Goal: Task Accomplishment & Management: Manage account settings

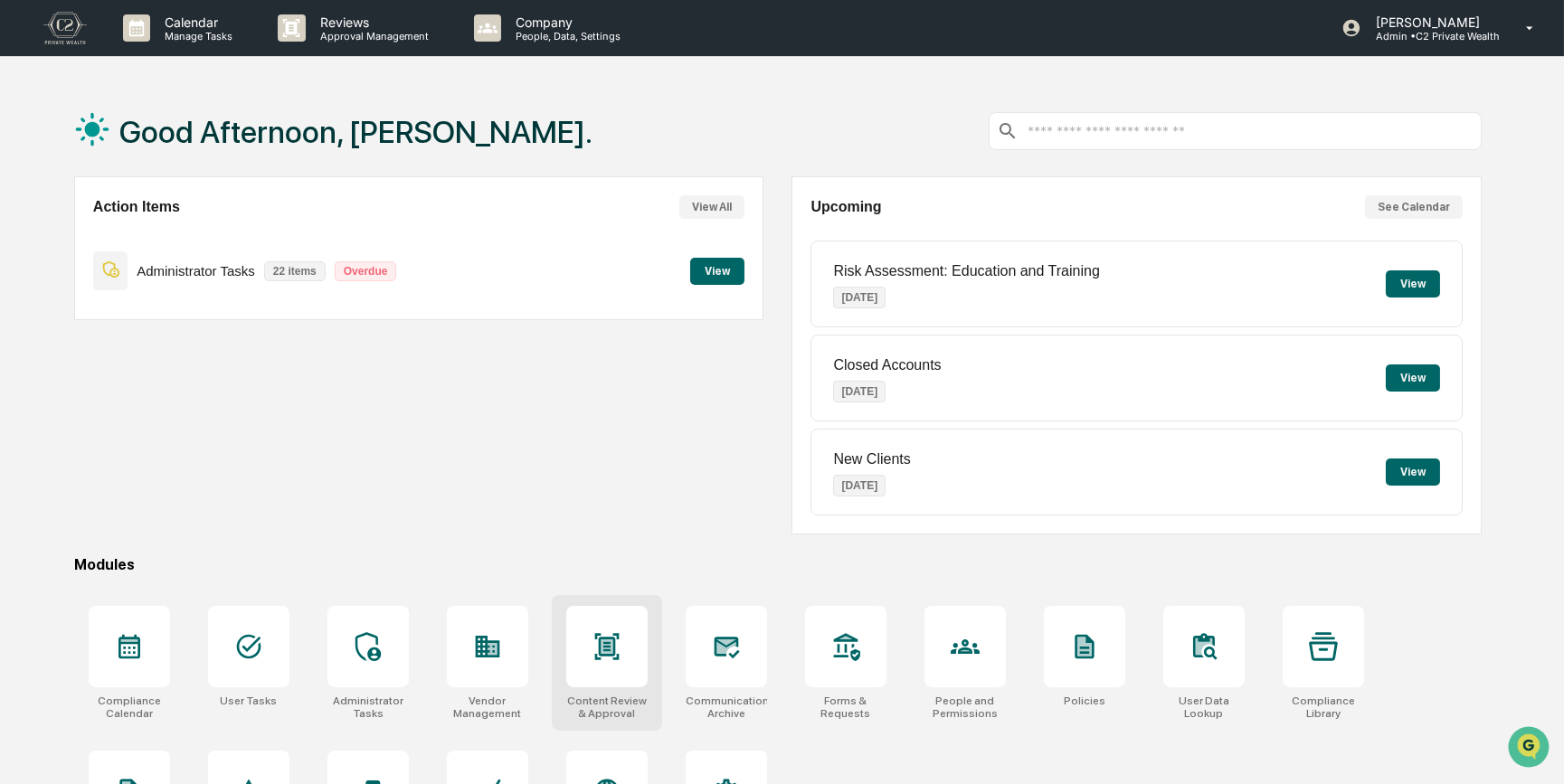
click at [579, 652] on div at bounding box center [607, 647] width 82 height 82
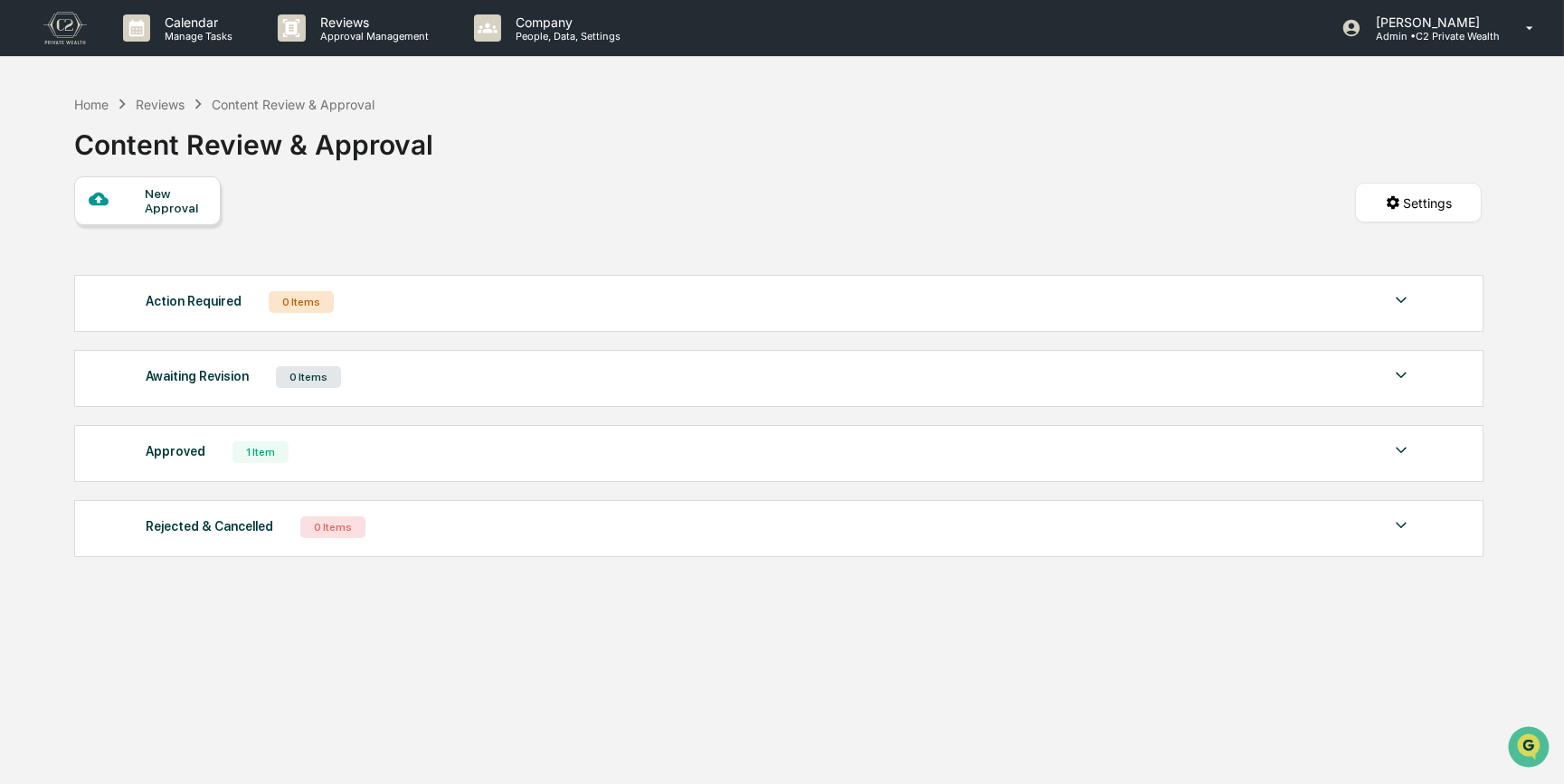
click at [352, 453] on div "Approved 1 Item" at bounding box center [779, 452] width 1266 height 25
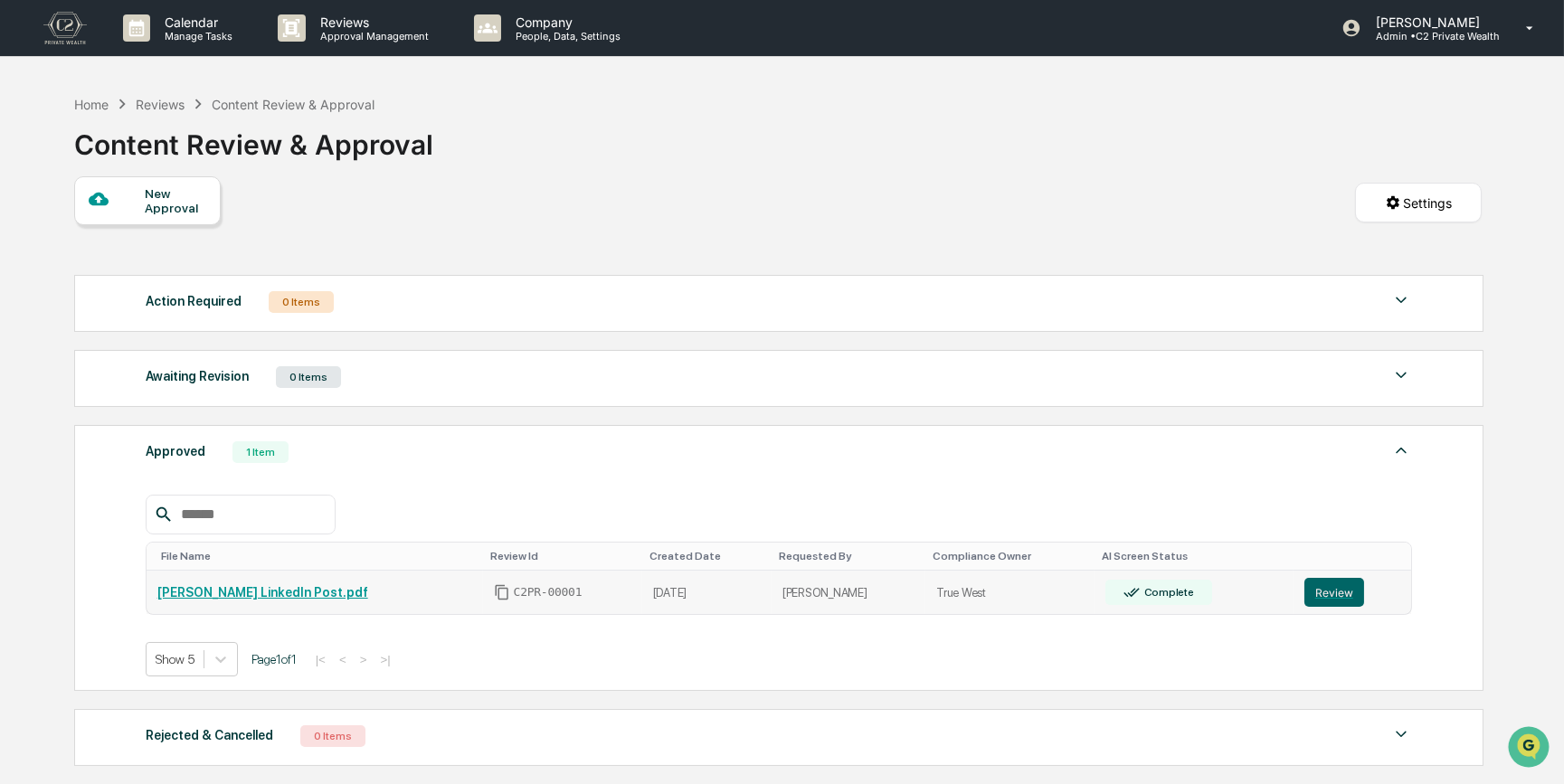
click at [243, 597] on link "[PERSON_NAME] LinkedIn Post.pdf" at bounding box center [263, 592] width 211 height 15
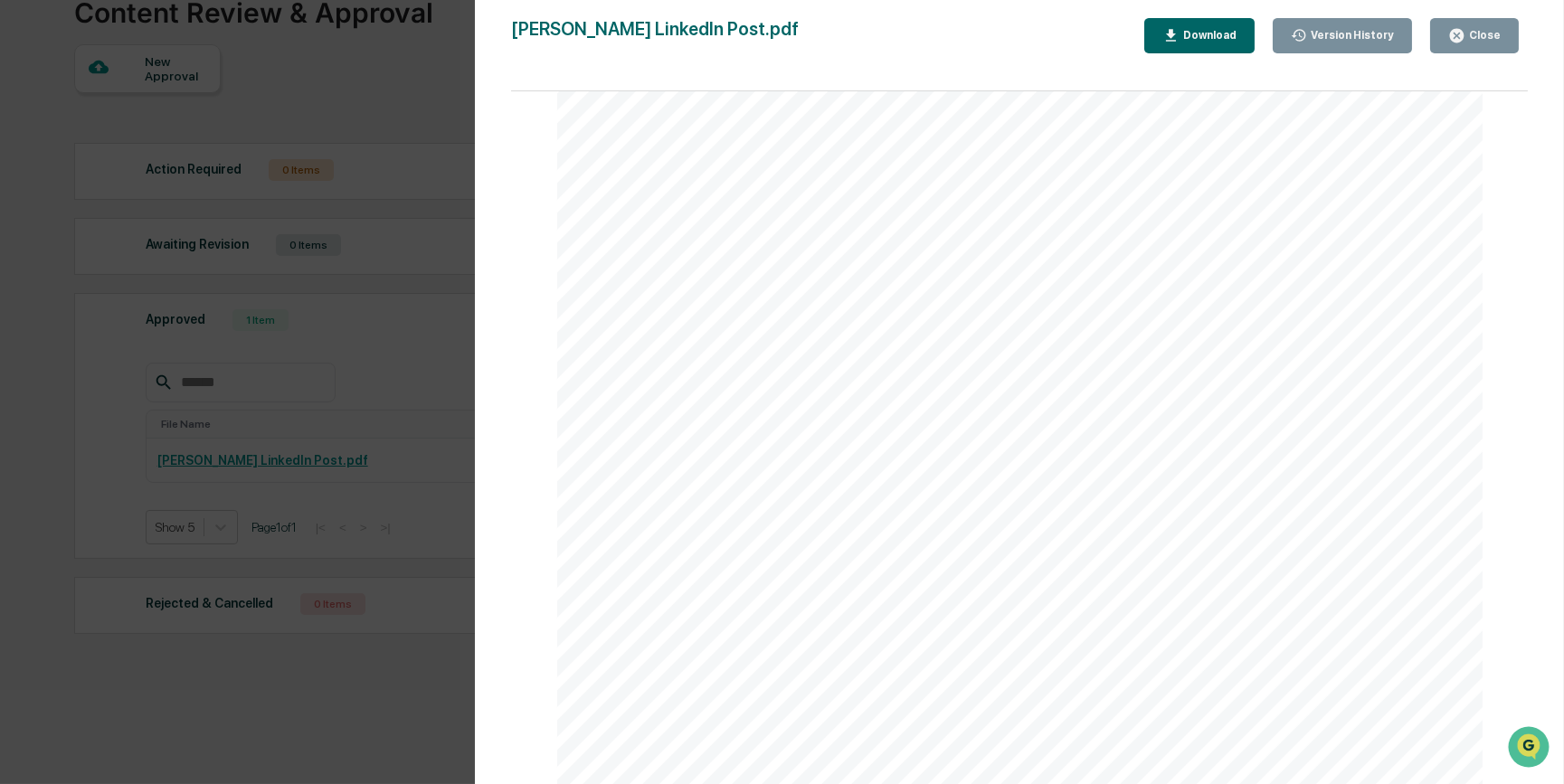
scroll to position [136, 0]
click at [86, 424] on div "Version History [DATE] 03:35 PM [PERSON_NAME] [DATE] 05:57 PM [PERSON_NAME] Lin…" at bounding box center [782, 392] width 1564 height 784
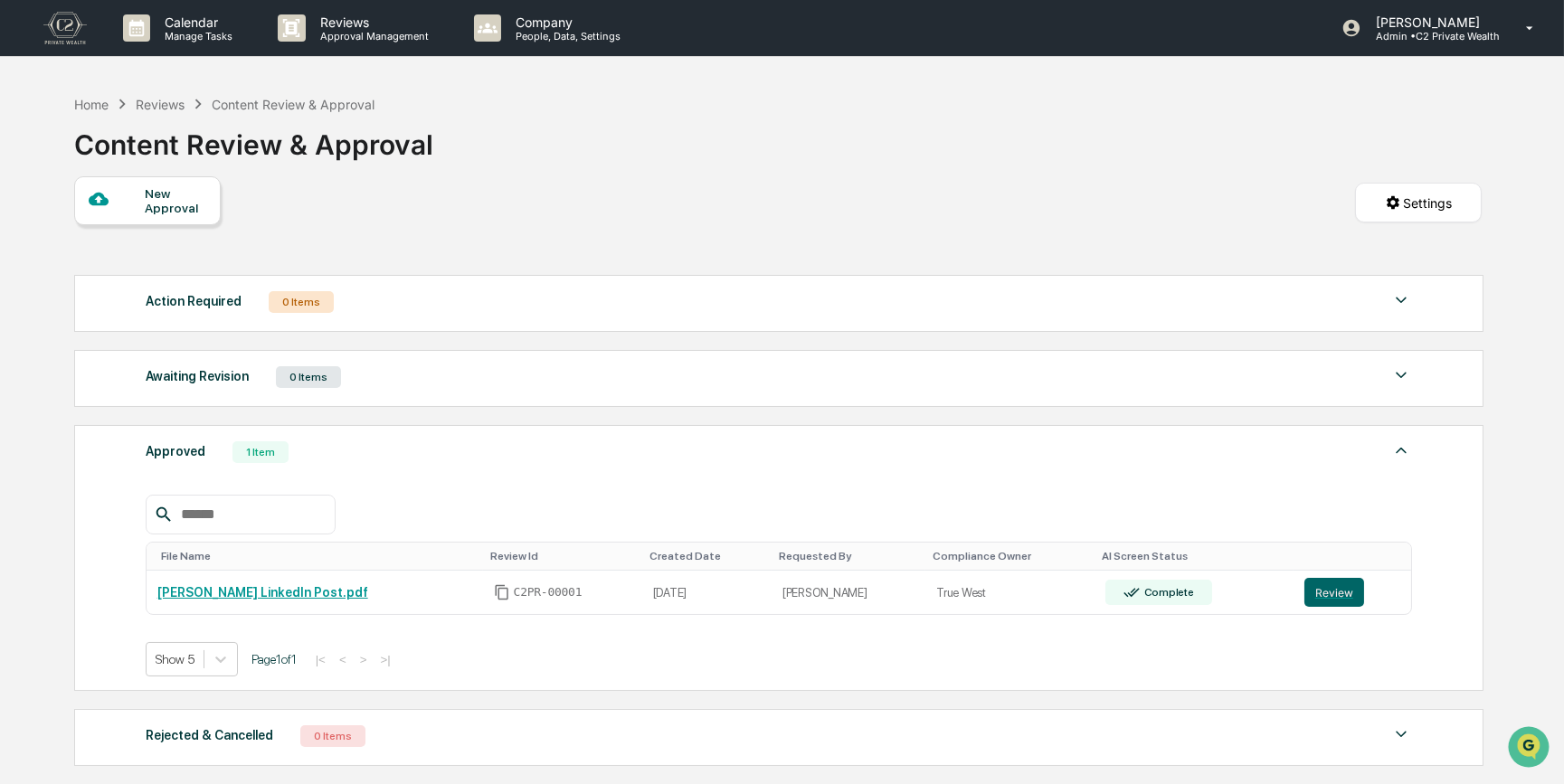
scroll to position [0, 0]
click at [198, 44] on div "Calendar Manage Tasks" at bounding box center [185, 28] width 154 height 56
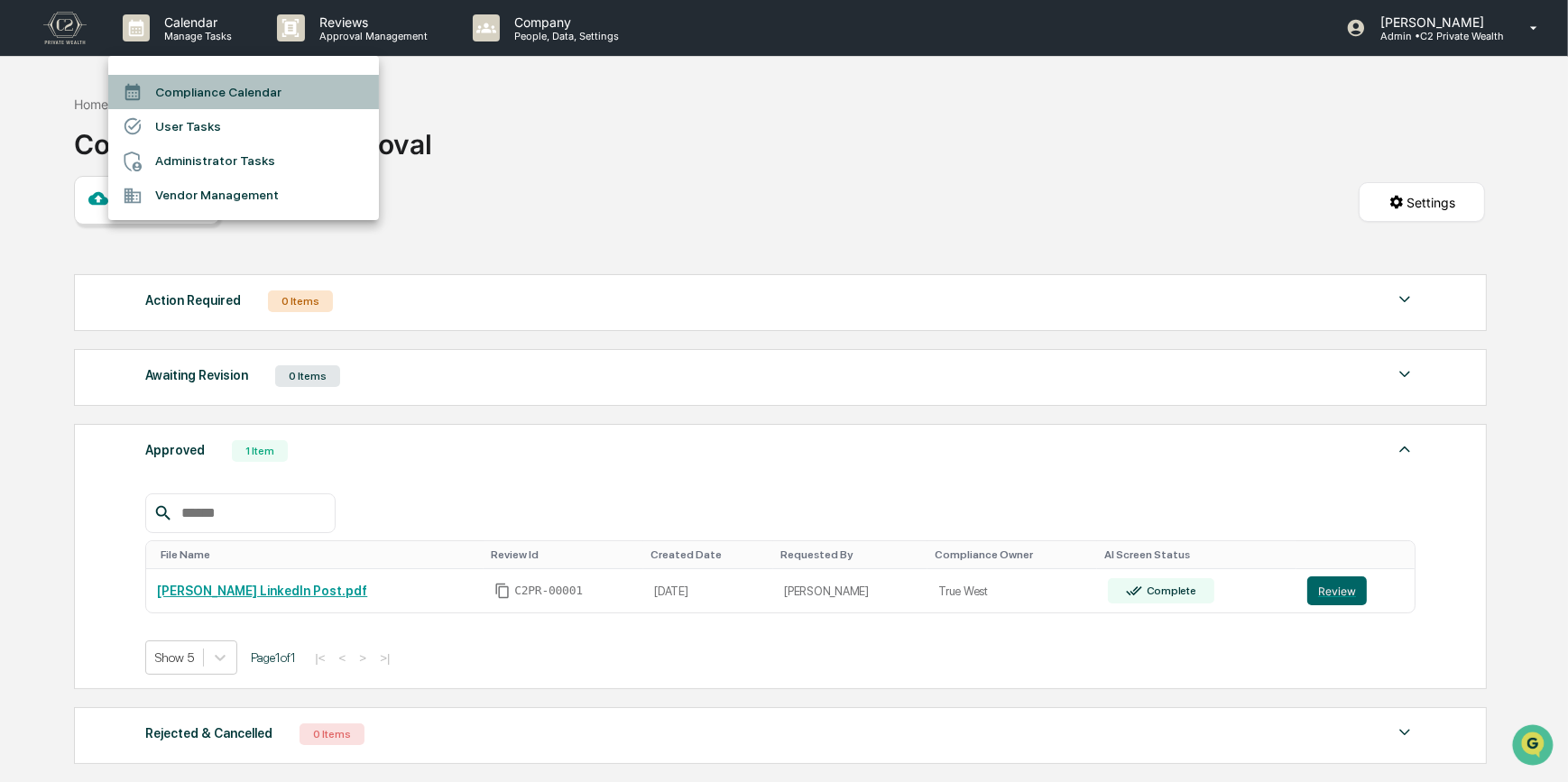
click at [190, 84] on li "Compliance Calendar" at bounding box center [243, 91] width 271 height 35
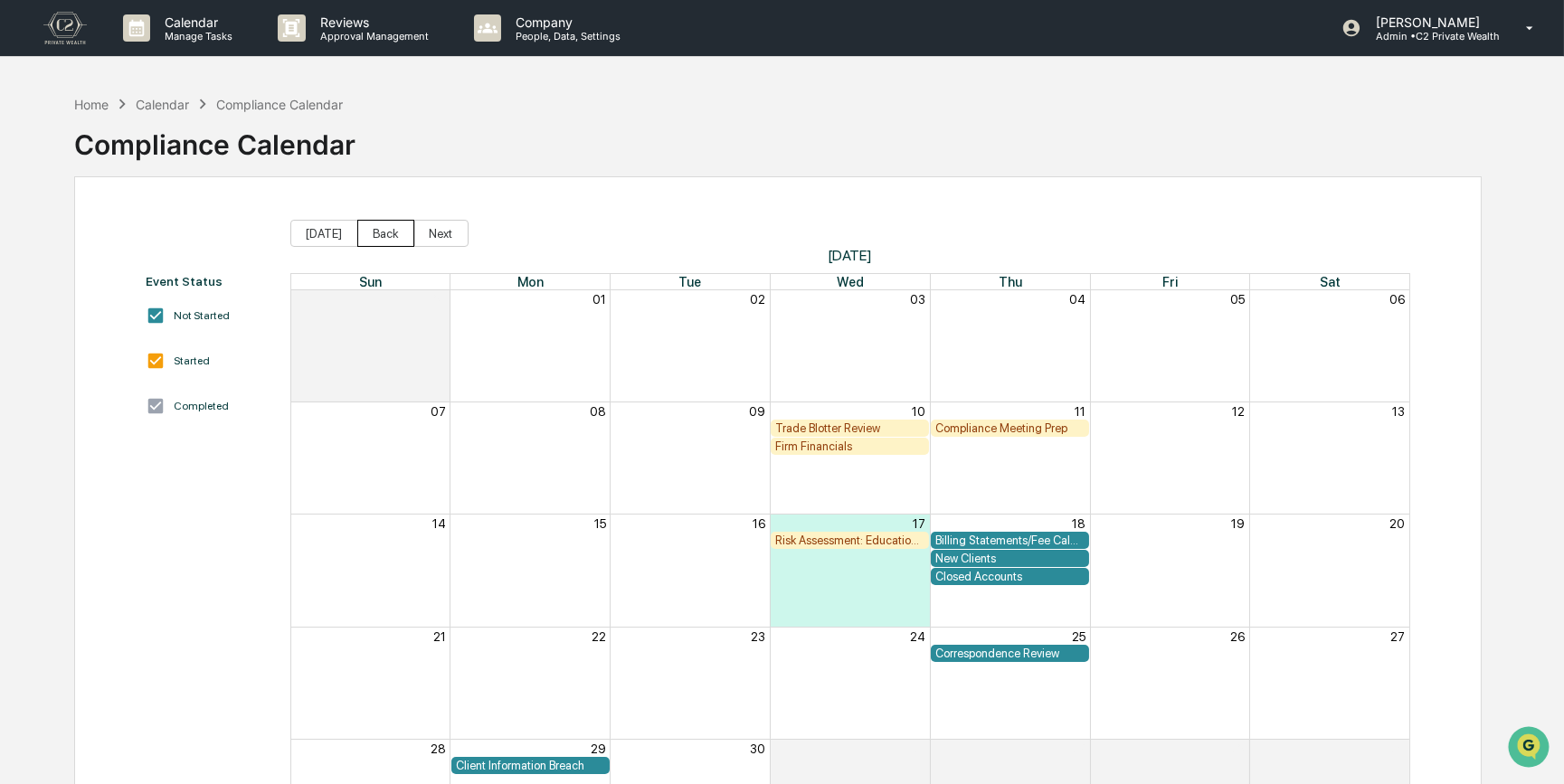
click at [389, 240] on button "Back" at bounding box center [385, 233] width 57 height 27
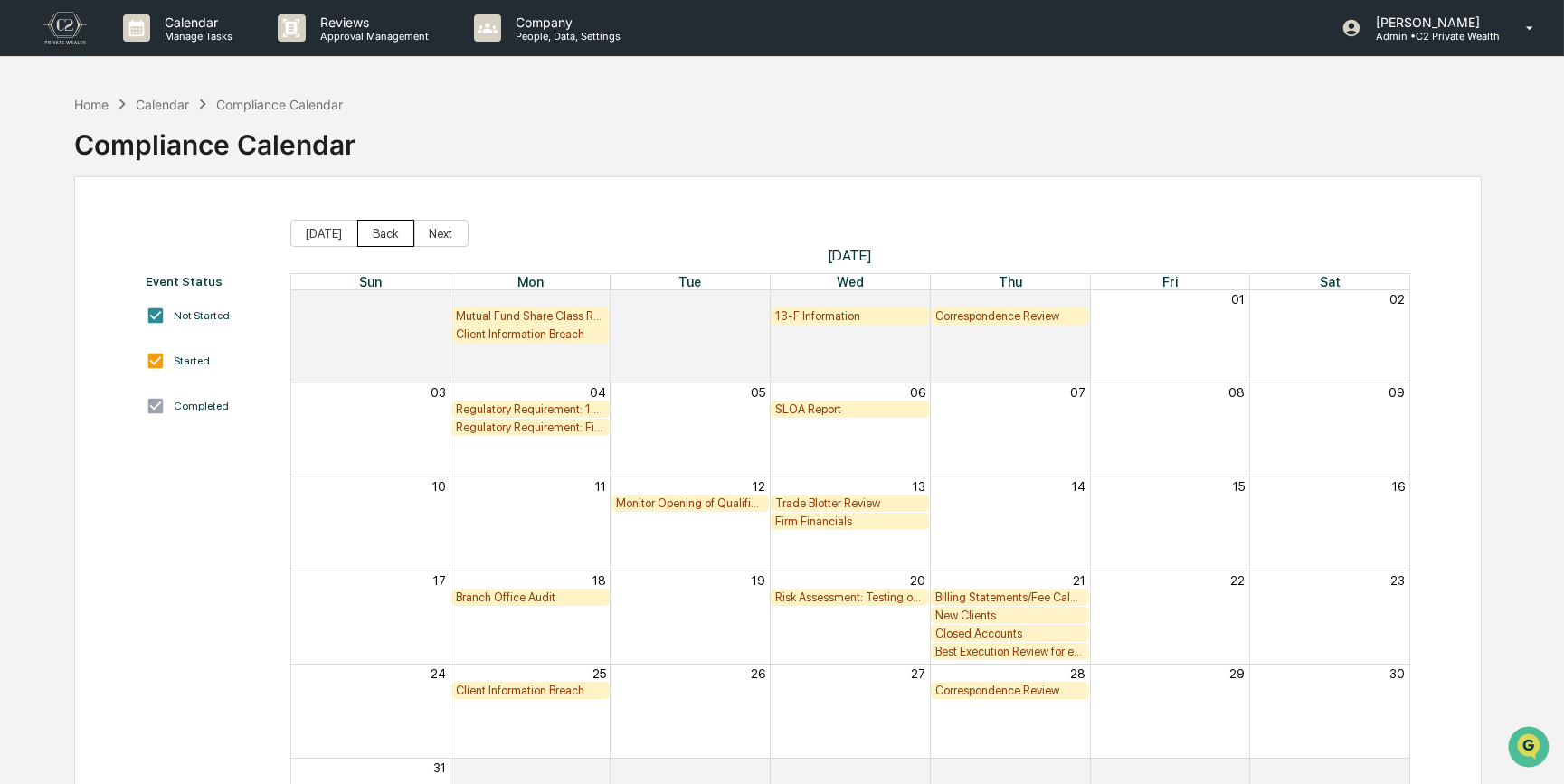
click at [389, 240] on button "Back" at bounding box center [385, 233] width 57 height 27
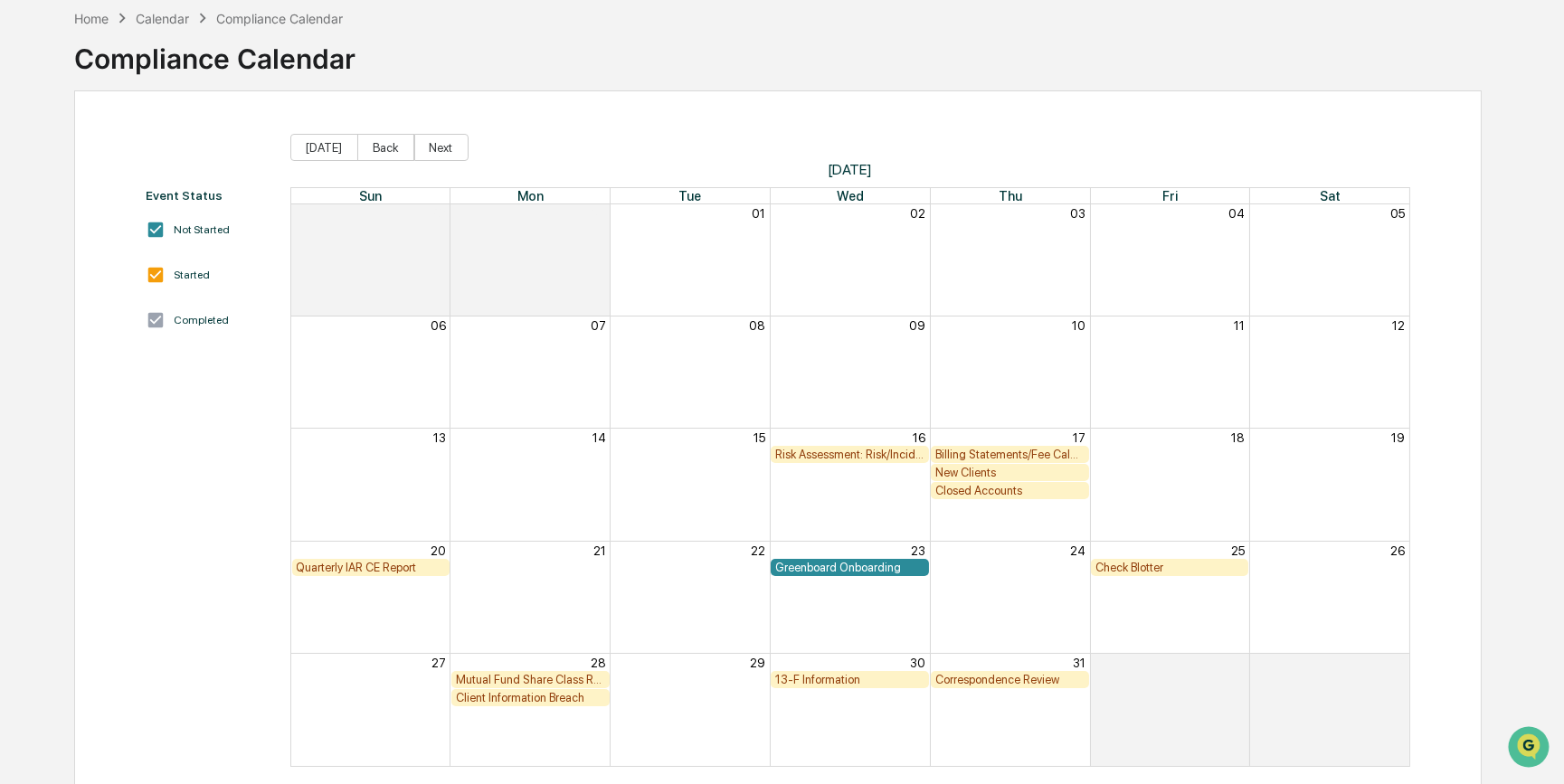
scroll to position [110, 0]
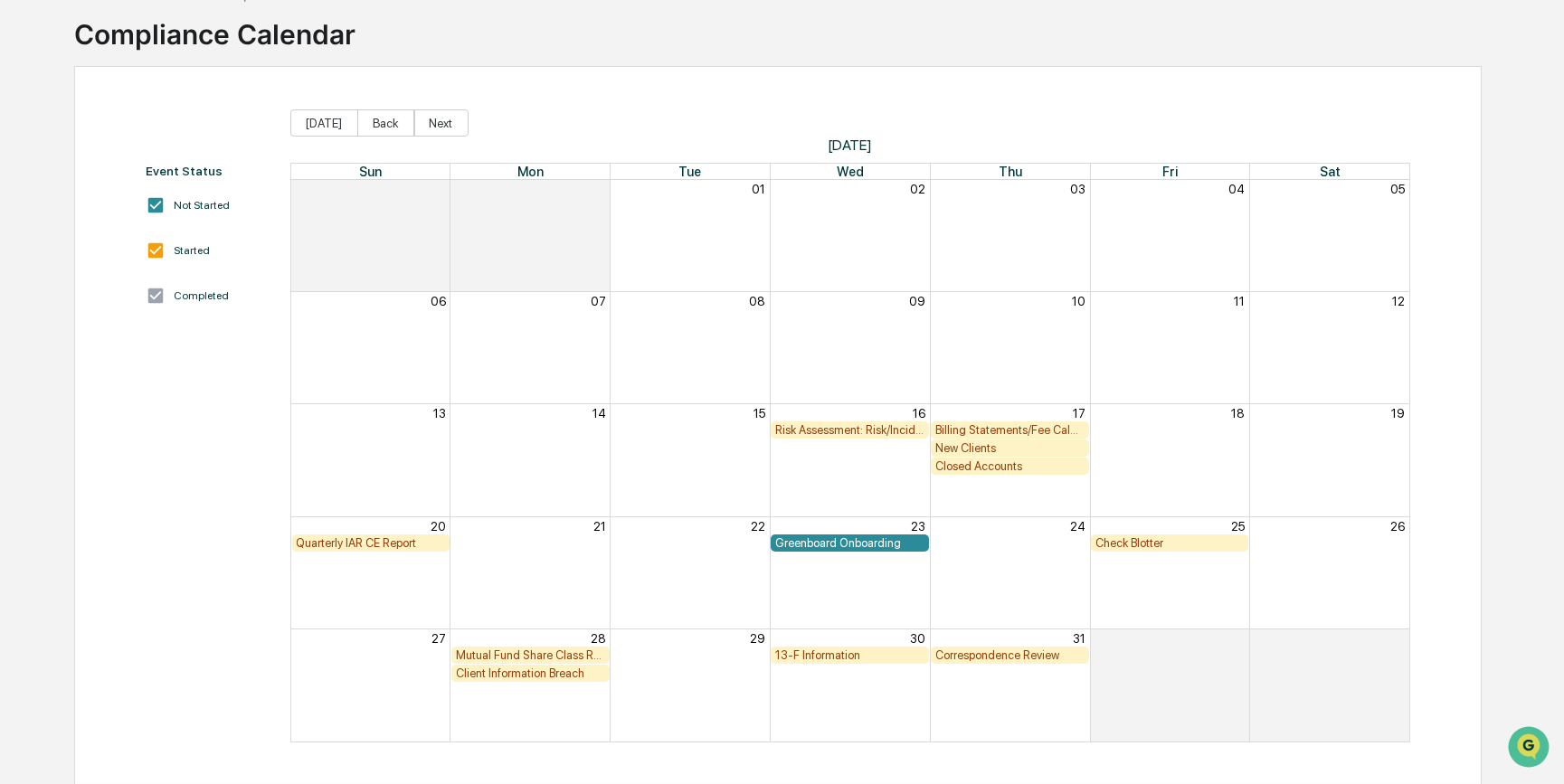
click at [835, 660] on div "13-F Information" at bounding box center [850, 656] width 149 height 14
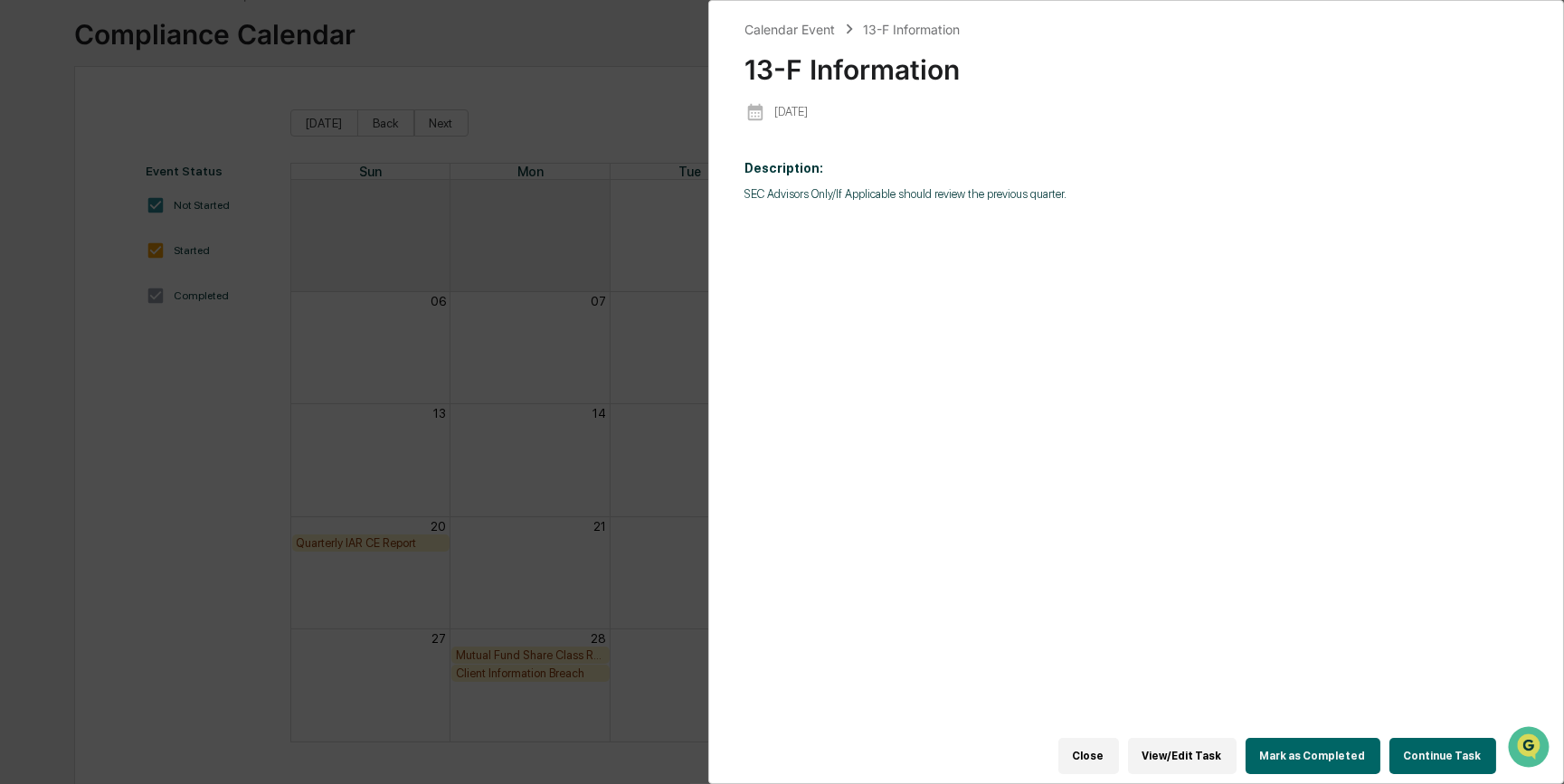
click at [1456, 751] on button "Continue Task" at bounding box center [1443, 756] width 107 height 36
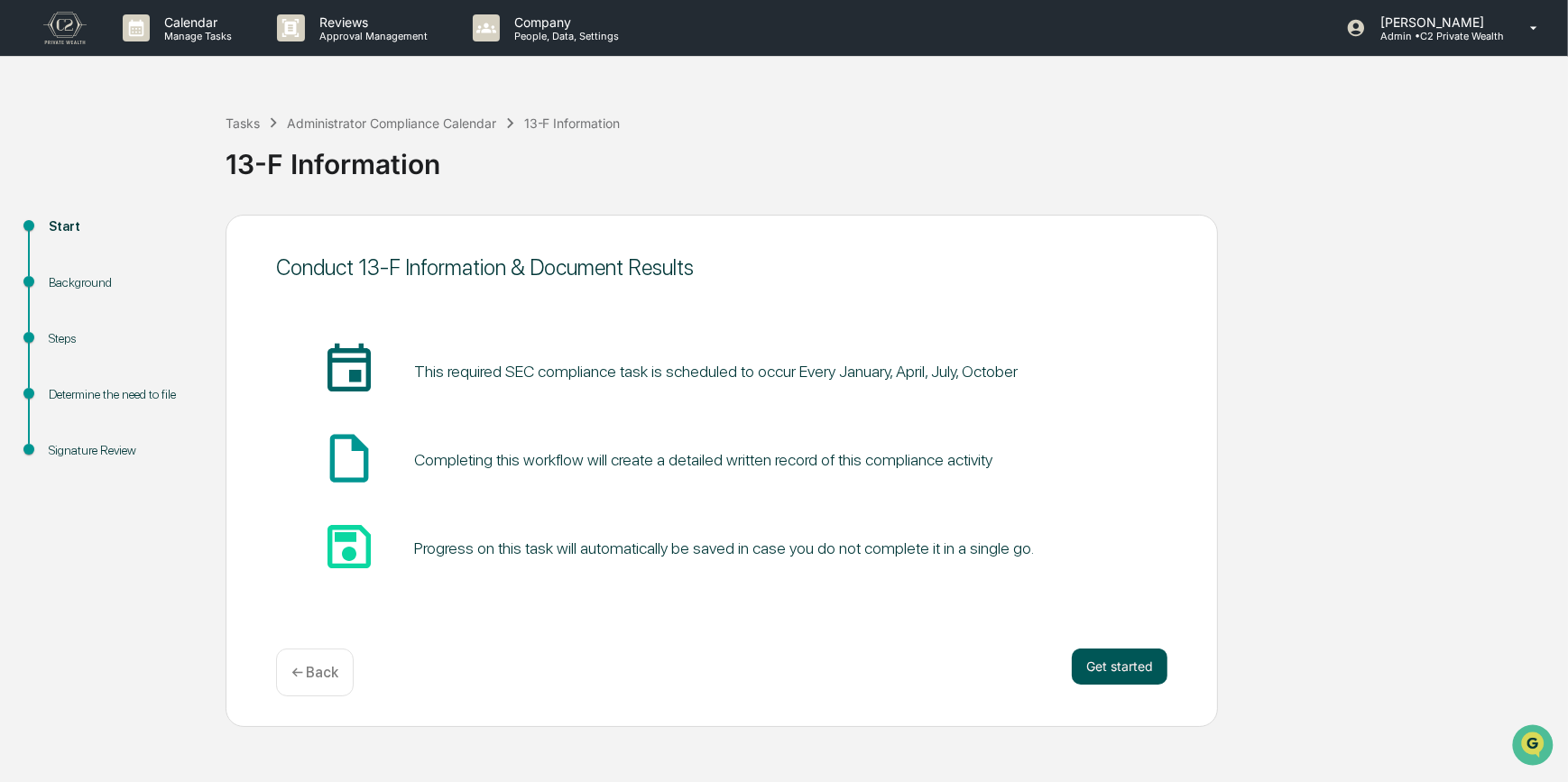
click at [1143, 666] on button "Get started" at bounding box center [1119, 666] width 95 height 36
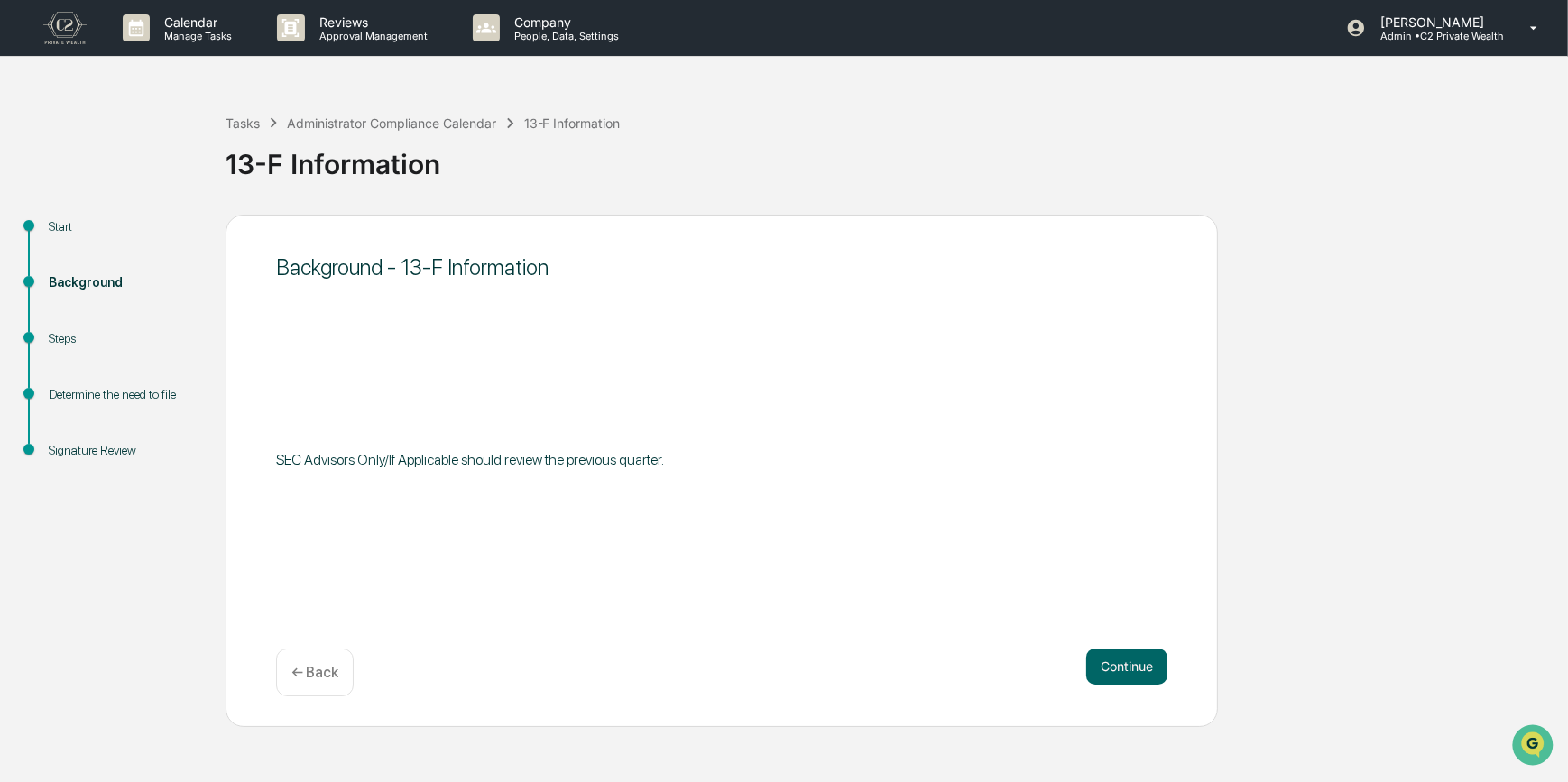
click at [1143, 666] on button "Continue" at bounding box center [1126, 666] width 81 height 36
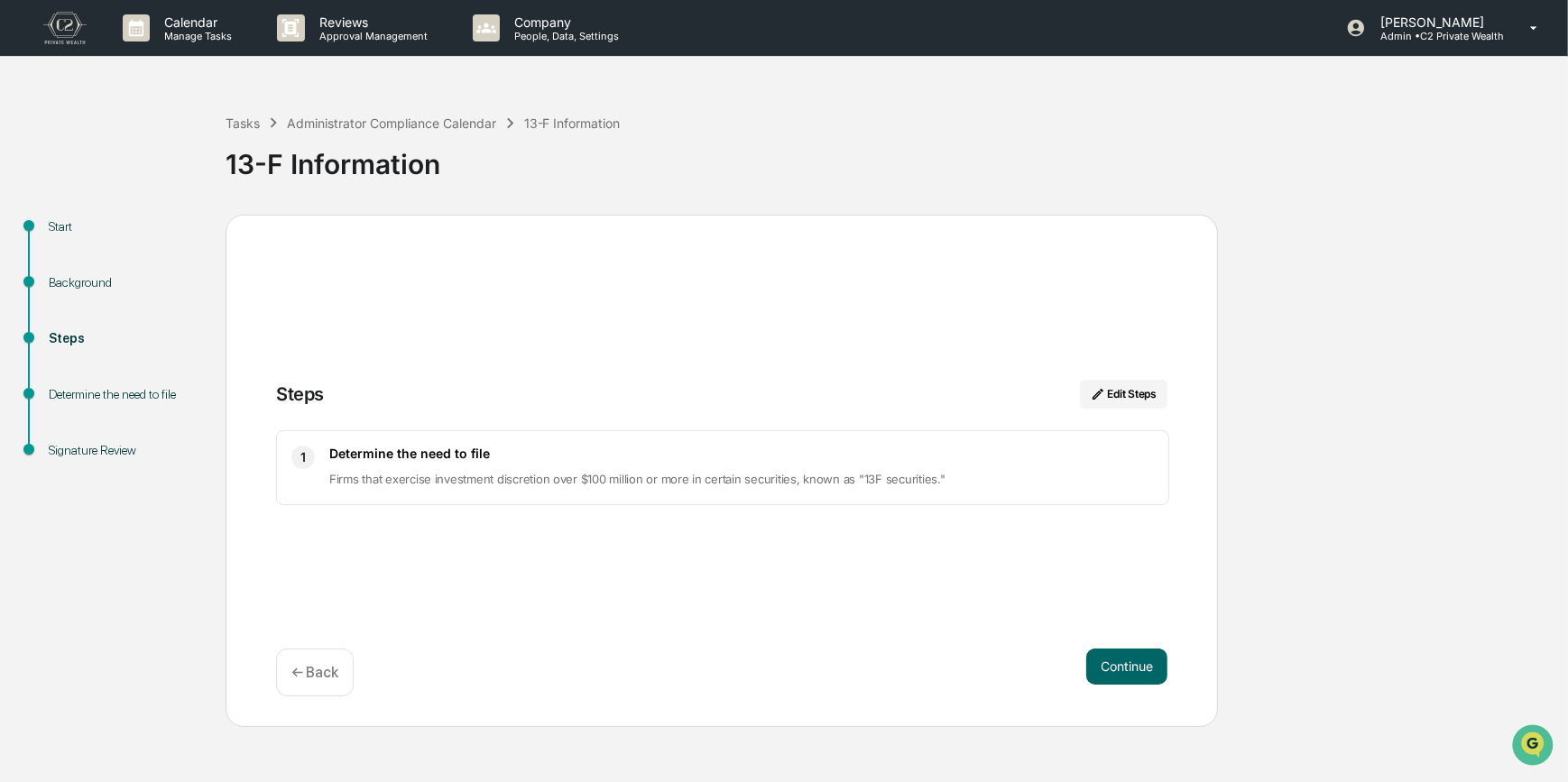
click at [1143, 666] on button "Continue" at bounding box center [1126, 666] width 81 height 36
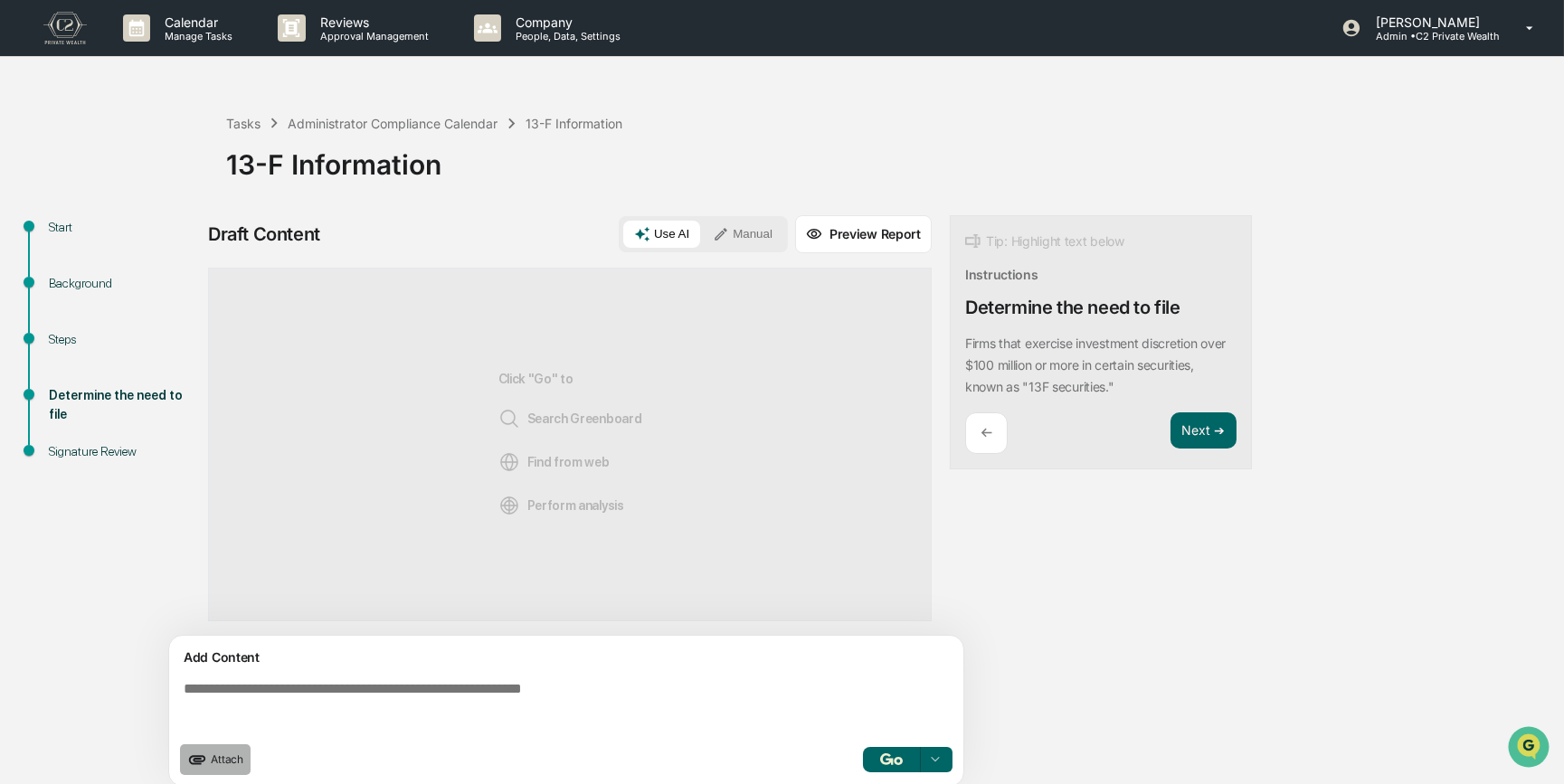
click at [206, 762] on icon "upload document" at bounding box center [197, 759] width 20 height 20
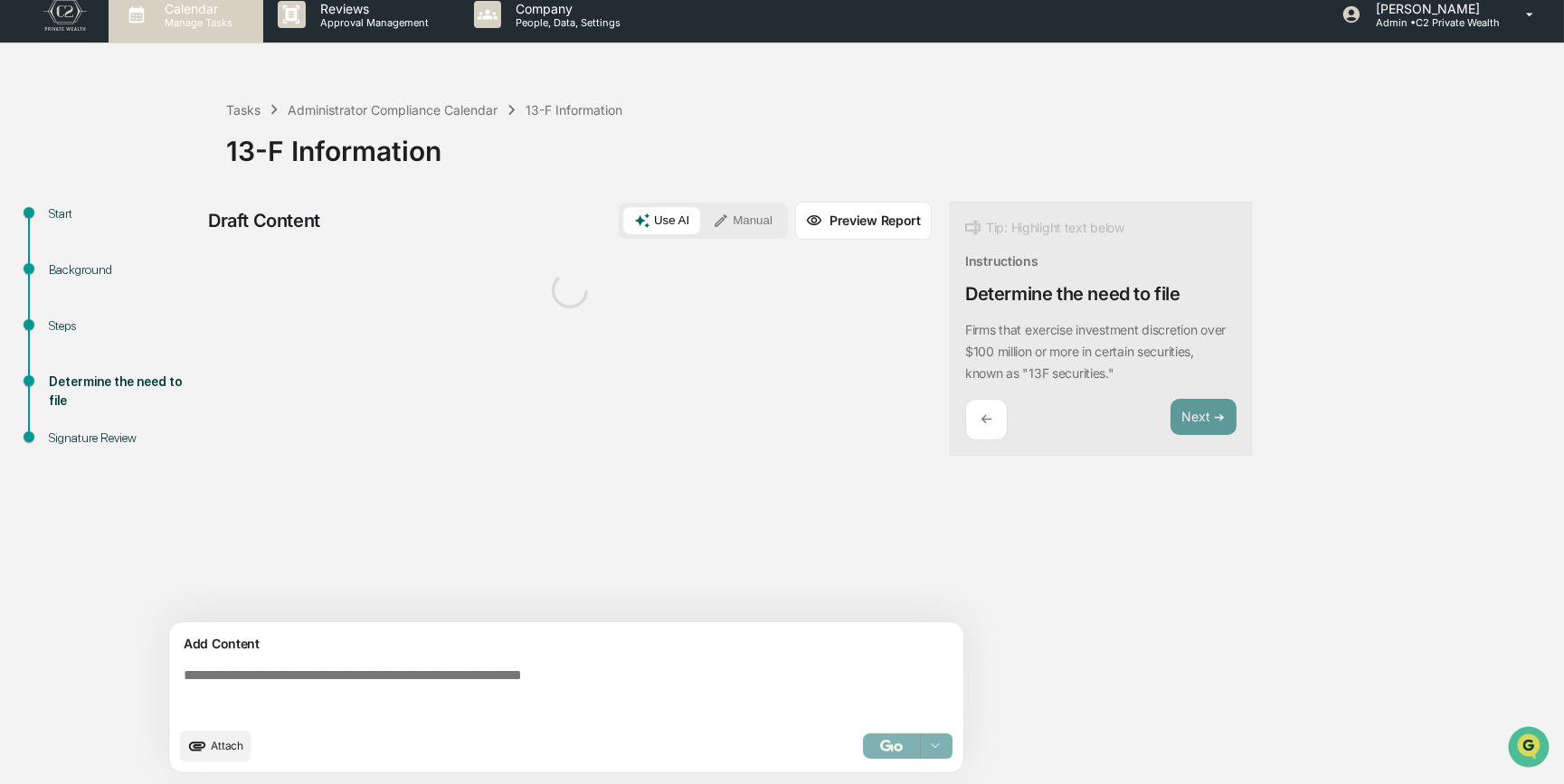
click at [187, 14] on p "Calendar" at bounding box center [196, 8] width 92 height 15
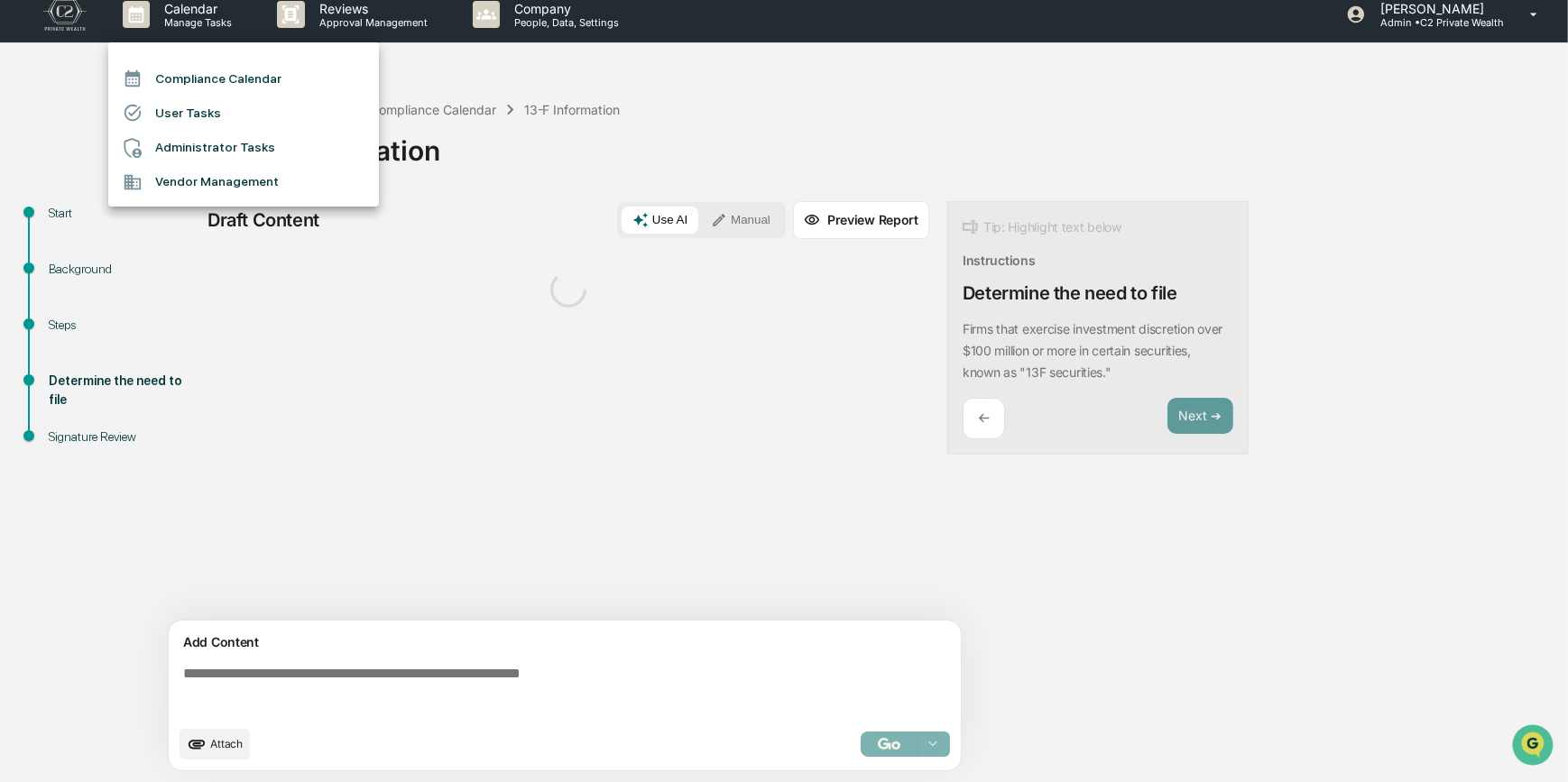
click at [192, 76] on li "Compliance Calendar" at bounding box center [243, 78] width 271 height 35
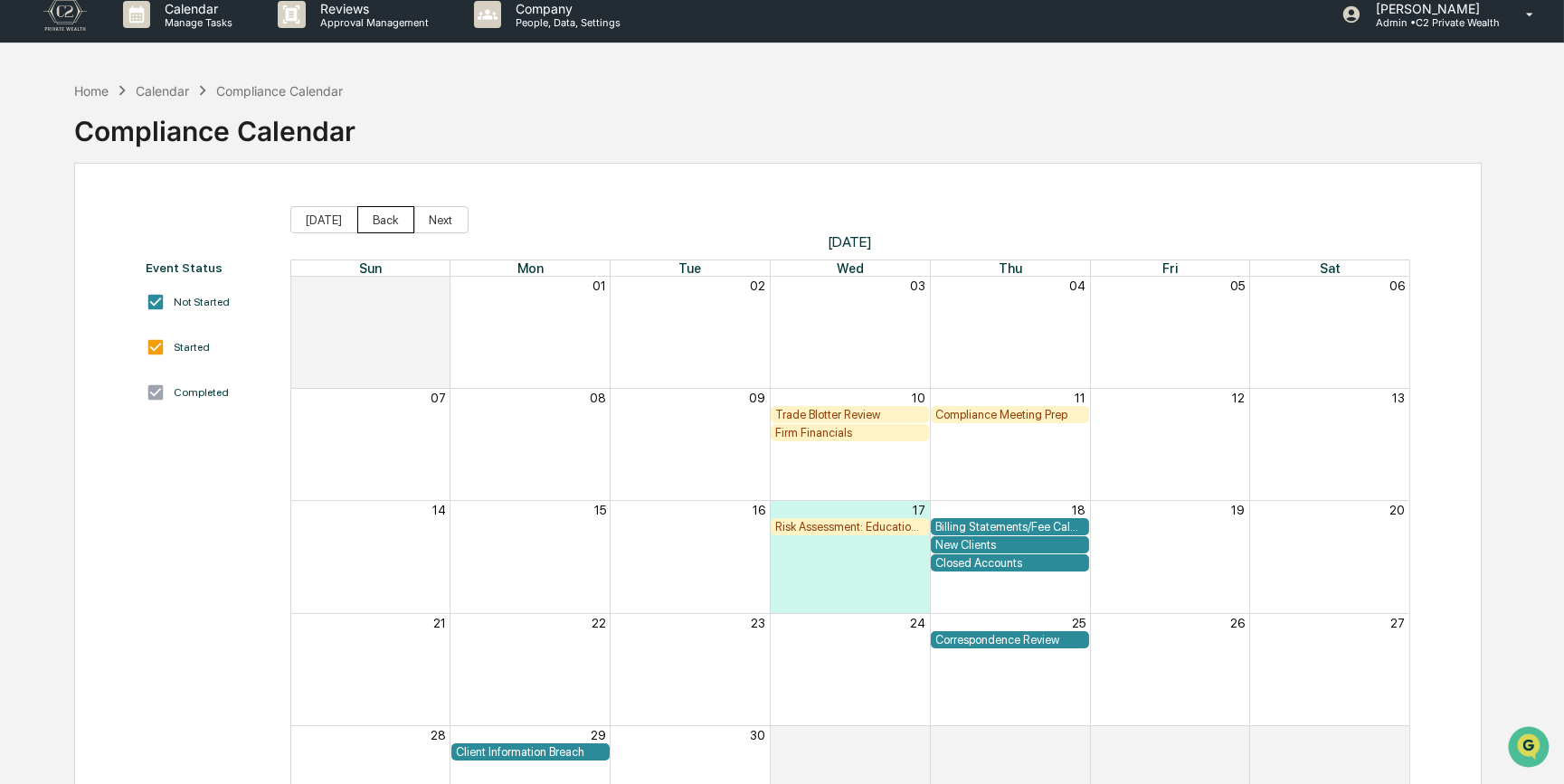
click at [382, 222] on button "Back" at bounding box center [385, 219] width 57 height 27
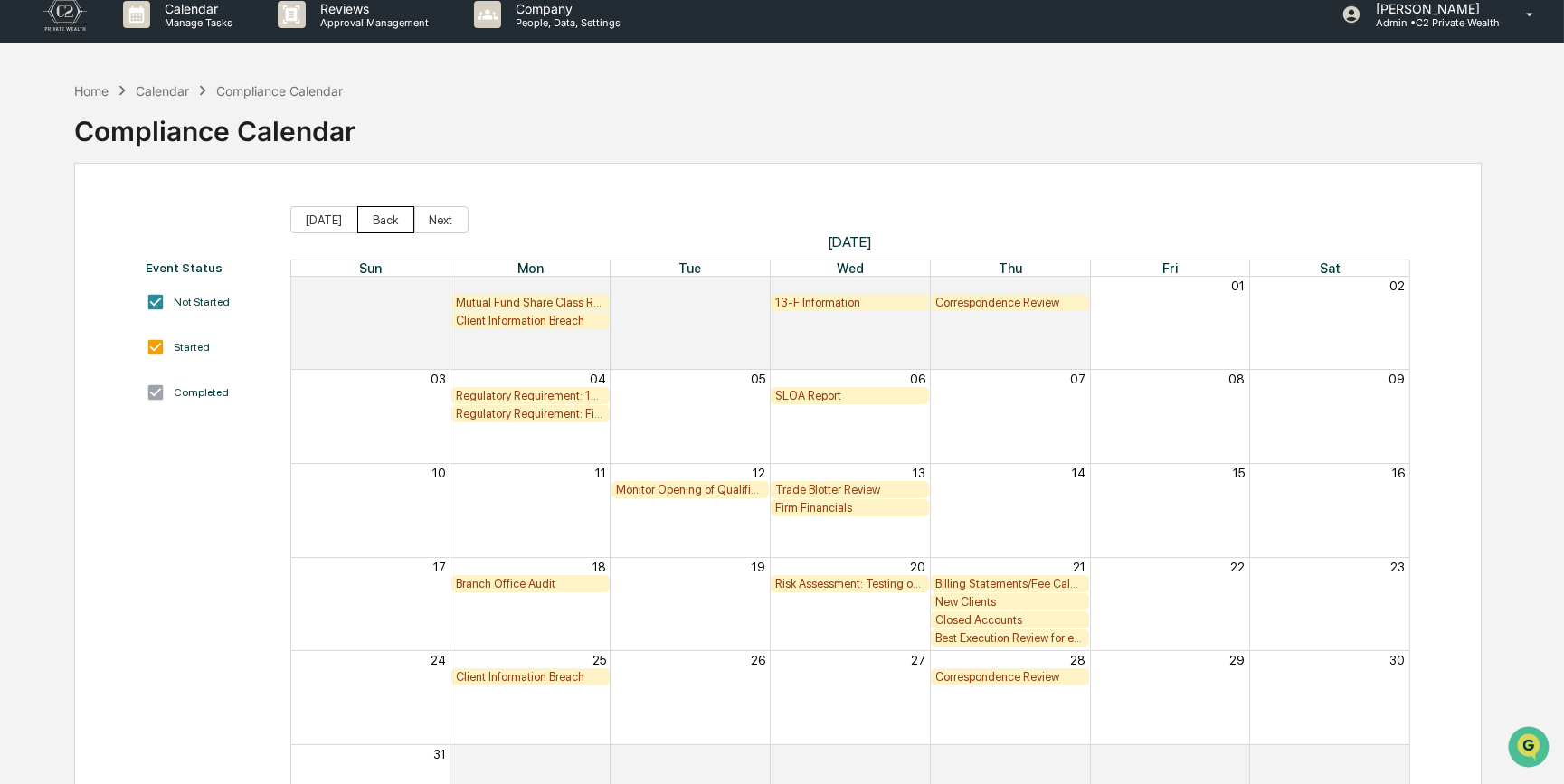
click at [382, 222] on button "Back" at bounding box center [385, 219] width 57 height 27
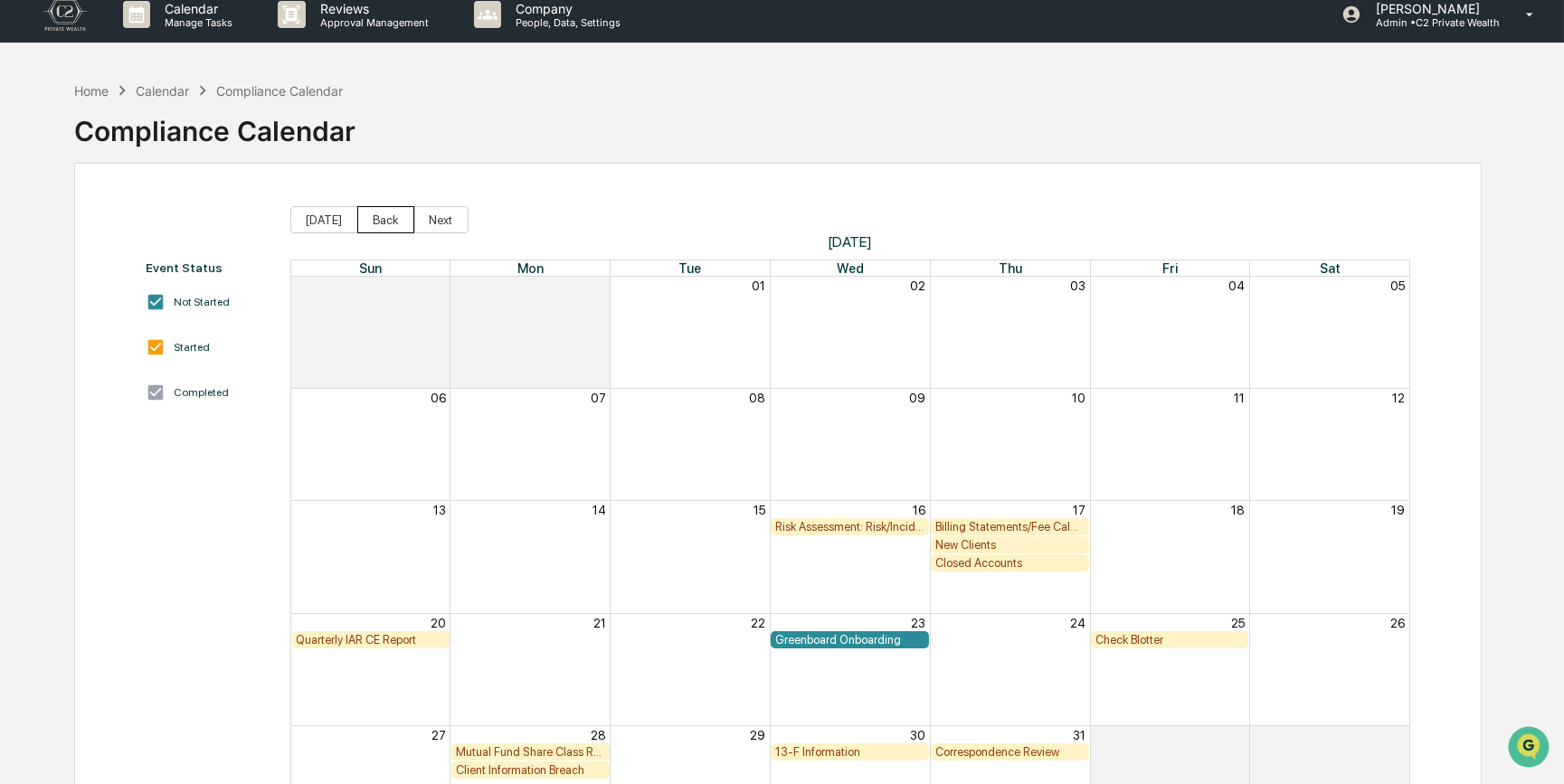
click at [382, 222] on button "Back" at bounding box center [385, 219] width 57 height 27
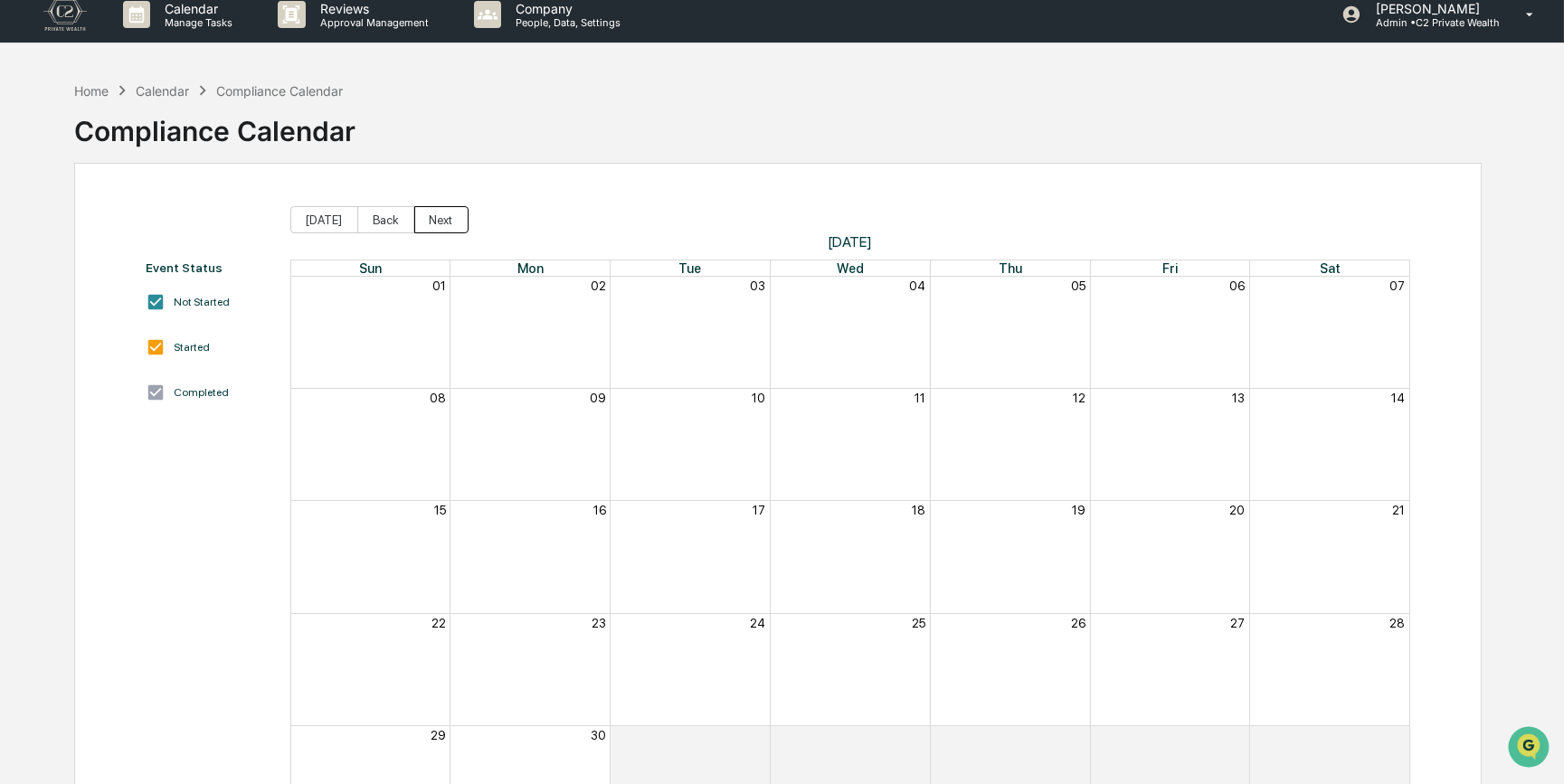
click at [442, 222] on button "Next" at bounding box center [441, 219] width 55 height 27
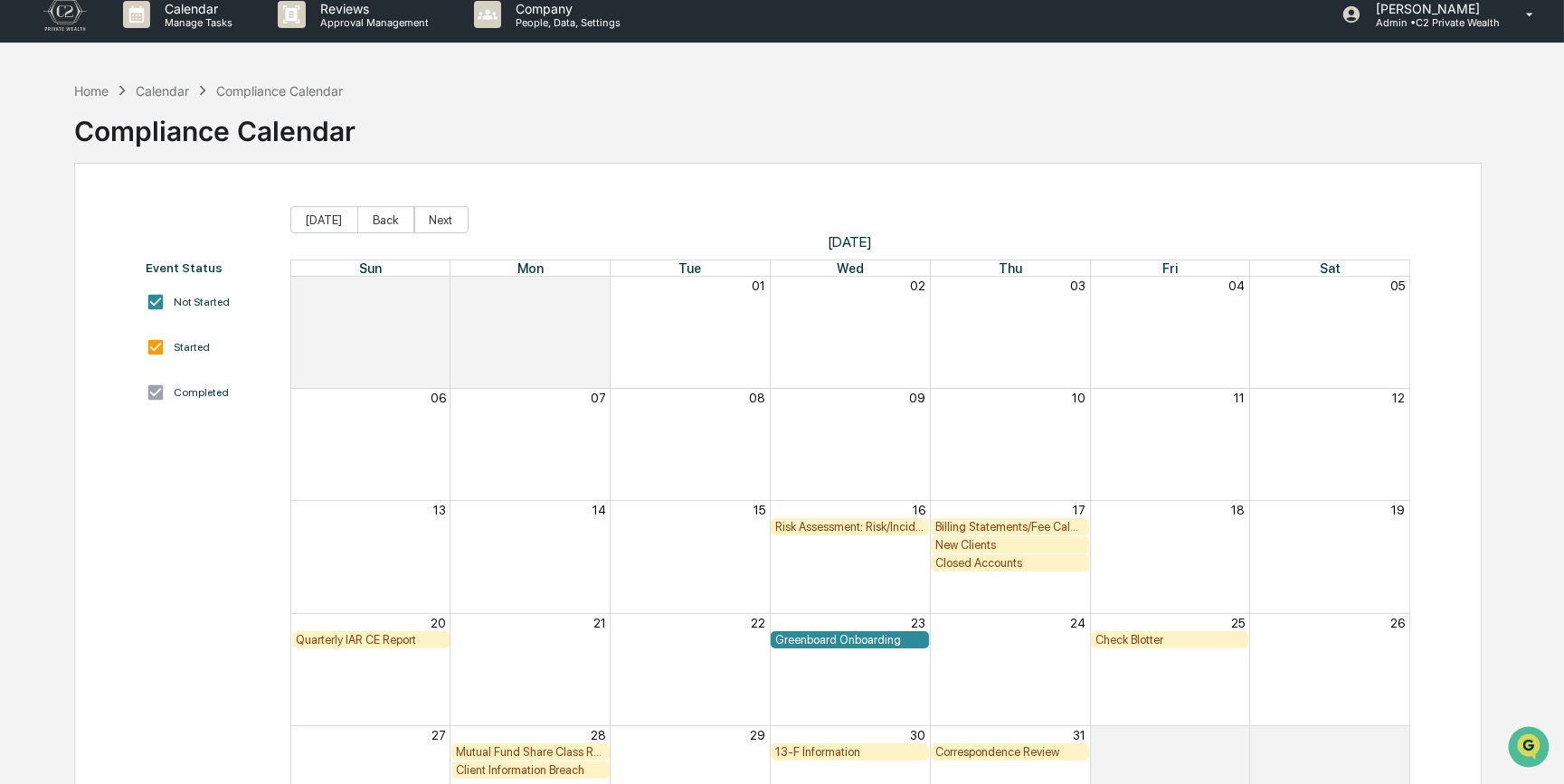
drag, startPoint x: 857, startPoint y: 524, endPoint x: 1194, endPoint y: 566, distance: 339.6
click at [1282, 570] on div "Closed Accounts" at bounding box center [851, 563] width 1119 height 18
click at [1053, 522] on div "Billing Statements/Fee Calculations Report" at bounding box center [1010, 527] width 149 height 14
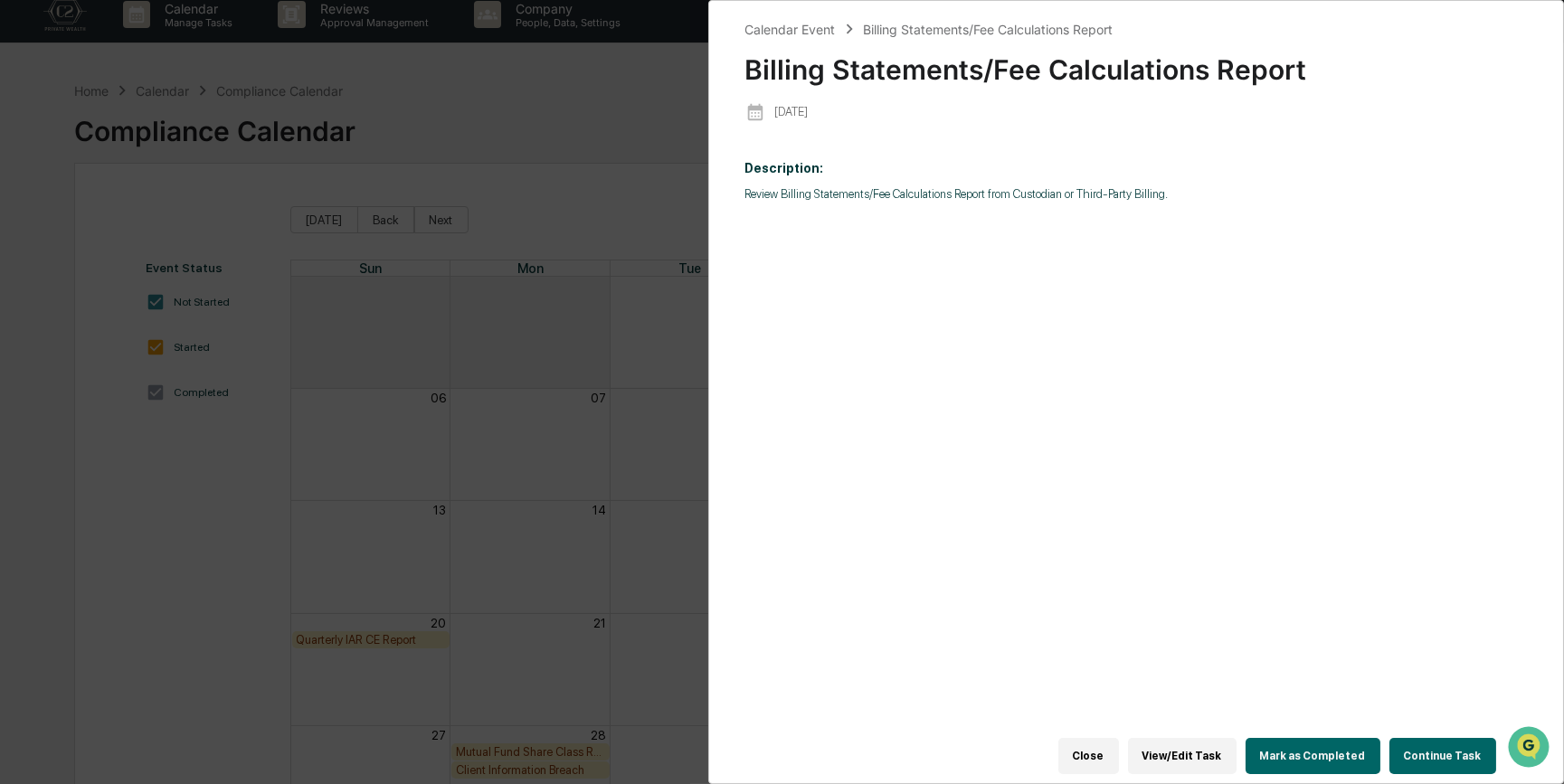
click at [1201, 748] on button "View/Edit Task" at bounding box center [1182, 756] width 109 height 36
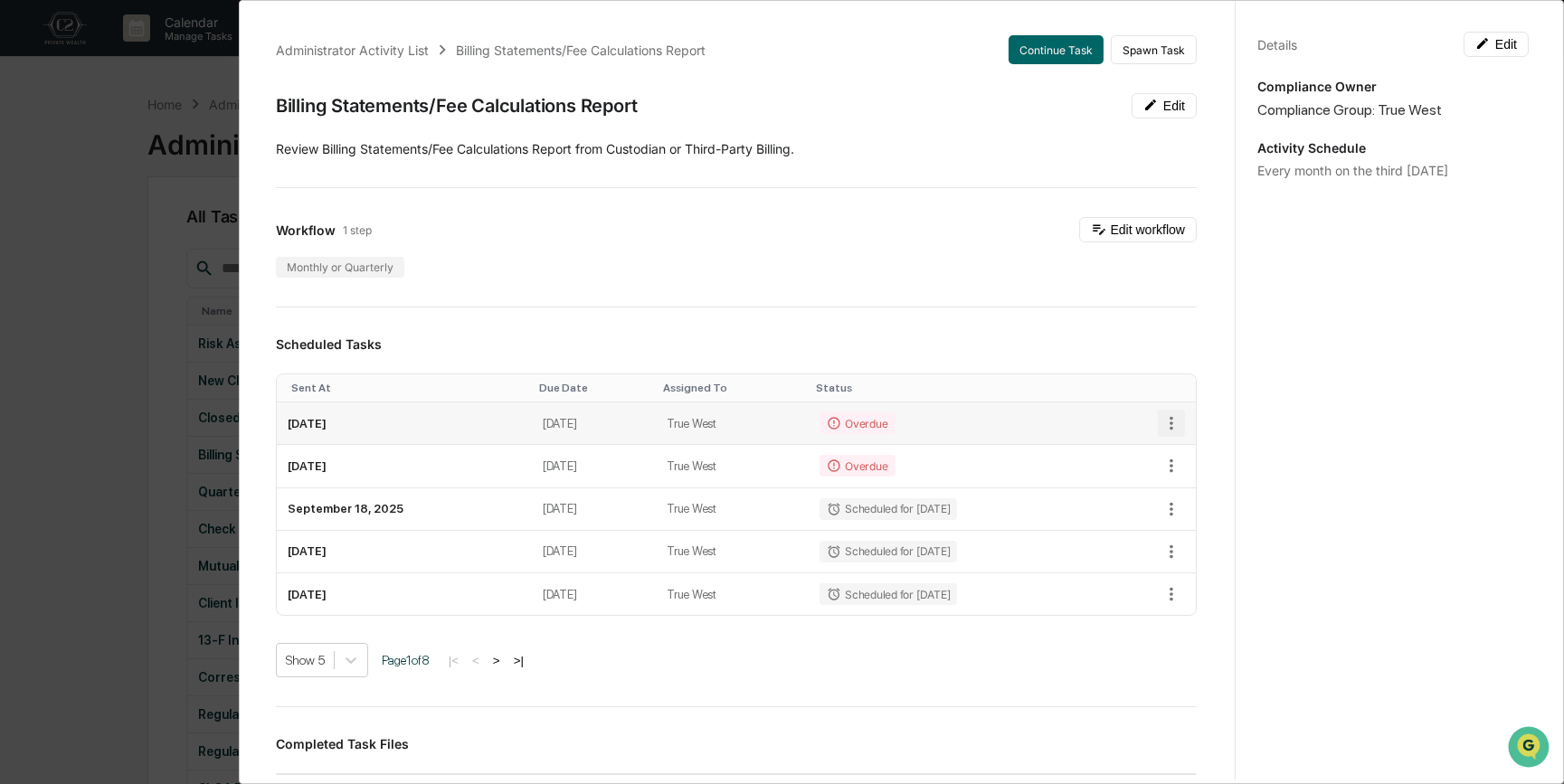
click at [1162, 420] on icon "button" at bounding box center [1172, 423] width 20 height 20
click at [1176, 490] on img at bounding box center [1173, 489] width 15 height 15
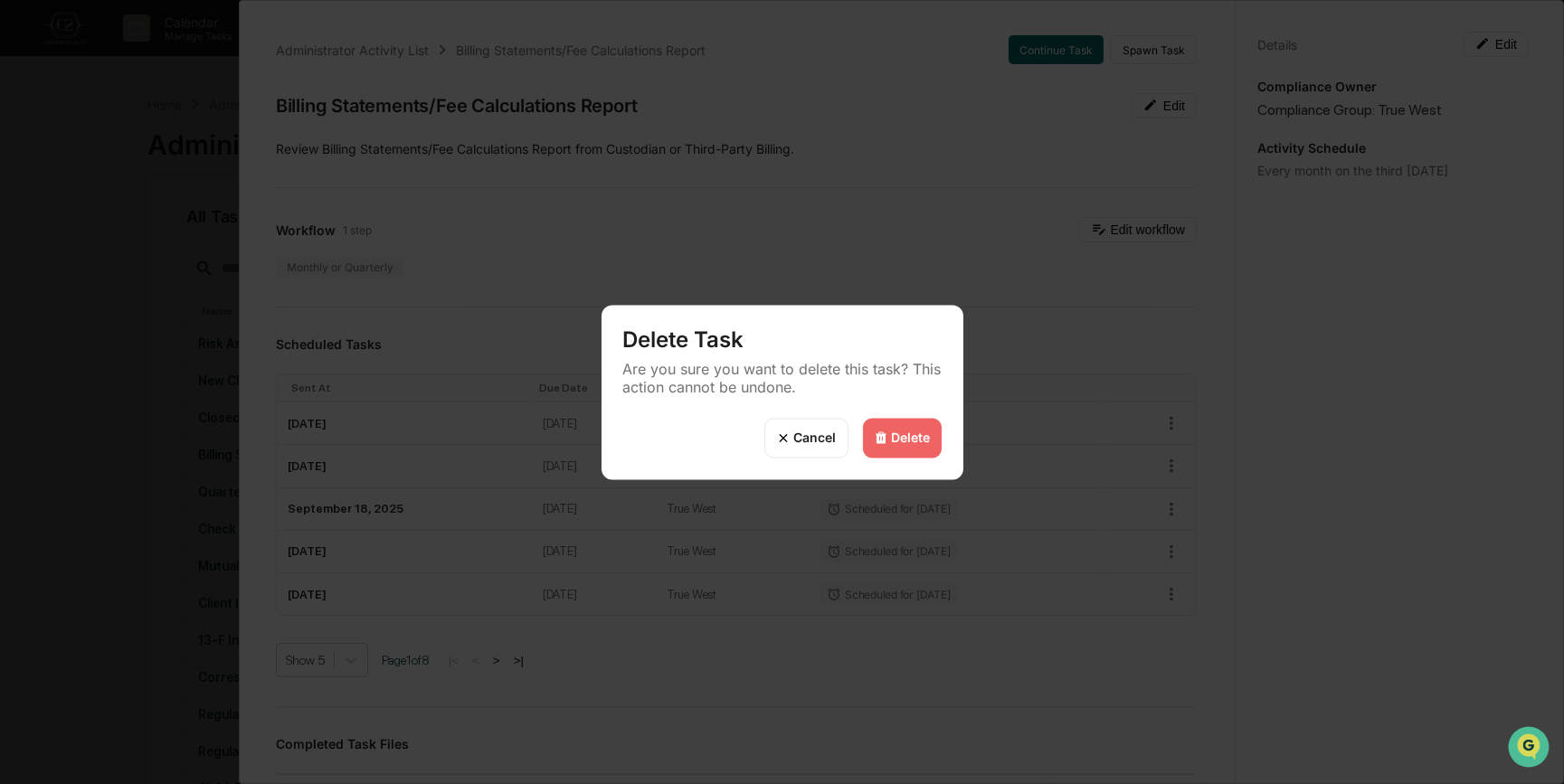
click at [909, 428] on div "Delete" at bounding box center [902, 438] width 79 height 40
click at [915, 440] on div "Delete" at bounding box center [911, 438] width 39 height 15
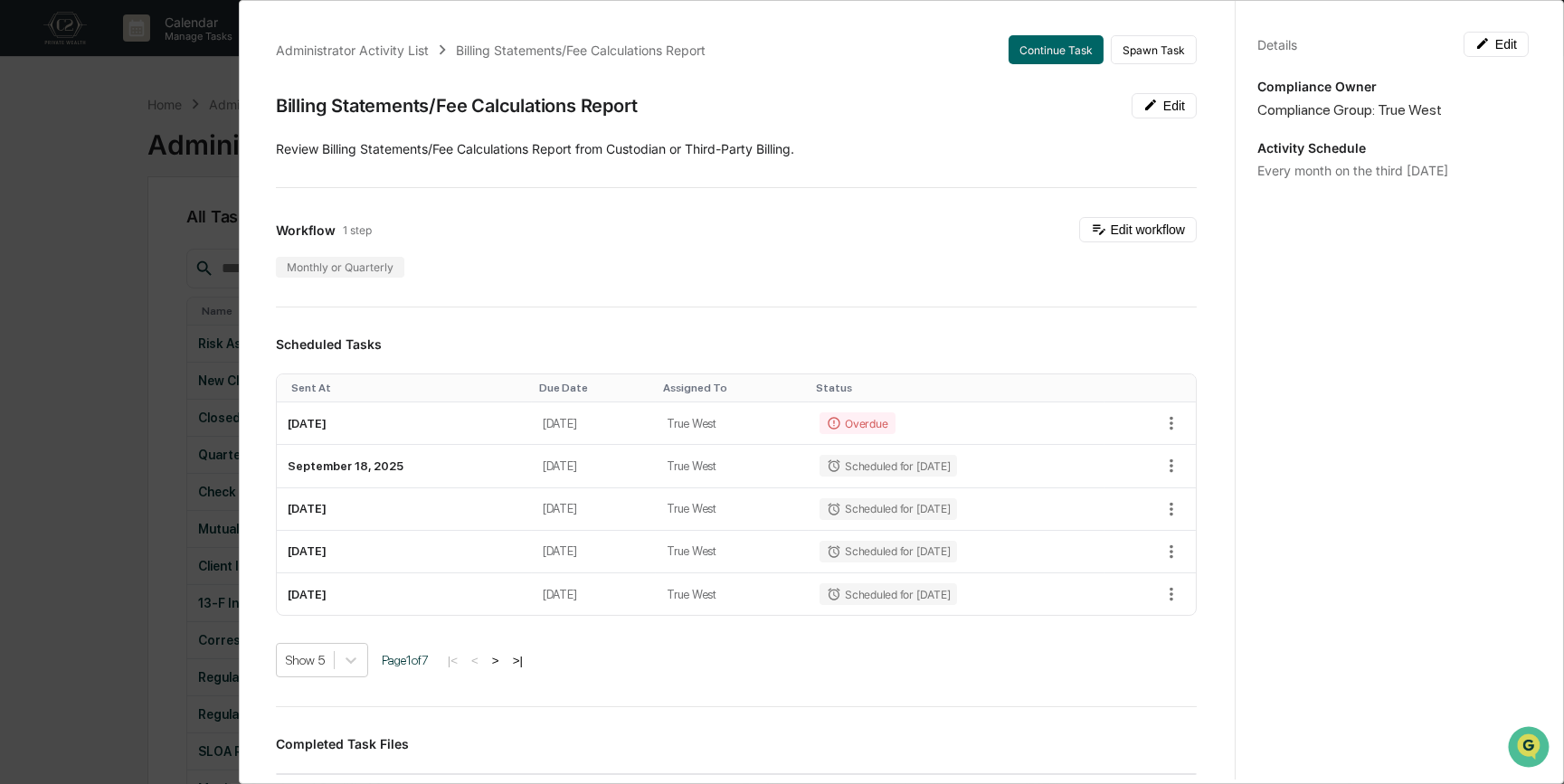
click at [134, 426] on div "Administrator Activity List Billing Statements/Fee Calculations Report Continue…" at bounding box center [782, 392] width 1564 height 784
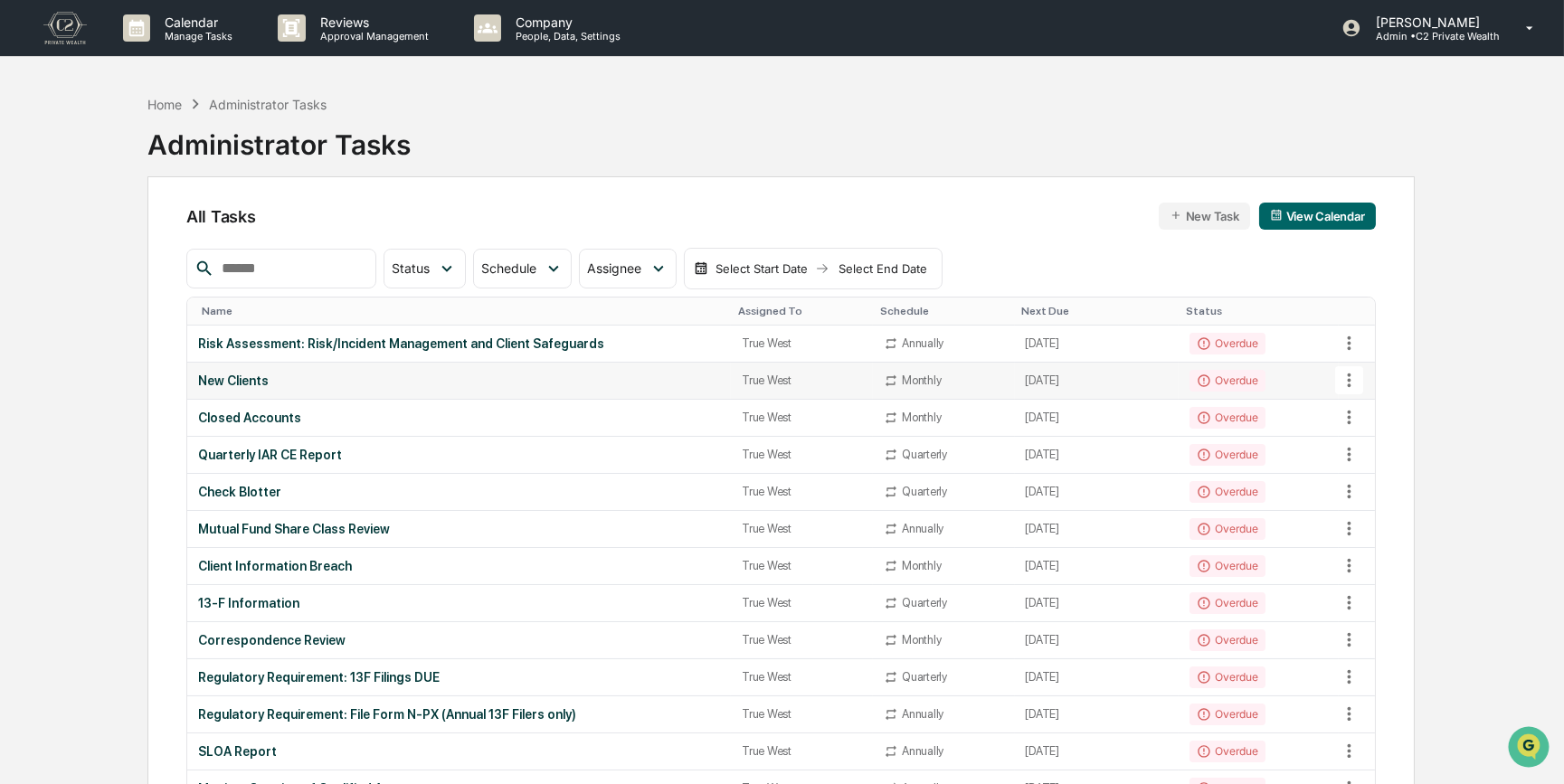
click at [1348, 380] on icon at bounding box center [1349, 380] width 20 height 20
click at [1370, 476] on img at bounding box center [1366, 479] width 15 height 15
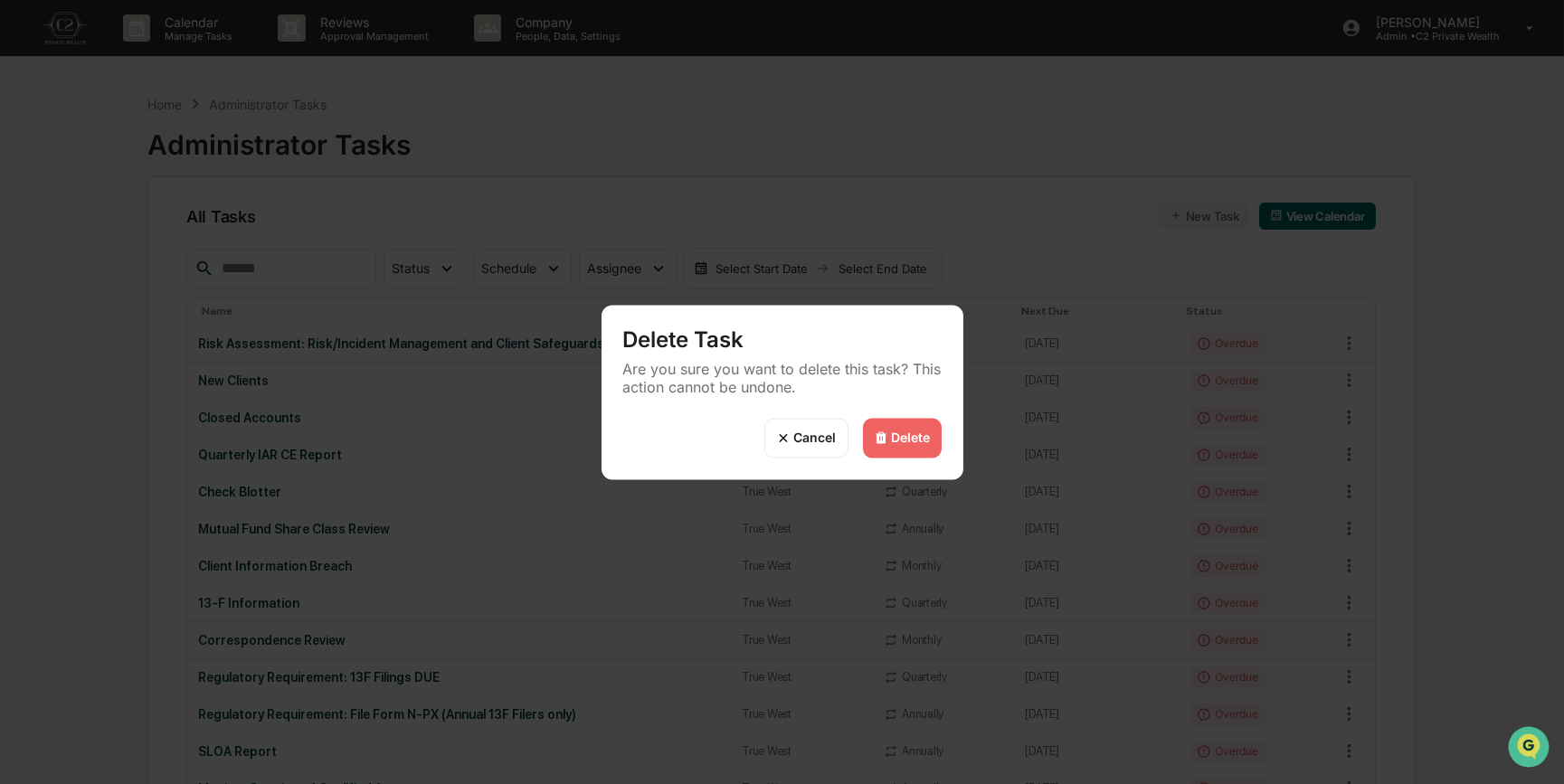
click at [898, 437] on div "Delete" at bounding box center [911, 438] width 39 height 15
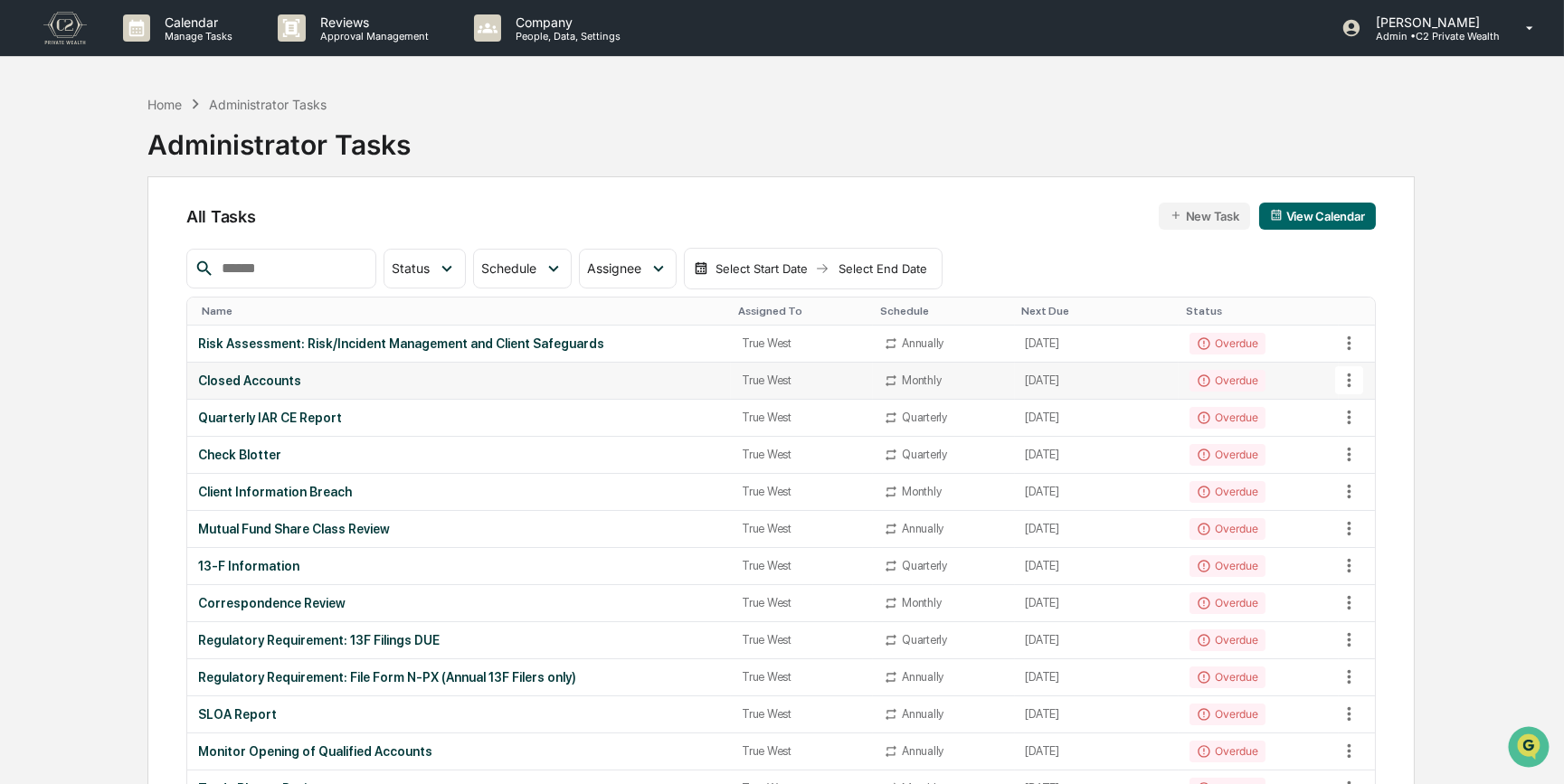
click at [1348, 379] on icon at bounding box center [1350, 380] width 4 height 14
click at [1366, 472] on img at bounding box center [1366, 479] width 15 height 15
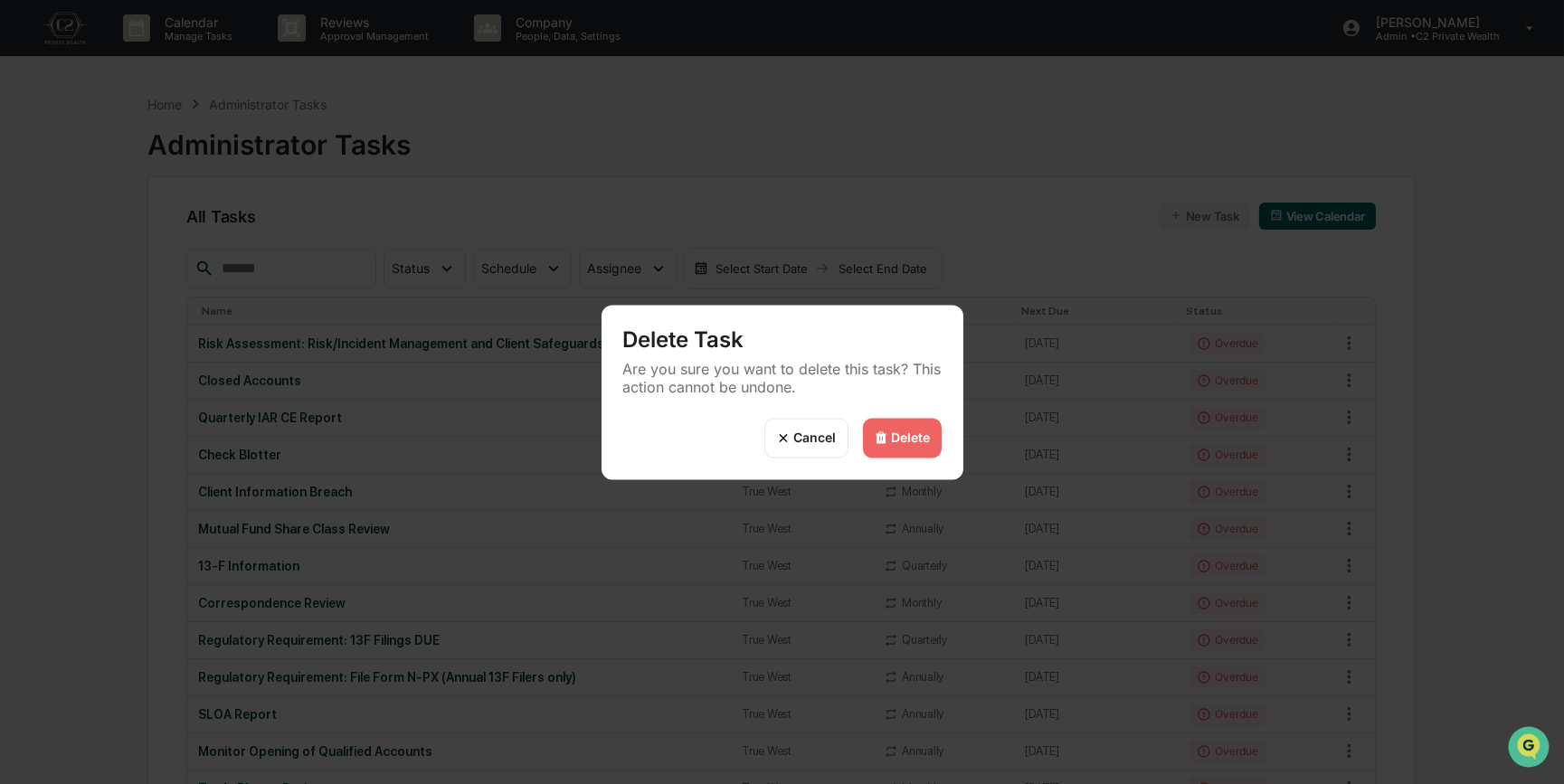
click at [898, 436] on div "Delete" at bounding box center [911, 438] width 39 height 15
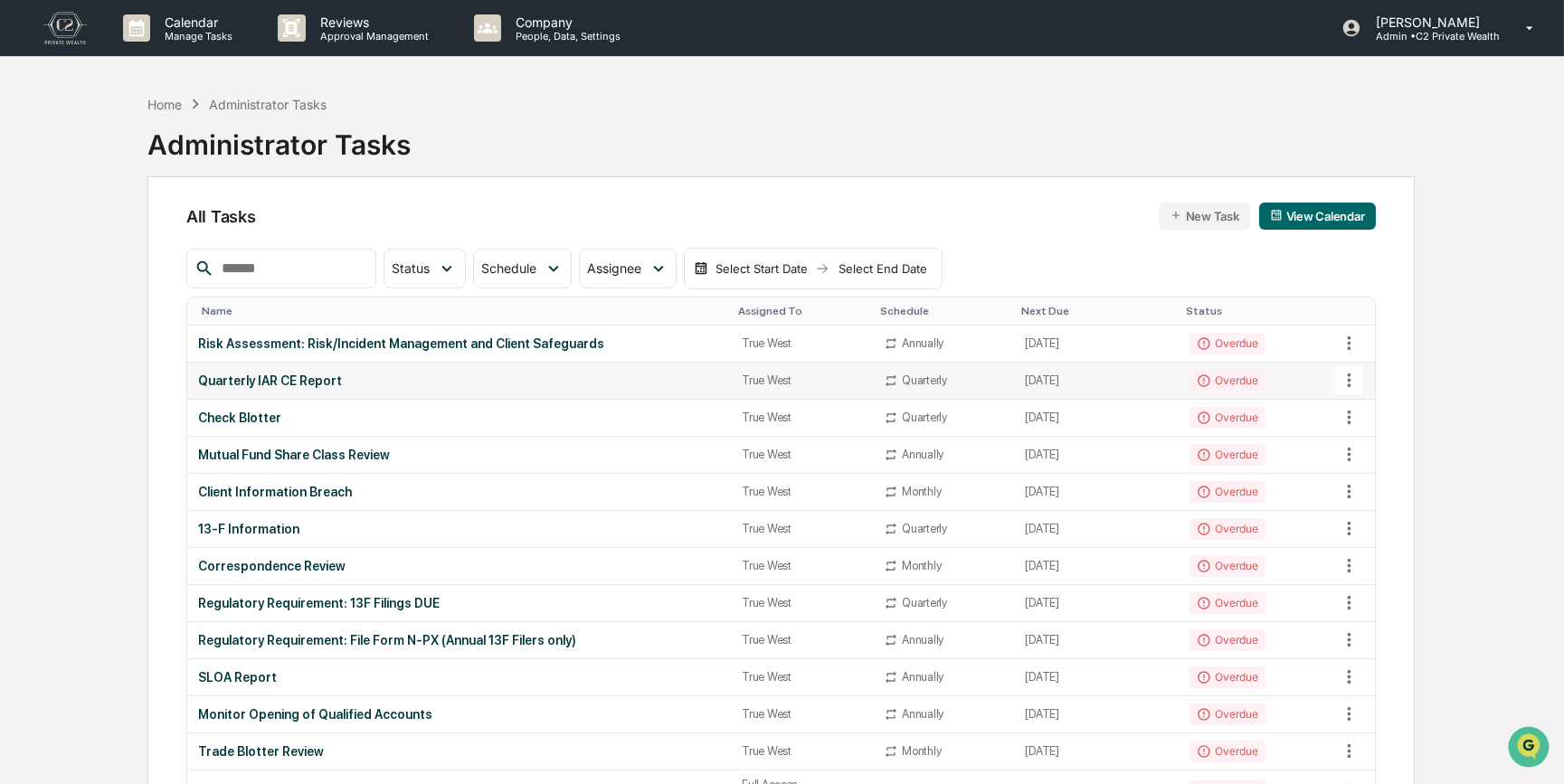
click at [1354, 380] on icon at bounding box center [1349, 380] width 20 height 20
click at [1382, 472] on li "Delete Task" at bounding box center [1417, 479] width 144 height 34
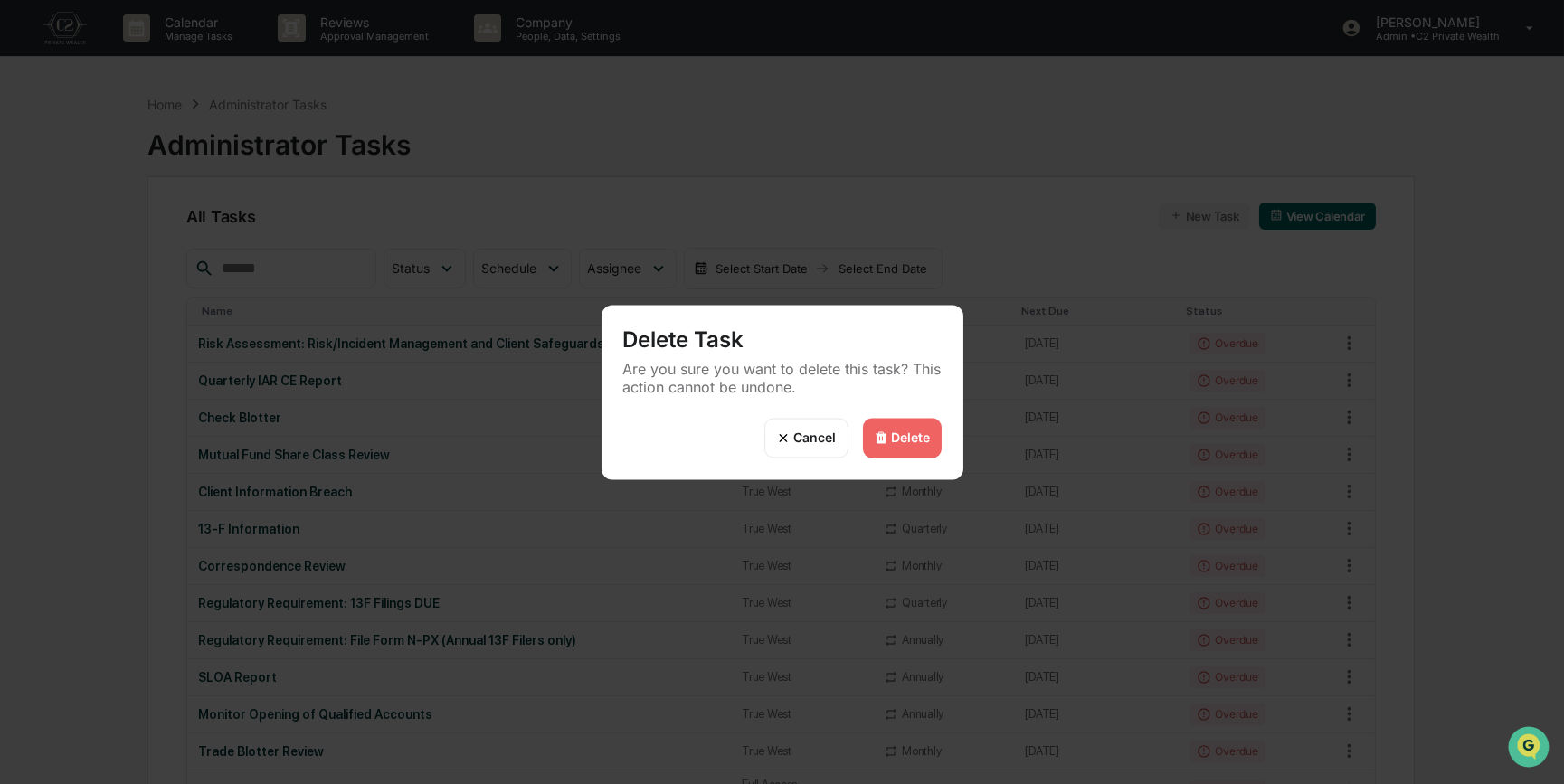
click at [903, 433] on div "Delete" at bounding box center [911, 438] width 39 height 15
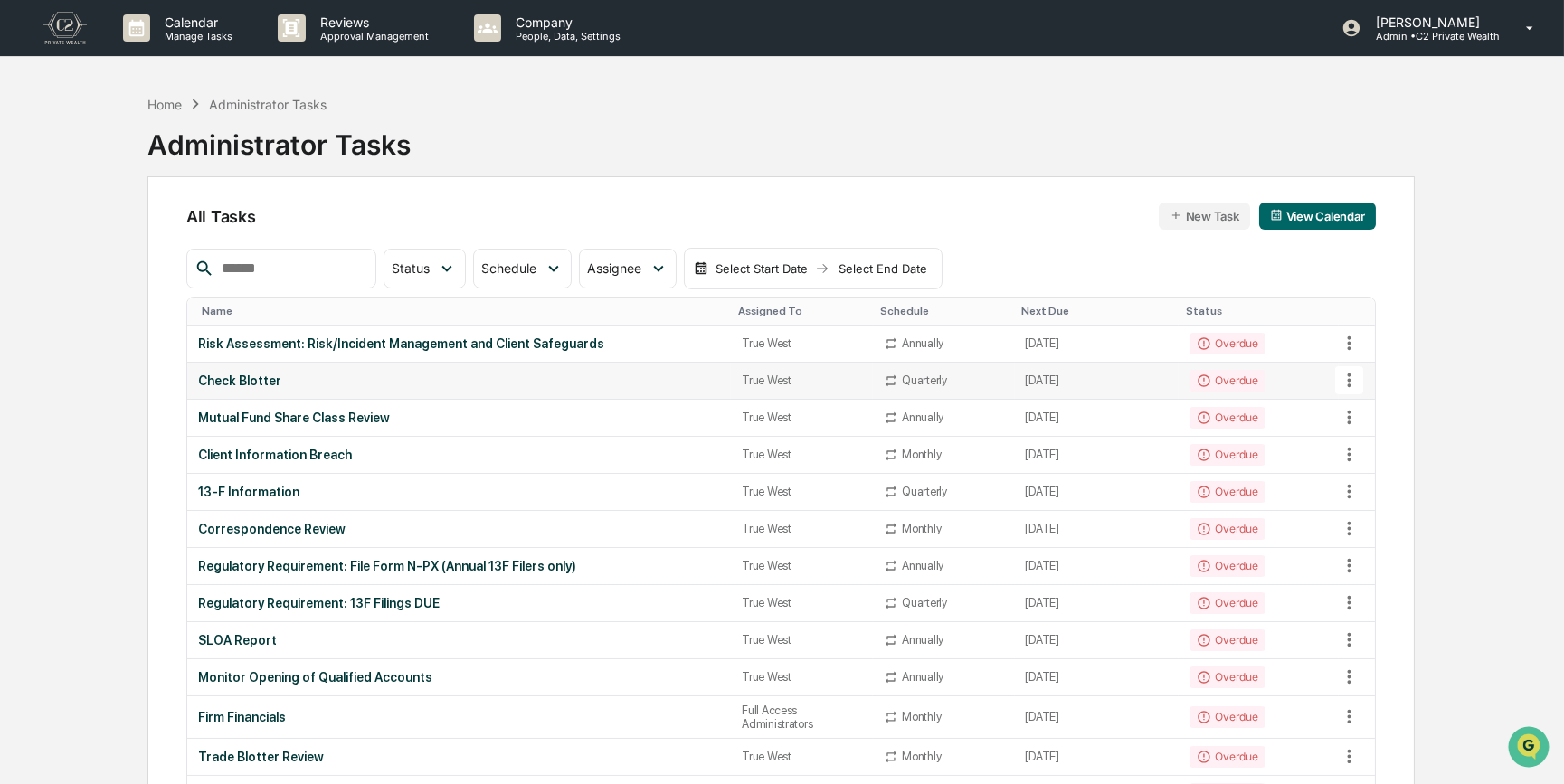
click at [1350, 375] on icon at bounding box center [1350, 380] width 4 height 14
click at [1395, 478] on li "Delete Task" at bounding box center [1417, 479] width 144 height 34
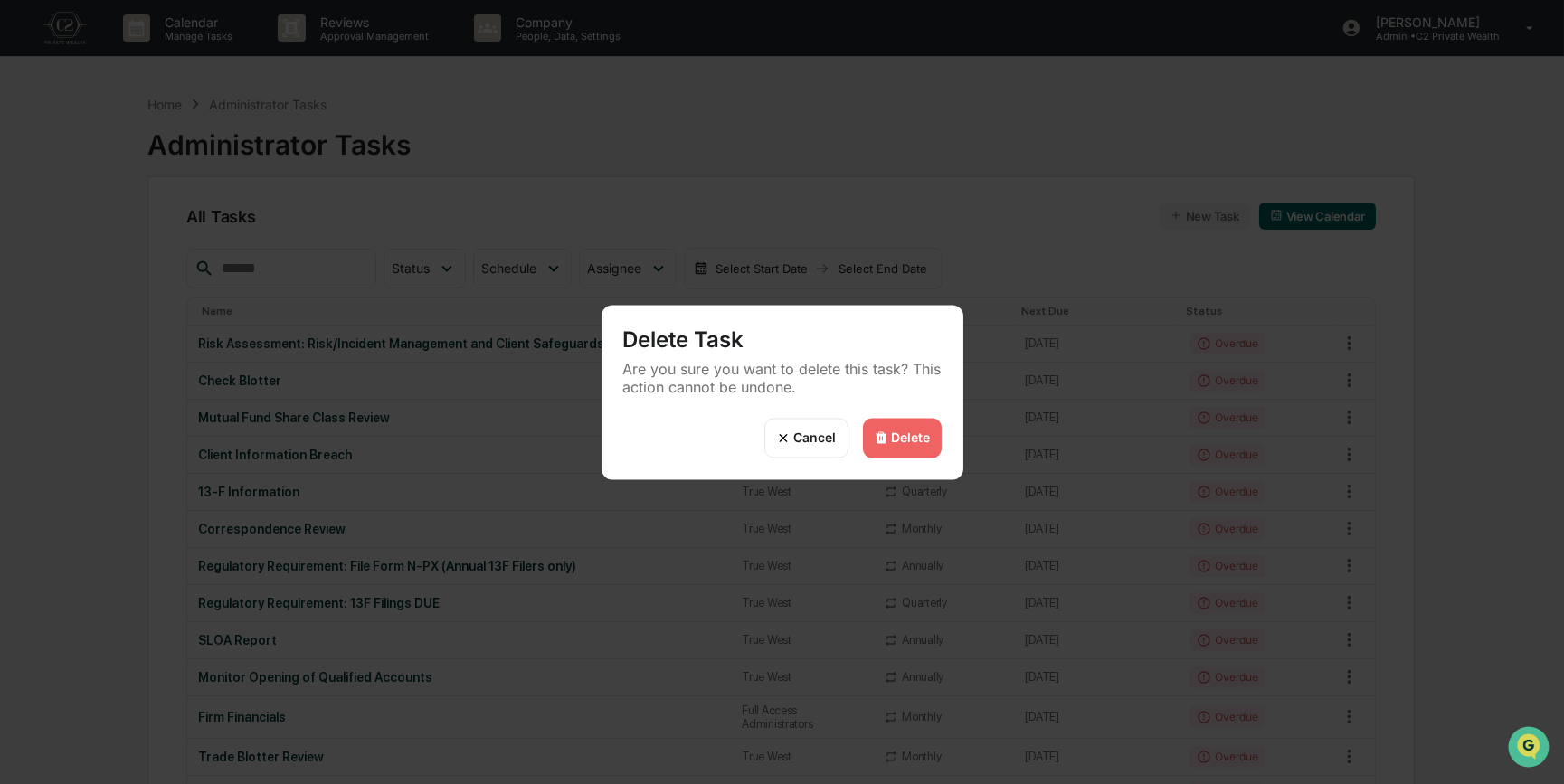
click at [922, 436] on div "Delete" at bounding box center [911, 438] width 39 height 15
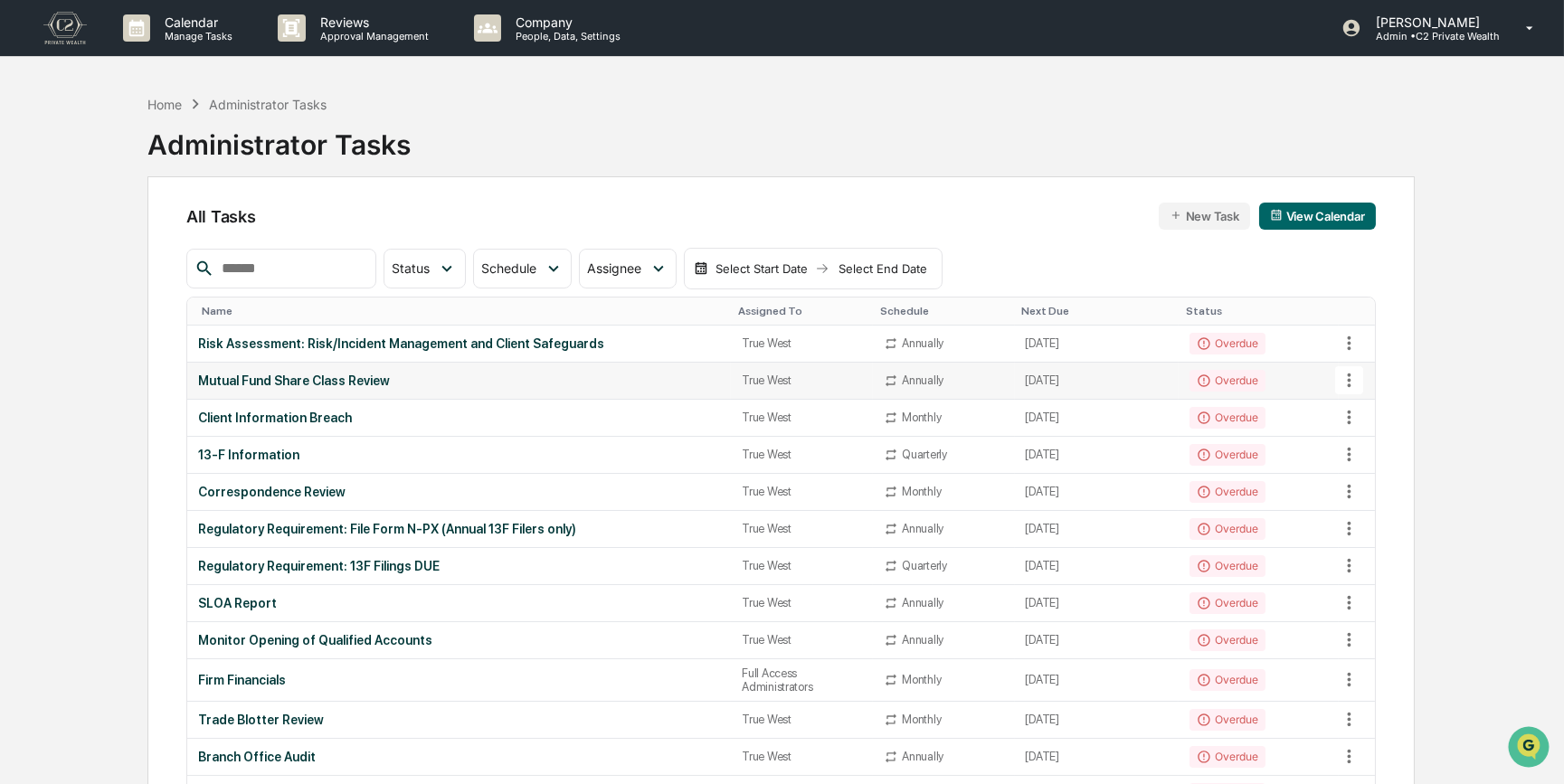
click at [1354, 380] on icon at bounding box center [1349, 380] width 20 height 20
click at [1375, 477] on li "Delete Task" at bounding box center [1417, 479] width 144 height 34
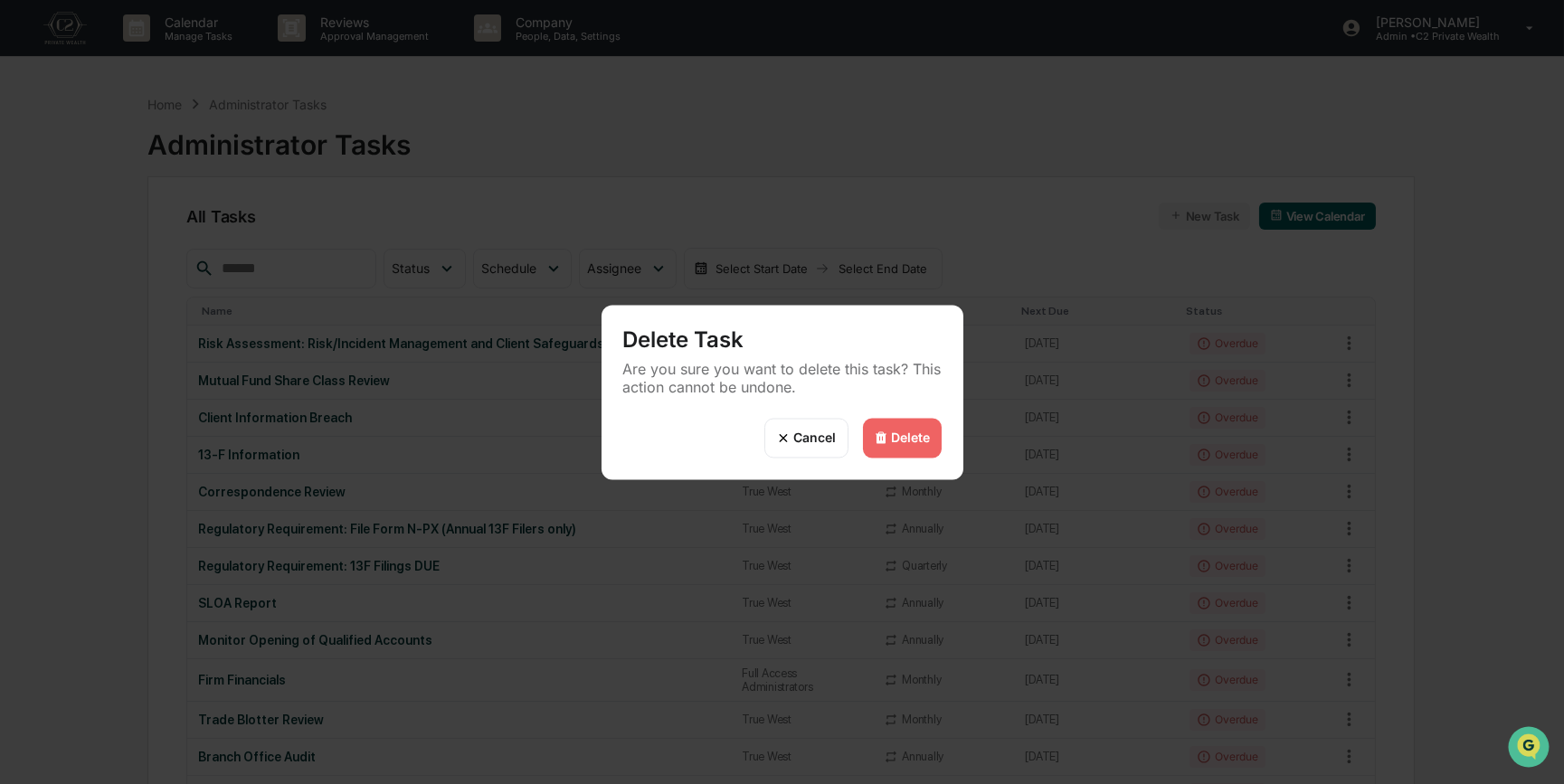
click at [908, 432] on div "Delete" at bounding box center [911, 438] width 39 height 15
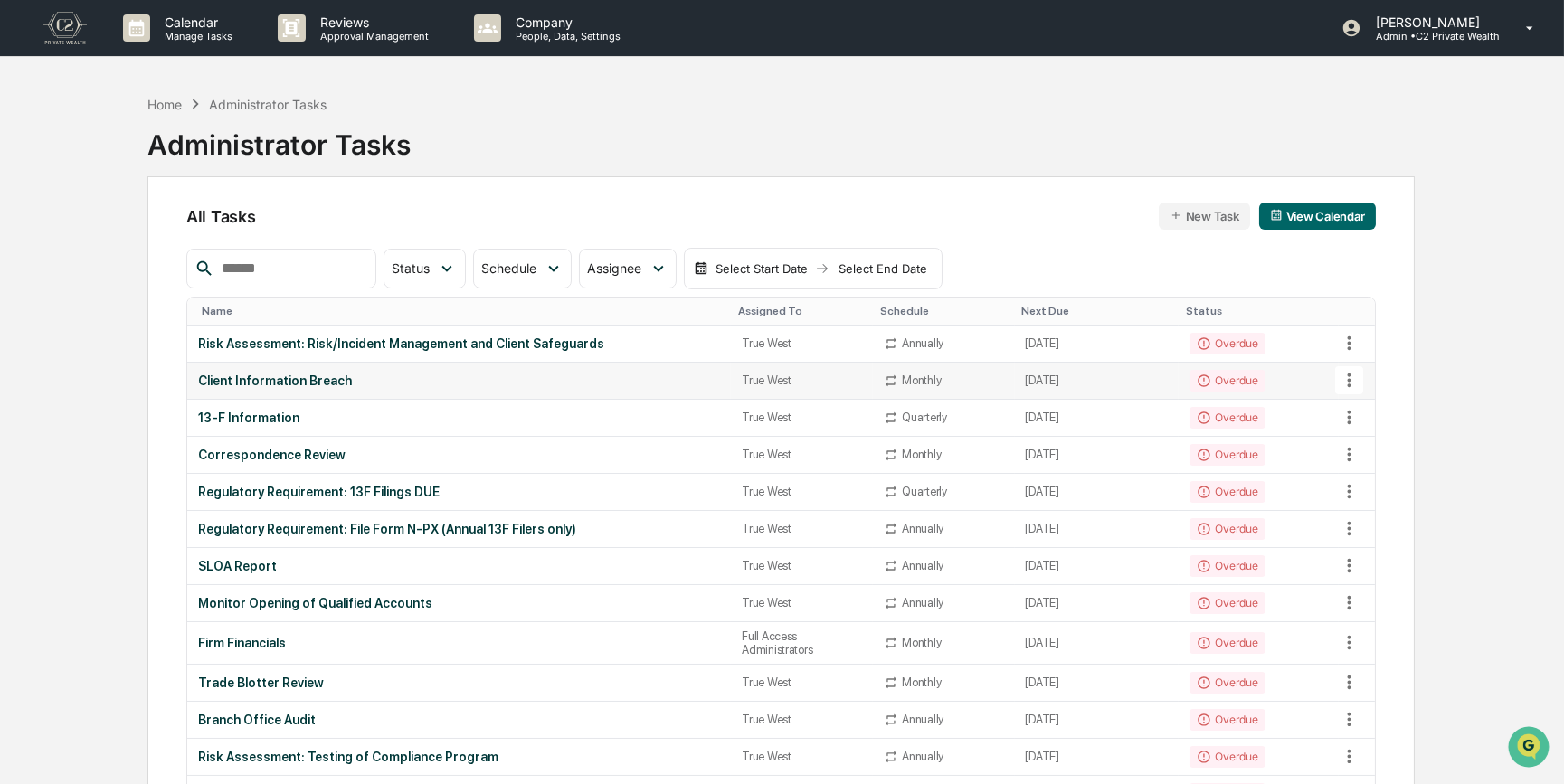
click at [1352, 380] on icon at bounding box center [1349, 380] width 20 height 20
click at [1377, 473] on li "Delete Task" at bounding box center [1417, 479] width 144 height 34
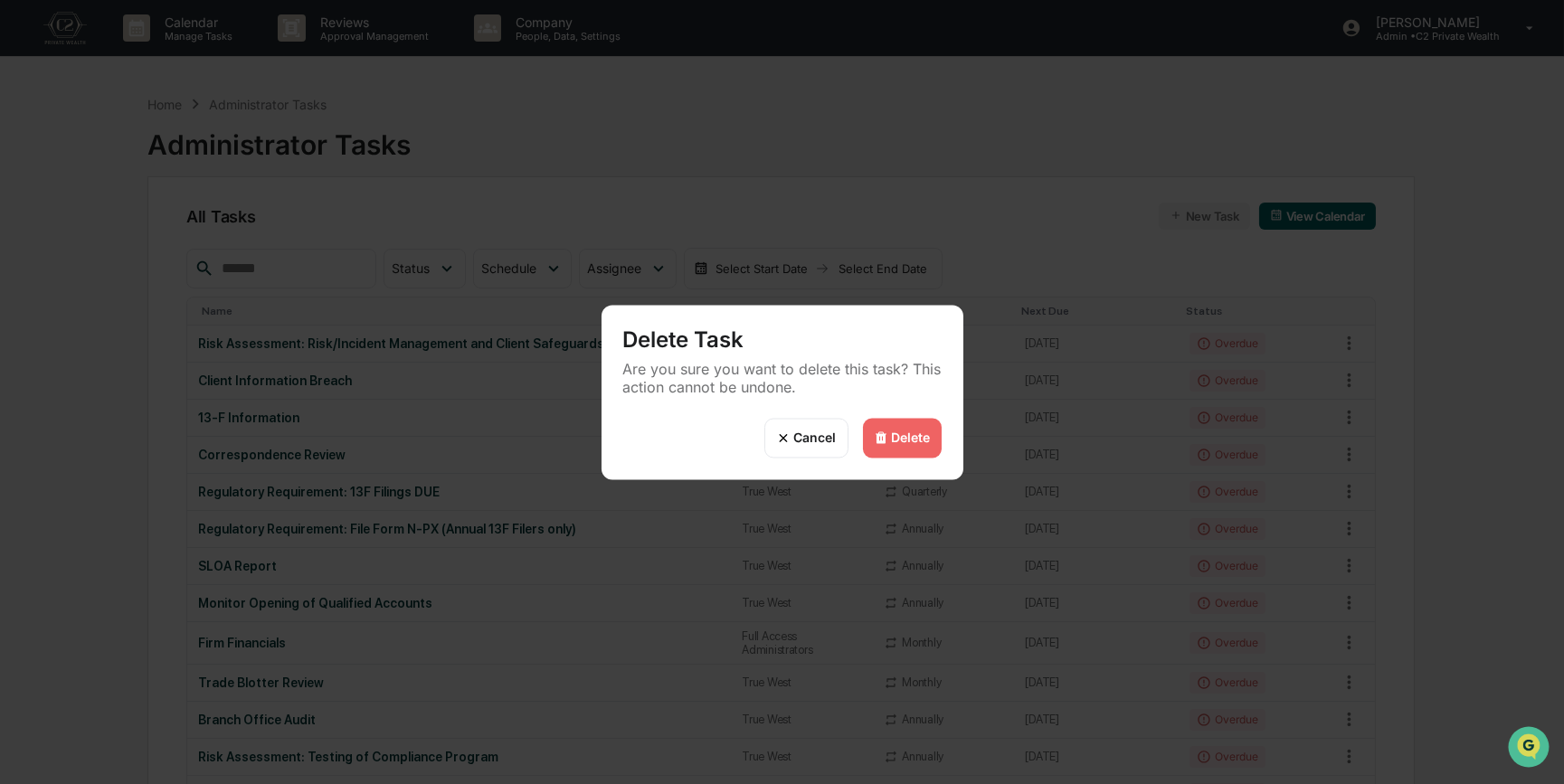
click at [893, 435] on div "Delete" at bounding box center [911, 438] width 39 height 15
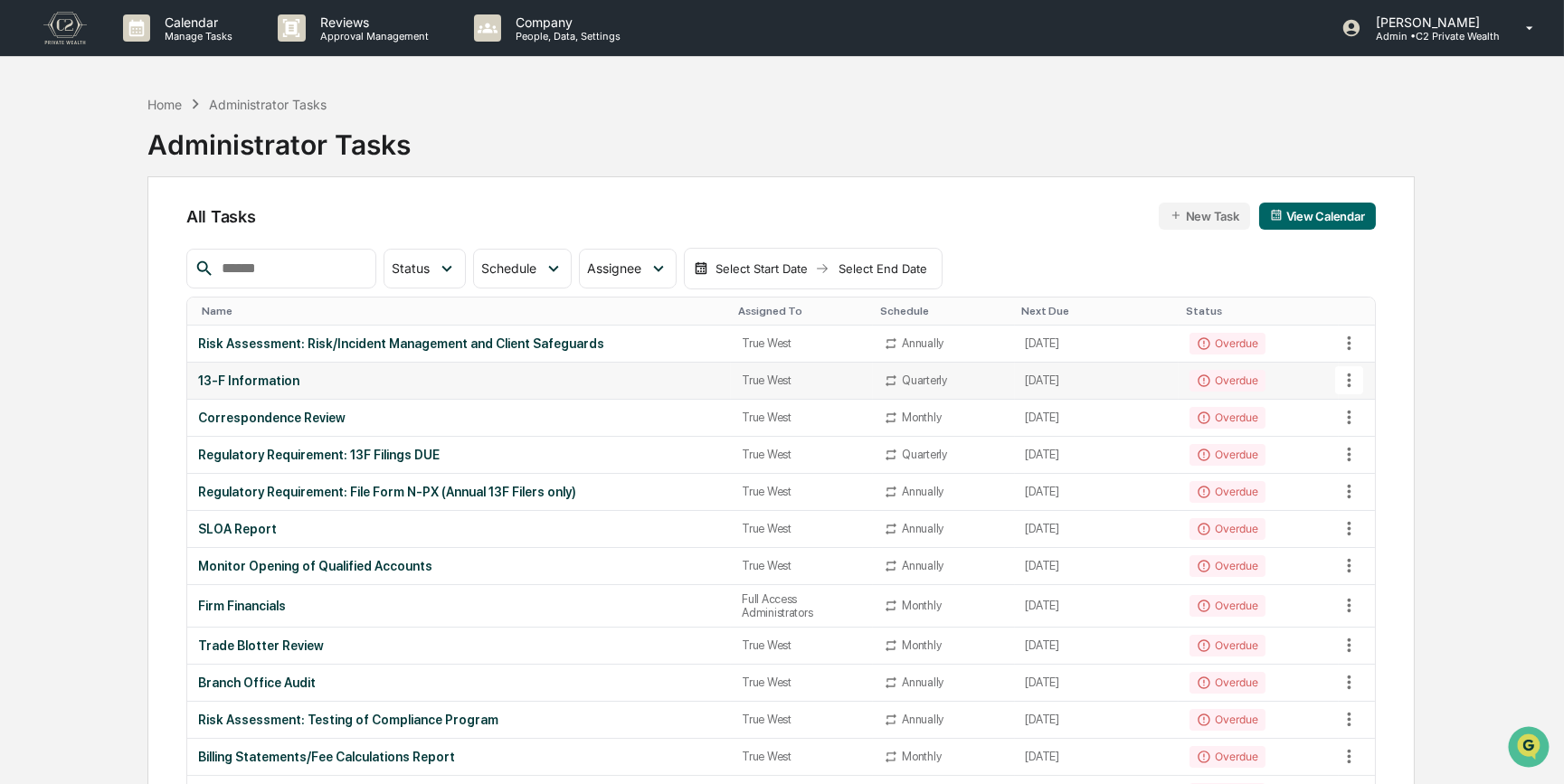
click at [1355, 380] on icon at bounding box center [1349, 380] width 20 height 20
click at [1371, 478] on img at bounding box center [1366, 479] width 15 height 15
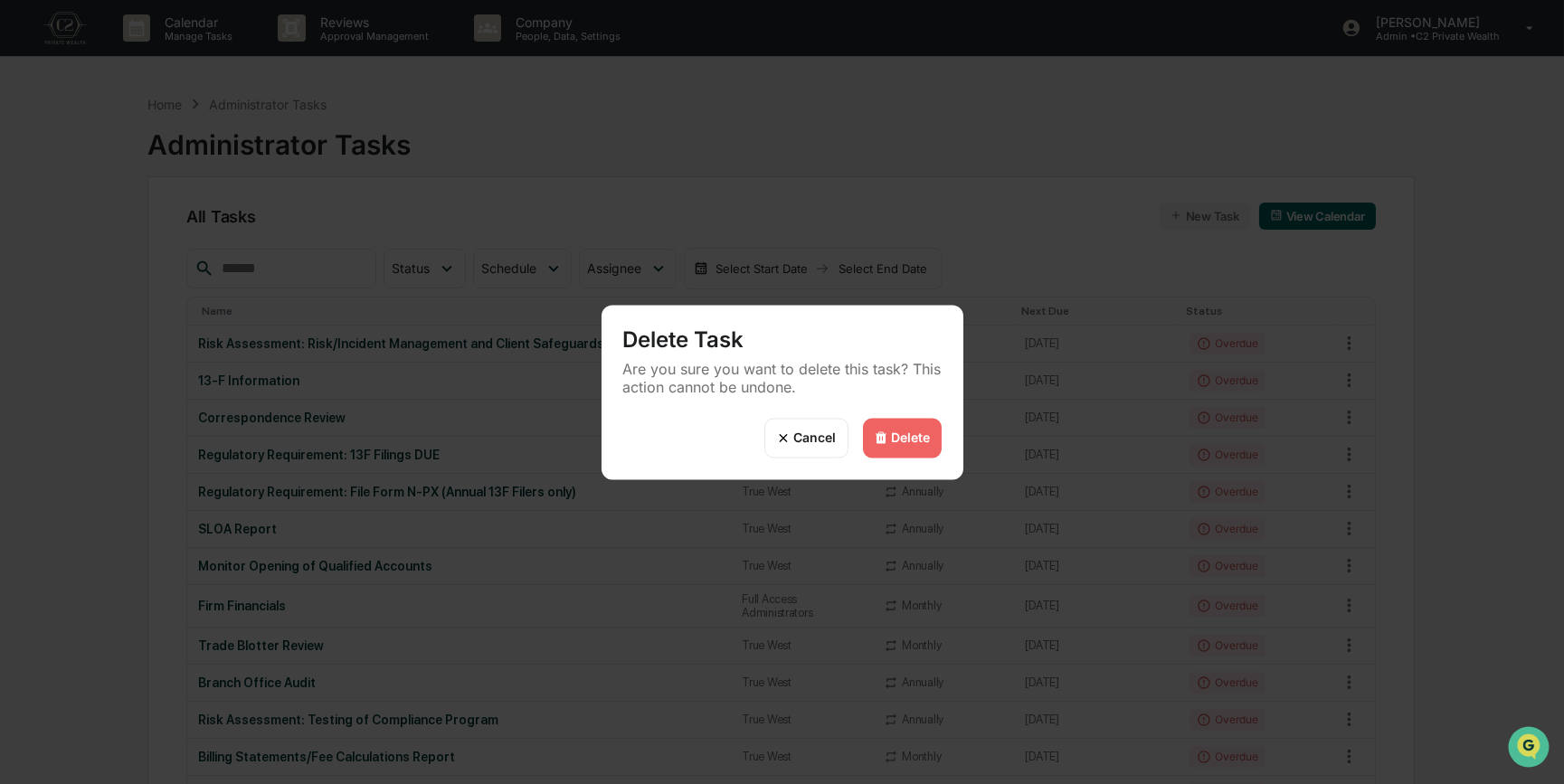
click at [919, 439] on div "Delete" at bounding box center [911, 438] width 39 height 15
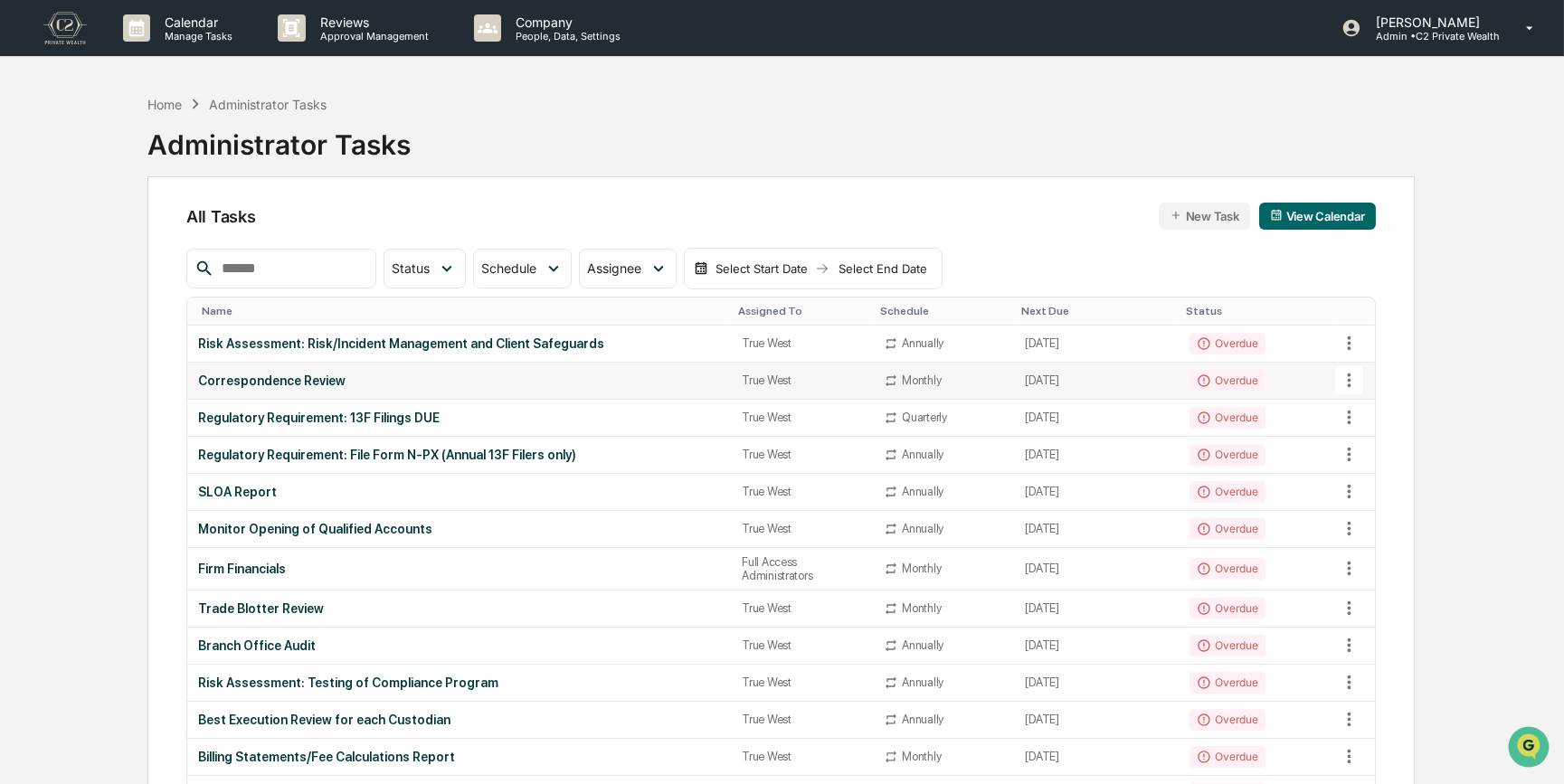
click at [1348, 374] on icon at bounding box center [1350, 380] width 4 height 14
click at [1364, 476] on img at bounding box center [1366, 479] width 15 height 15
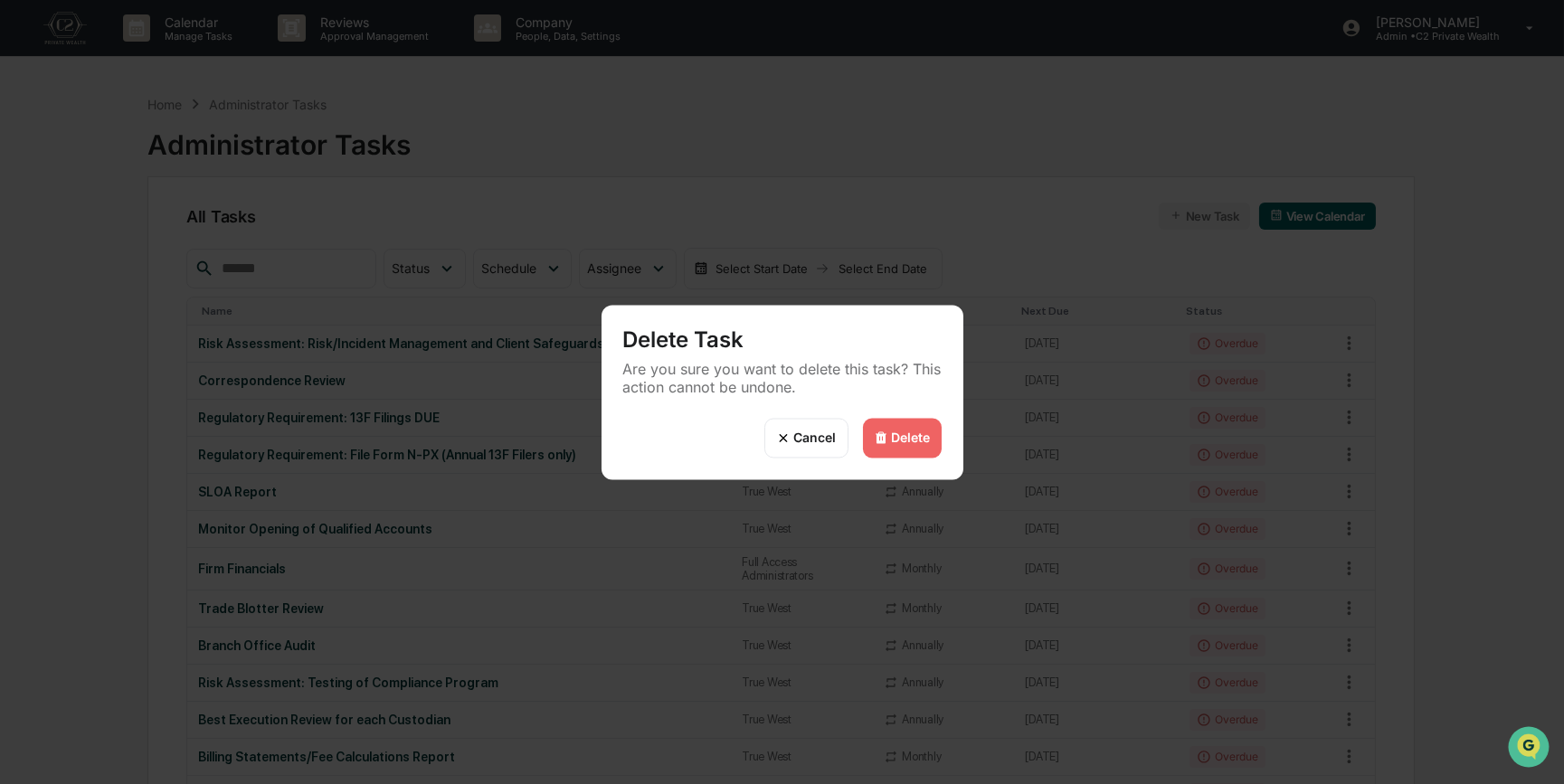
click at [905, 437] on div "Delete" at bounding box center [911, 438] width 39 height 15
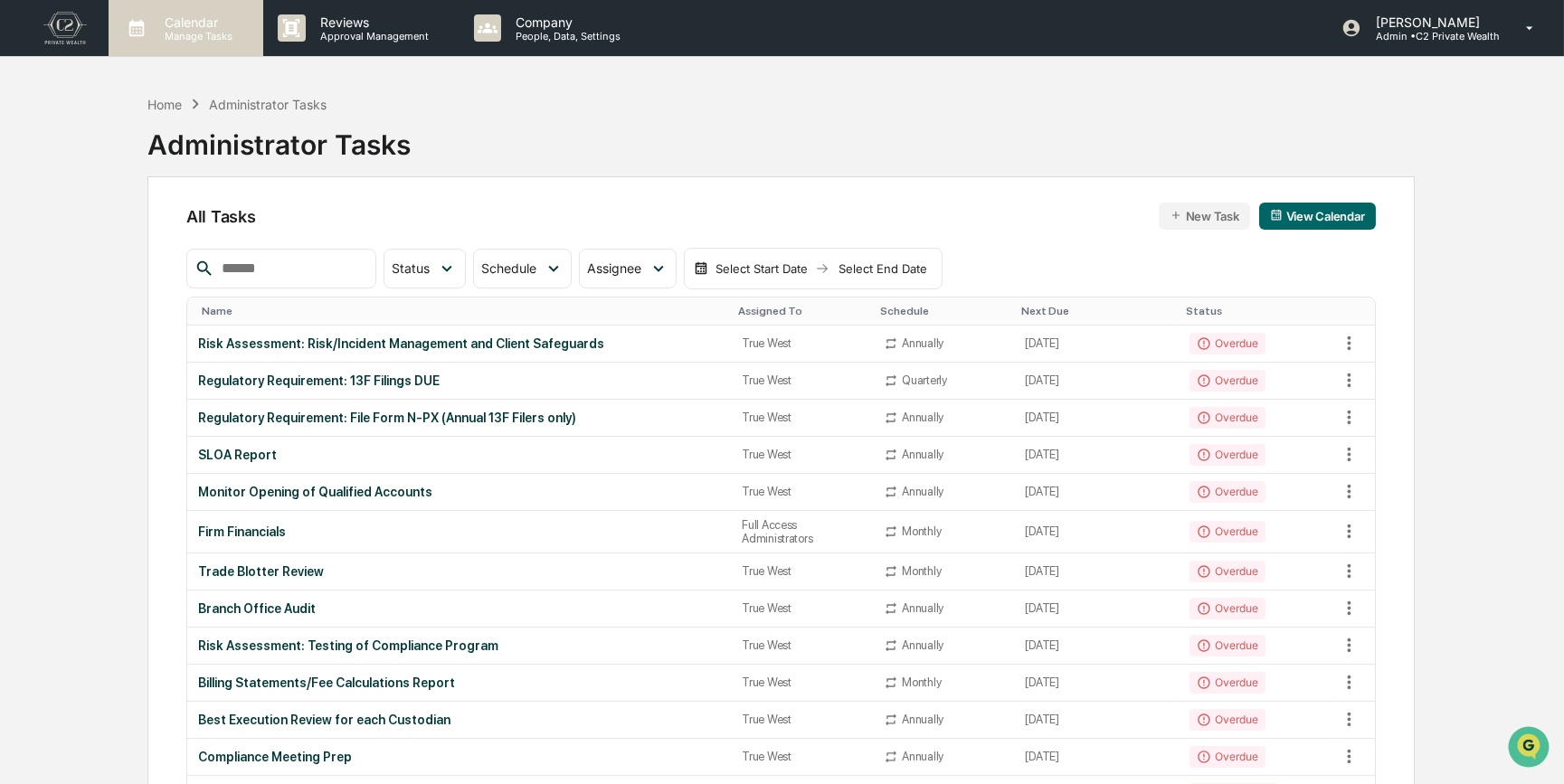
click at [170, 32] on p "Manage Tasks" at bounding box center [196, 36] width 92 height 13
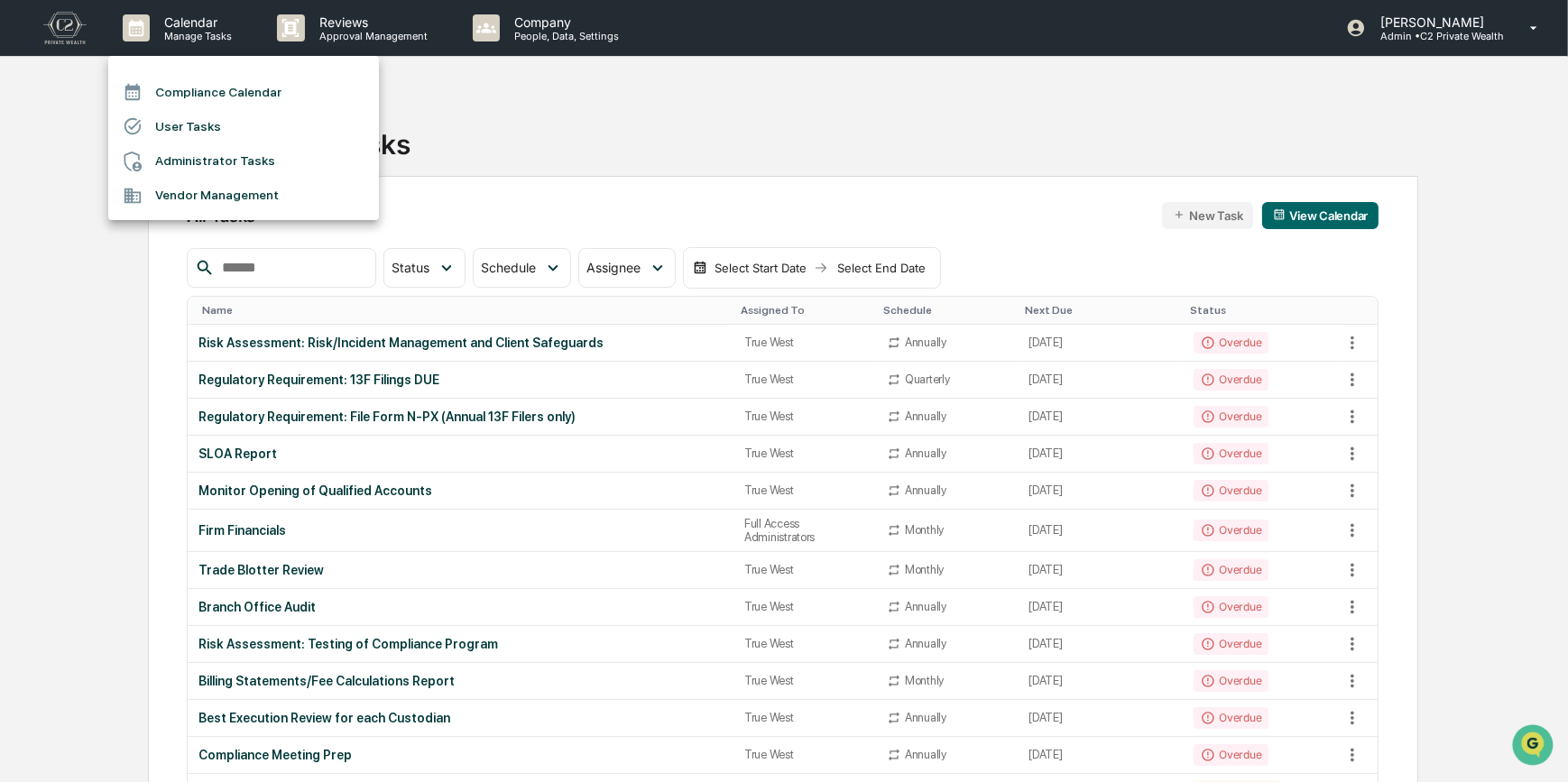
click at [181, 109] on li "User Tasks" at bounding box center [243, 126] width 271 height 35
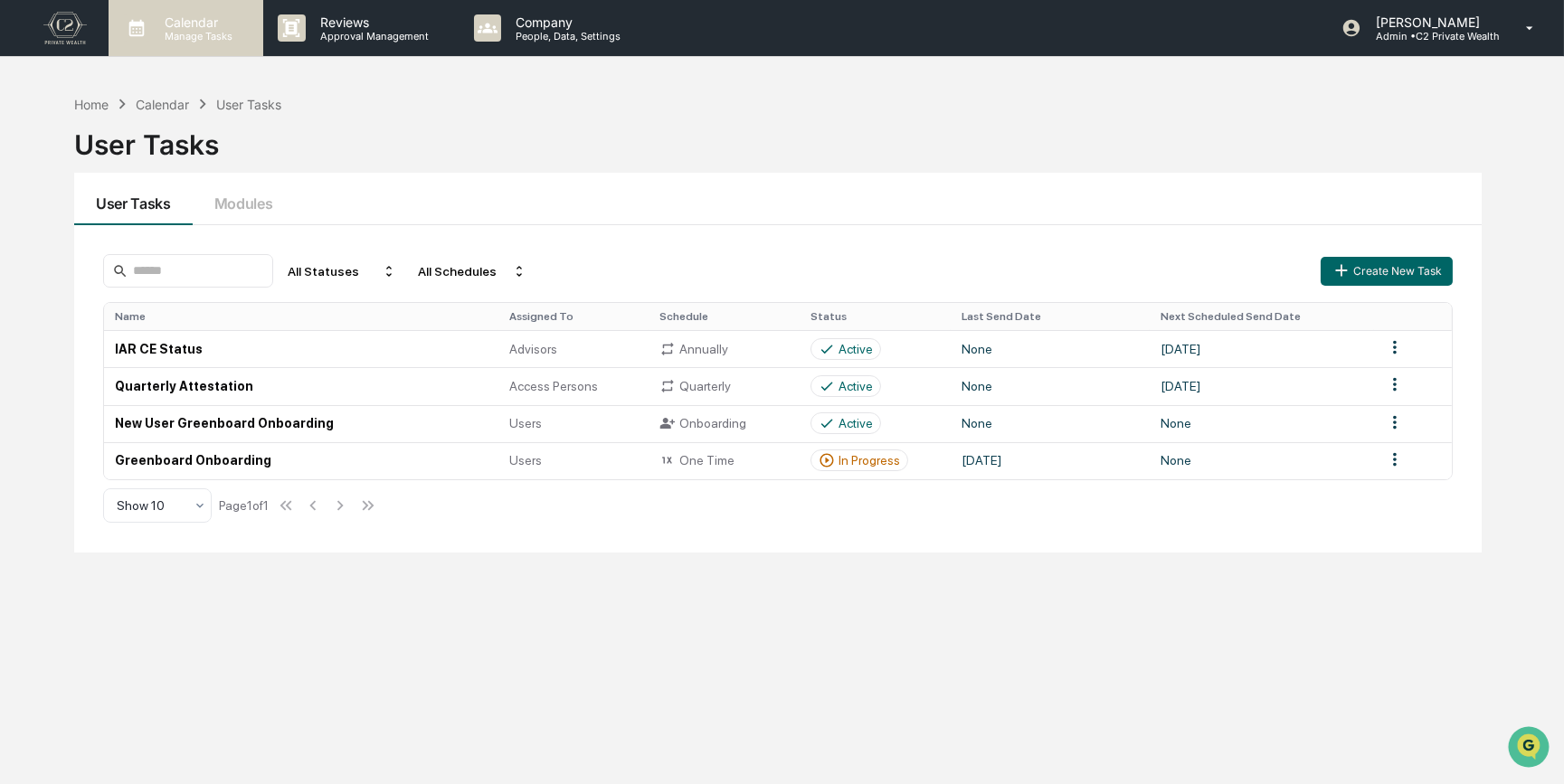
click at [160, 30] on p "Manage Tasks" at bounding box center [196, 36] width 92 height 13
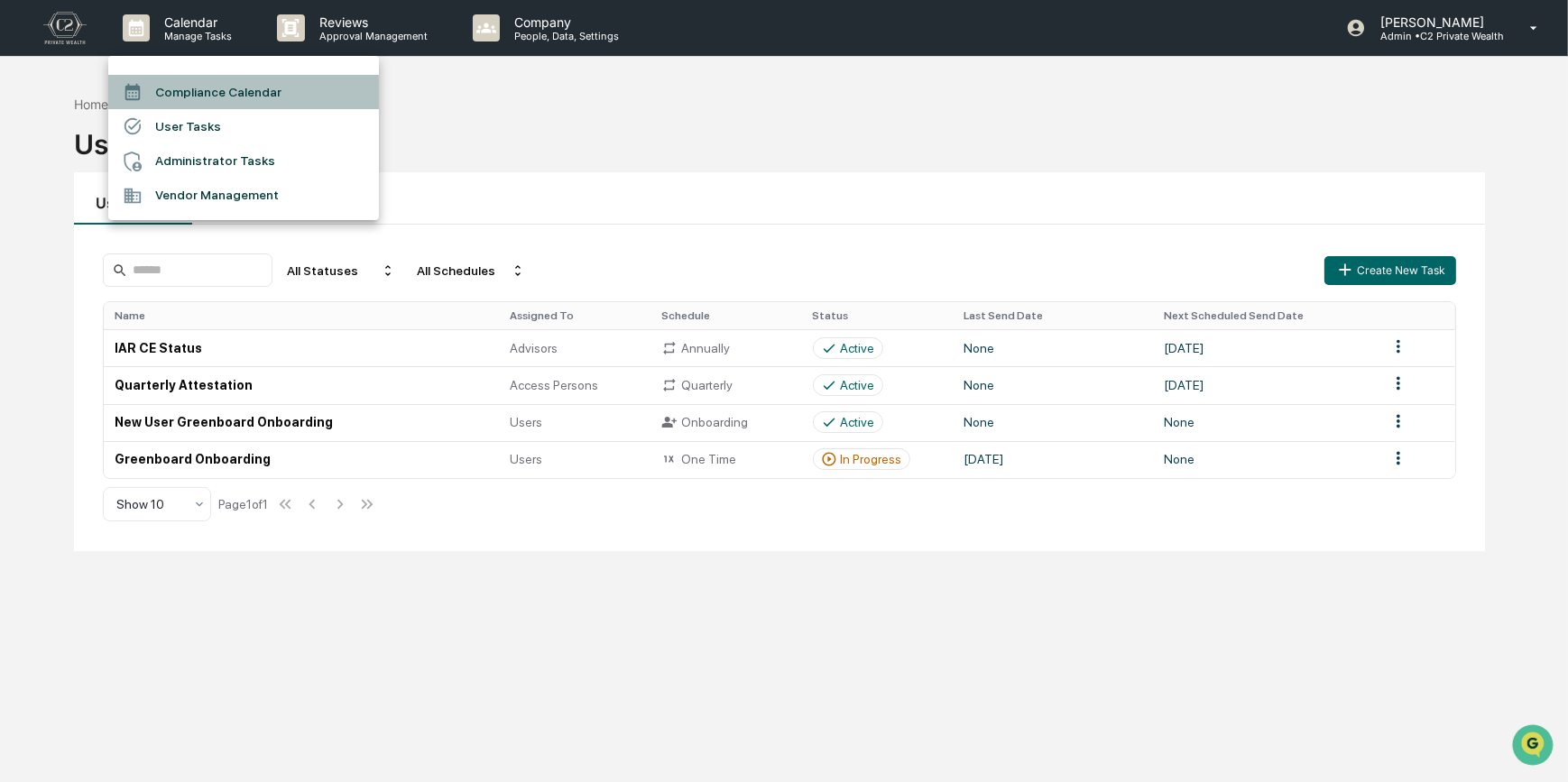
click at [168, 98] on li "Compliance Calendar" at bounding box center [243, 91] width 271 height 35
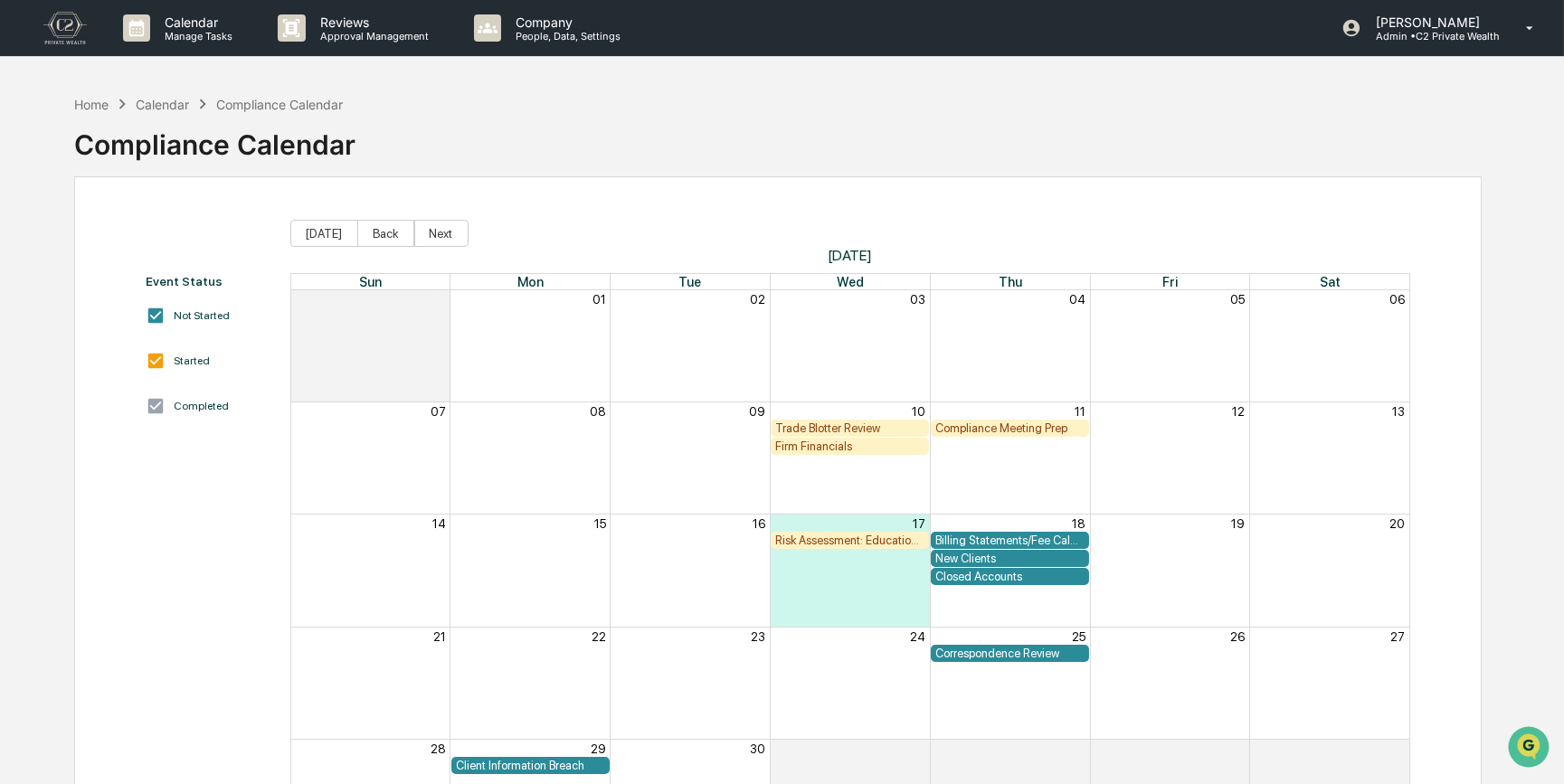
click at [499, 154] on div "Home Calendar Compliance Calendar Compliance Calendar" at bounding box center [779, 130] width 1408 height 91
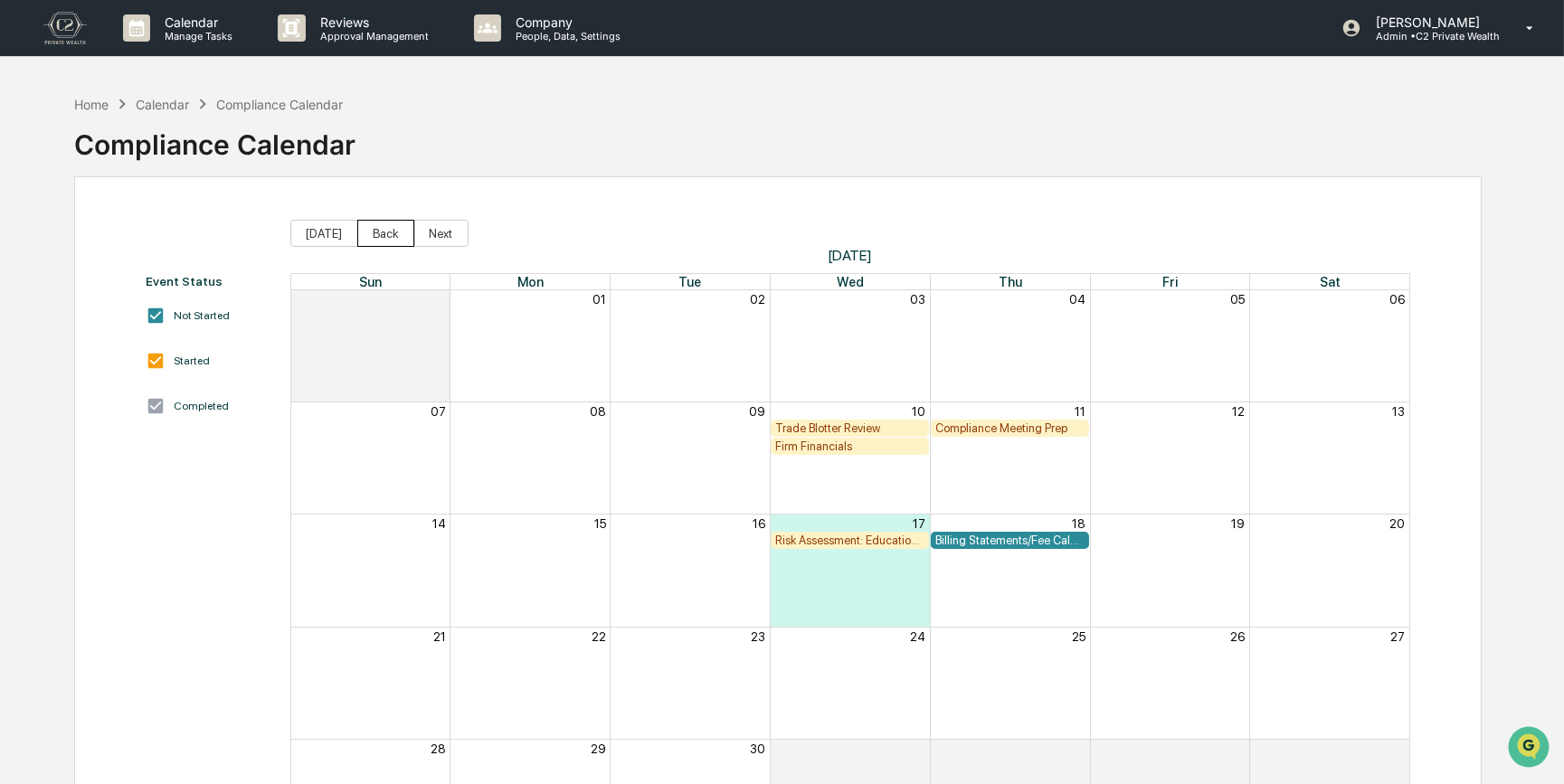
click at [385, 230] on button "Back" at bounding box center [385, 233] width 57 height 27
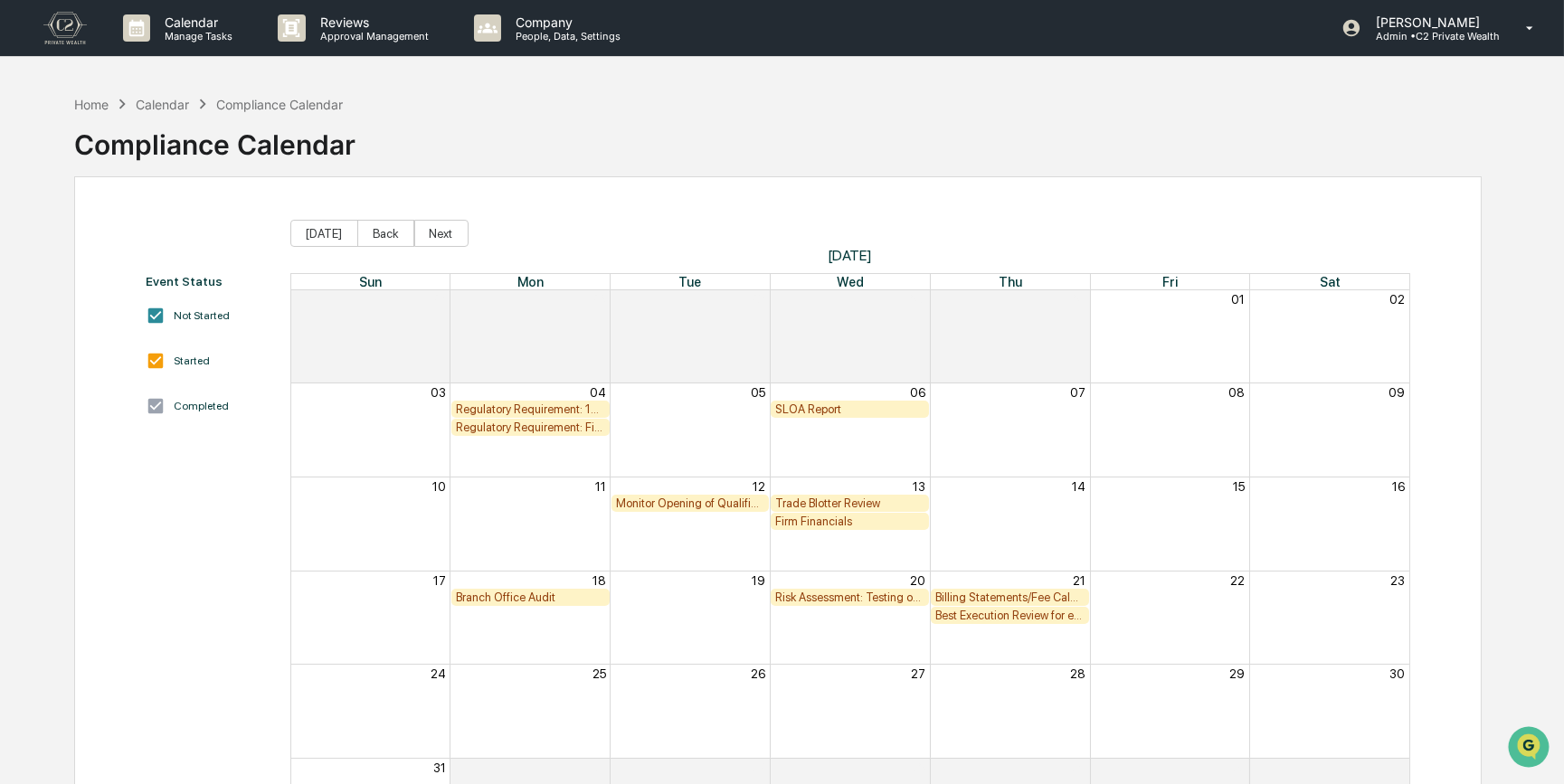
click at [845, 178] on div "Event Status Not Started Started Completed Today Back Next August 2025 Sun Mon …" at bounding box center [779, 535] width 1408 height 719
click at [1268, 113] on div "Home Calendar Compliance Calendar Compliance Calendar" at bounding box center [779, 130] width 1408 height 91
click at [1075, 108] on div "Home Calendar Compliance Calendar Compliance Calendar" at bounding box center [779, 130] width 1408 height 91
click at [750, 182] on div "Event Status Not Started Started Completed Today Back Next August 2025 Sun Mon …" at bounding box center [779, 535] width 1408 height 719
click at [710, 504] on div "Monitor Opening of Qualified Accounts" at bounding box center [691, 503] width 149 height 14
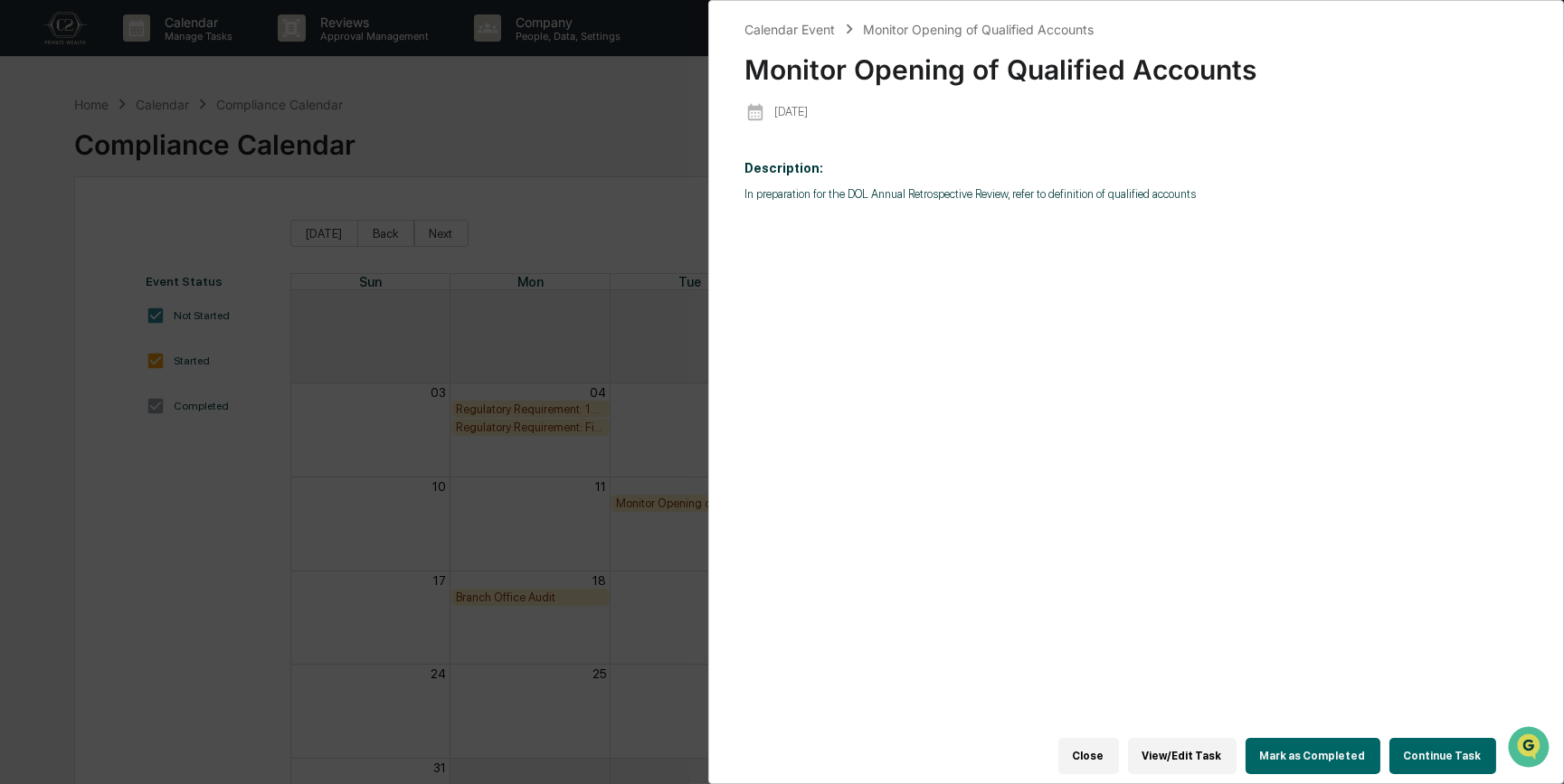
click at [1425, 751] on button "Continue Task" at bounding box center [1443, 756] width 107 height 36
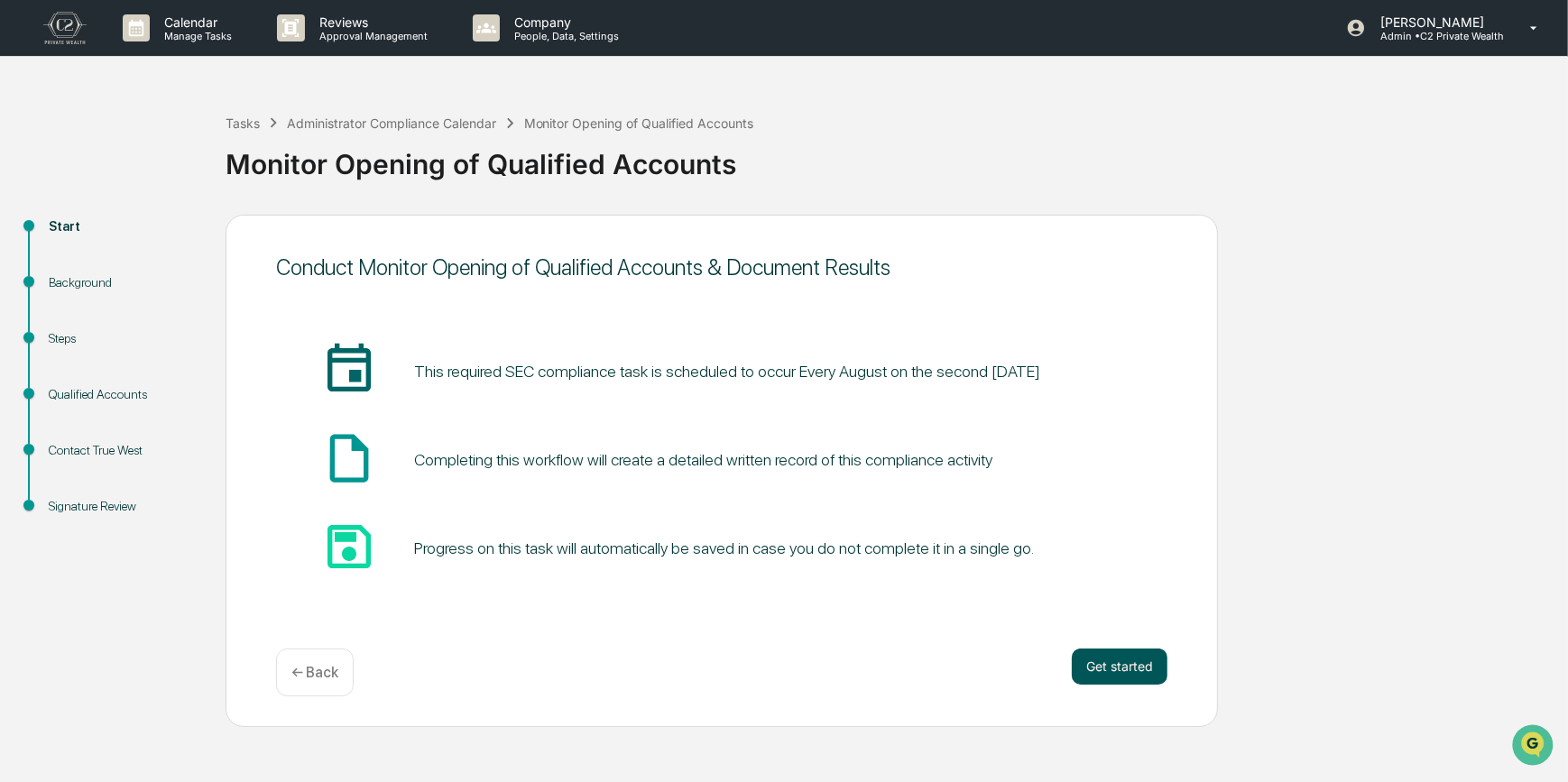
click at [1157, 673] on button "Get started" at bounding box center [1119, 666] width 95 height 36
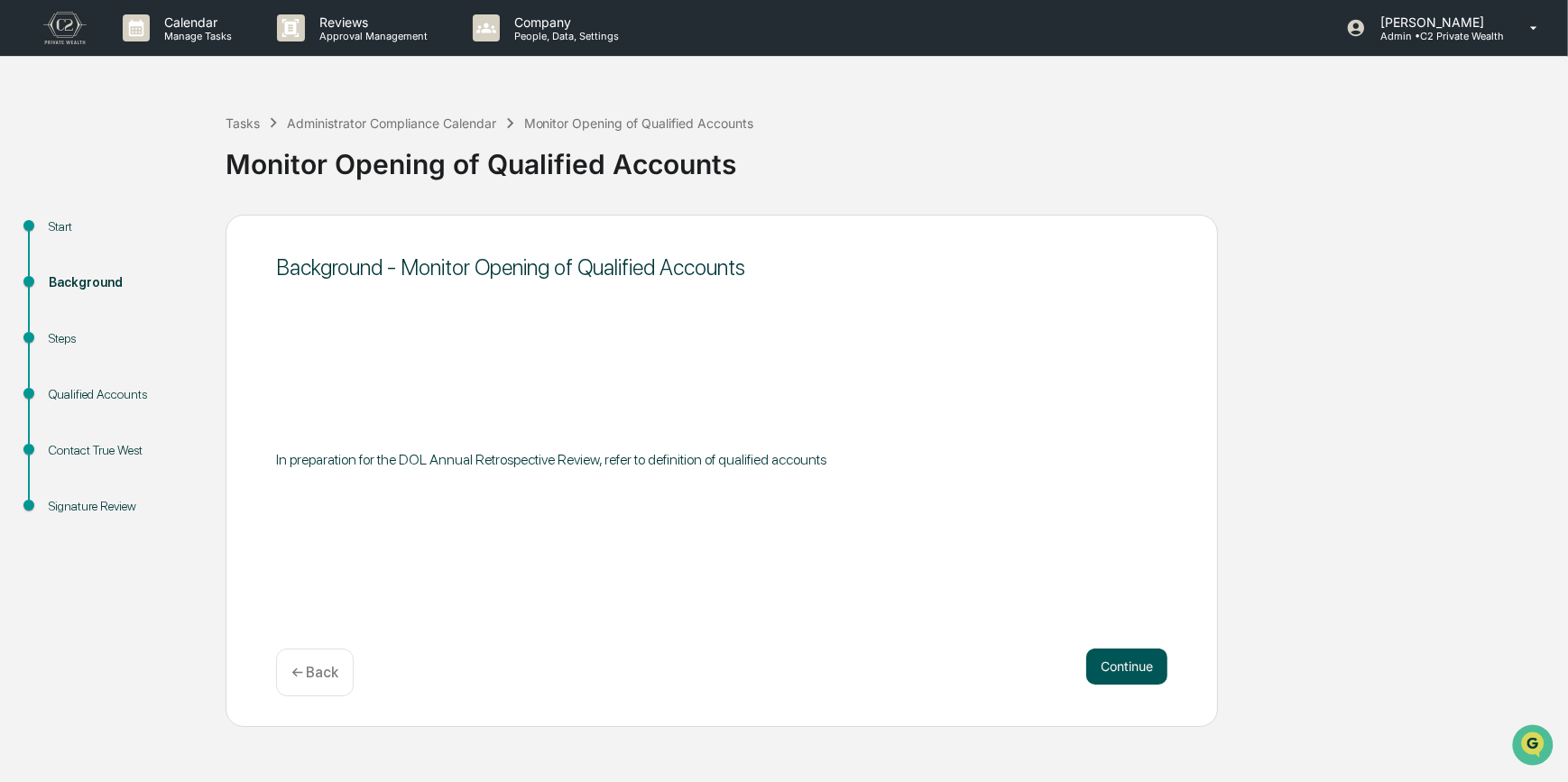
click at [1143, 670] on button "Continue" at bounding box center [1126, 666] width 81 height 36
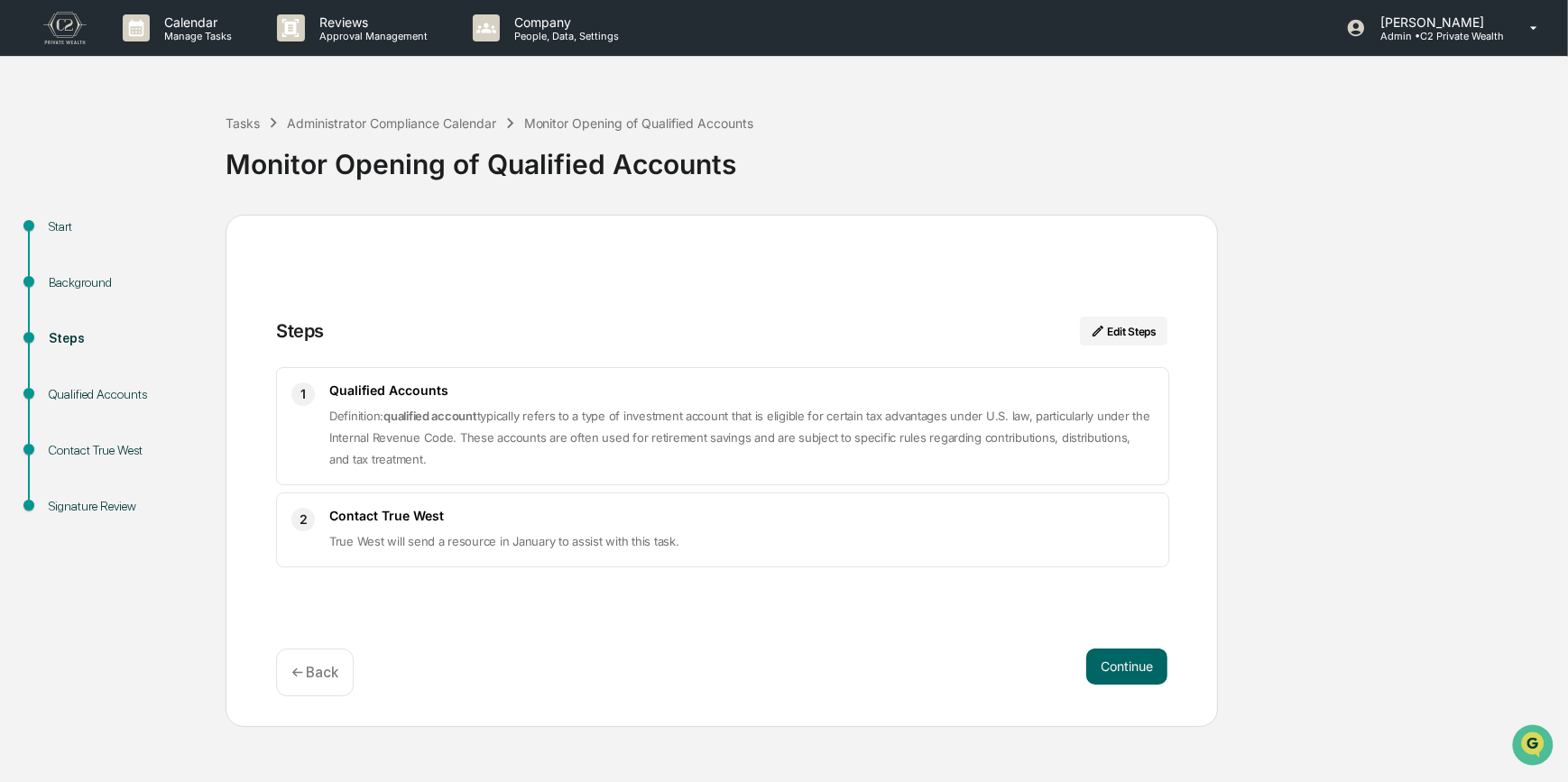
click at [1143, 670] on button "Continue" at bounding box center [1126, 666] width 81 height 36
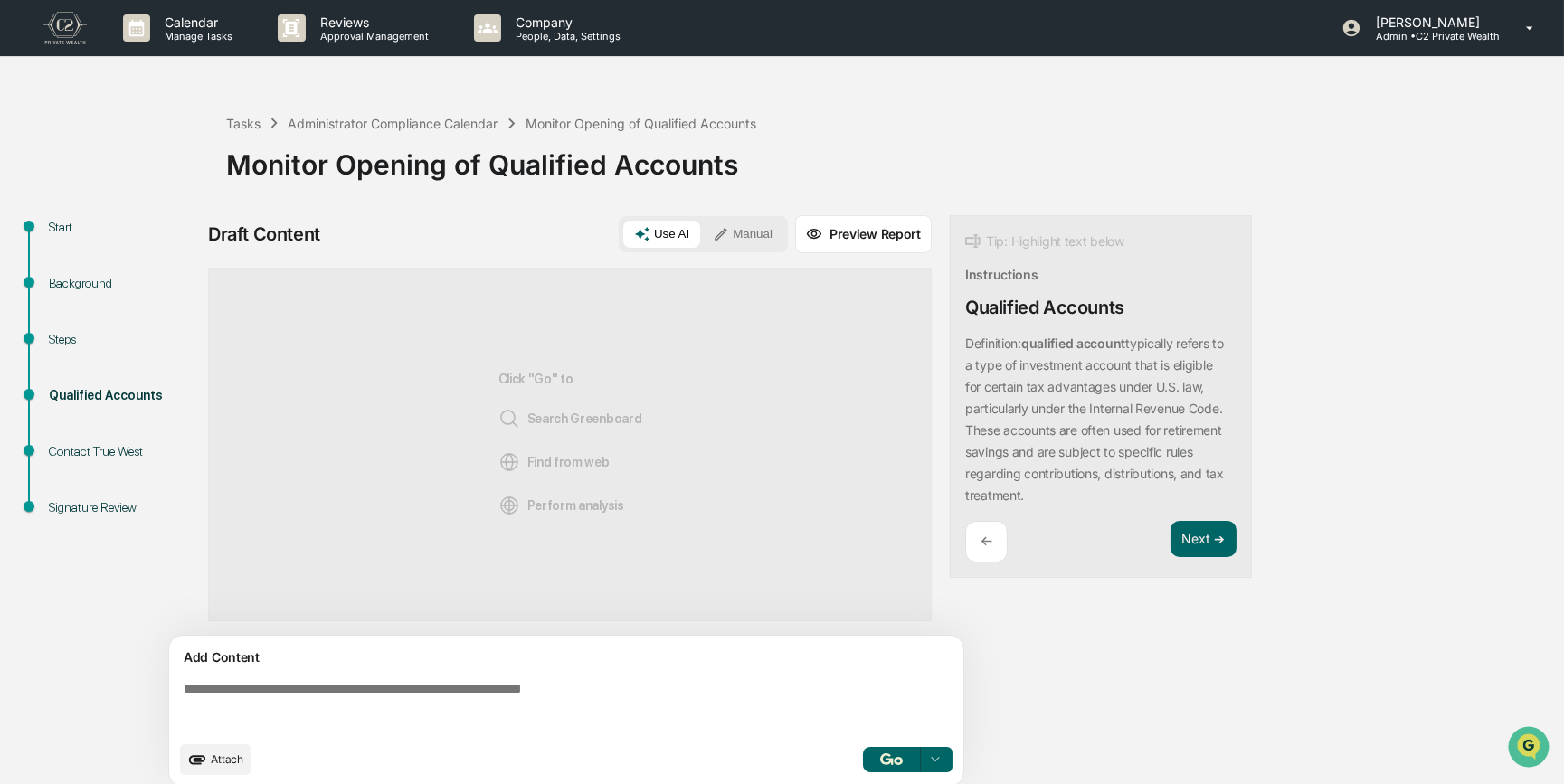
click at [346, 700] on textarea at bounding box center [569, 705] width 787 height 65
paste textarea "**********"
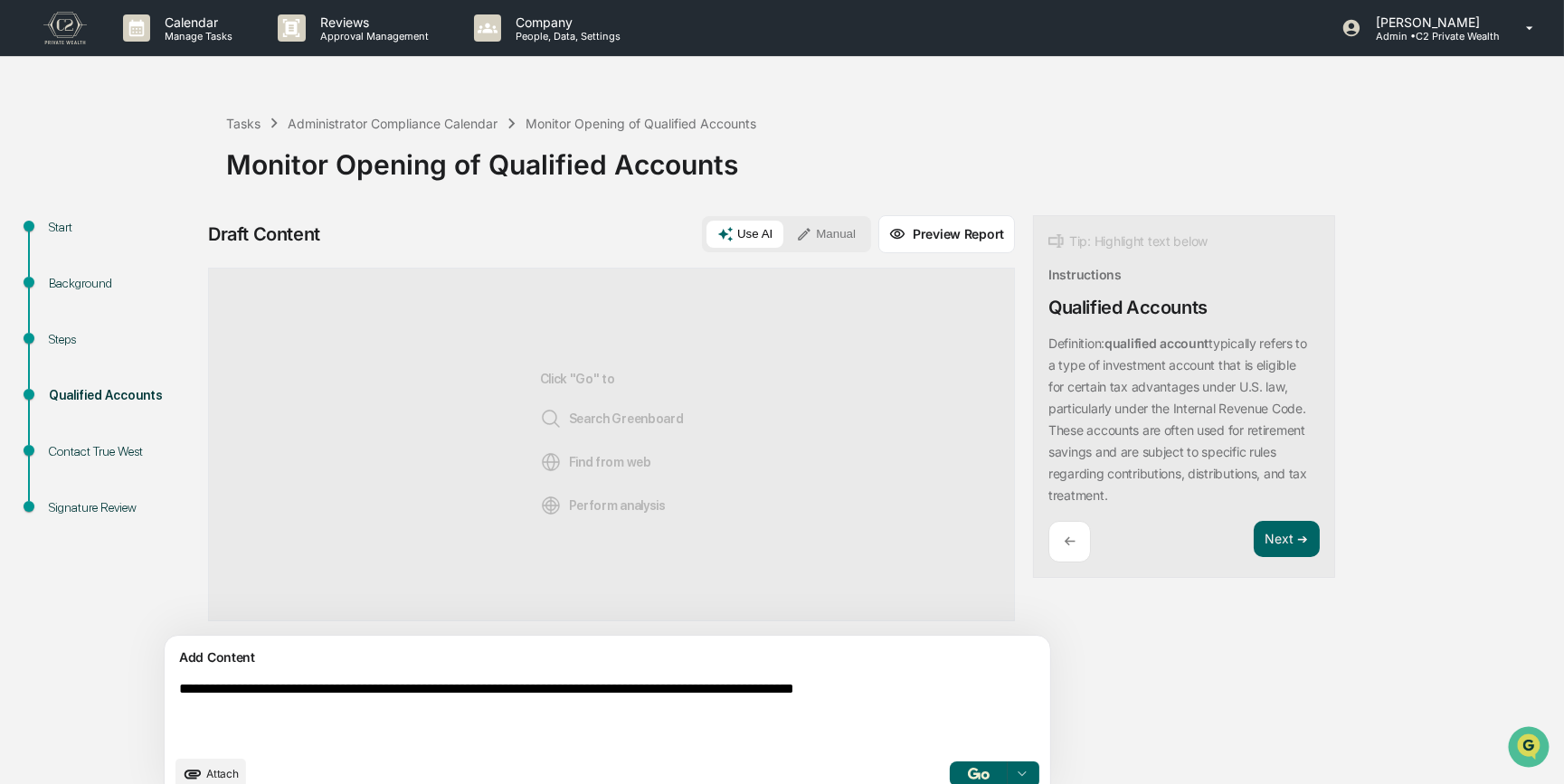
type textarea "**********"
click at [785, 228] on button "Manual" at bounding box center [826, 234] width 82 height 27
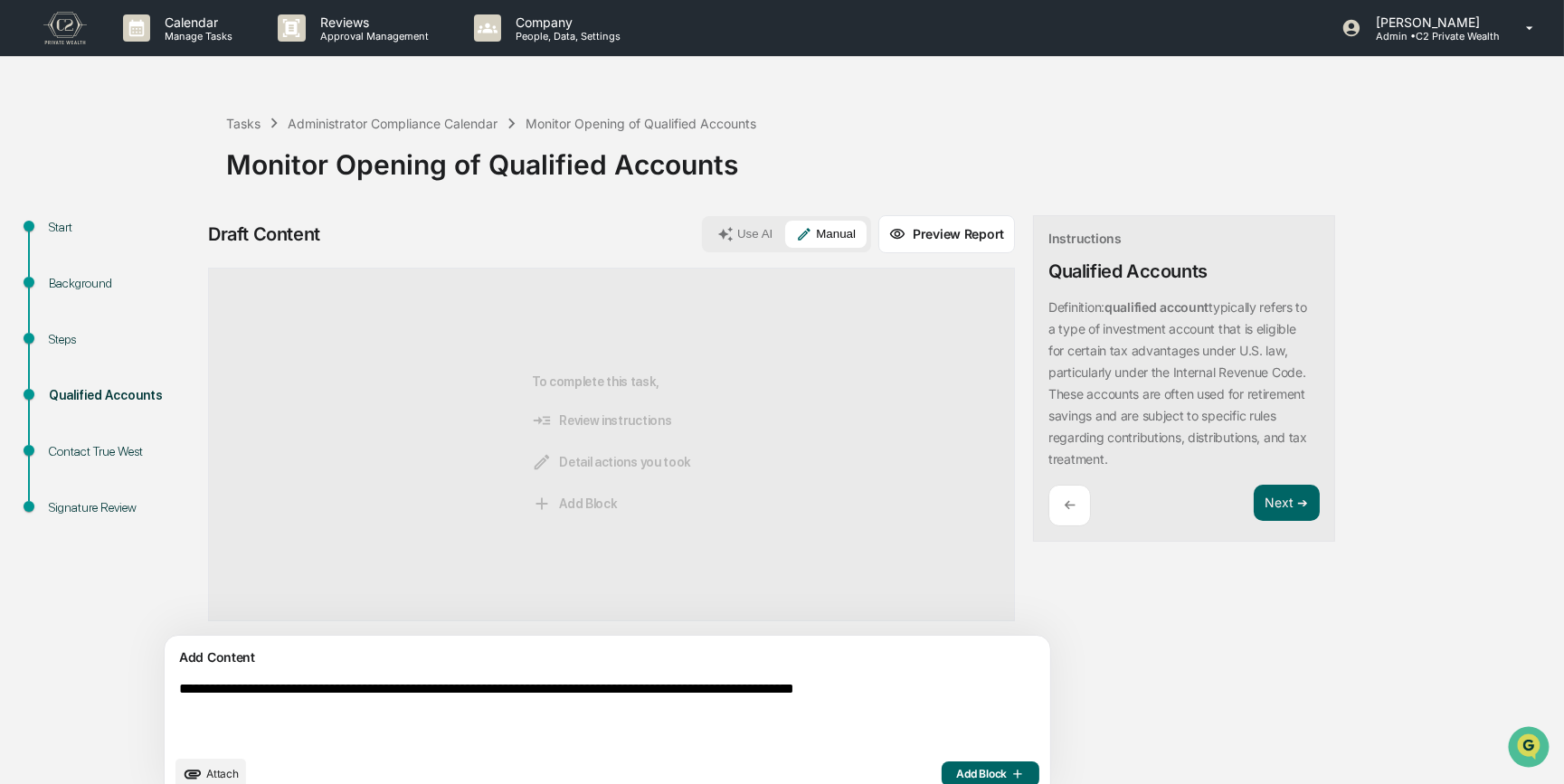
click at [942, 764] on button "Add Block" at bounding box center [991, 773] width 98 height 25
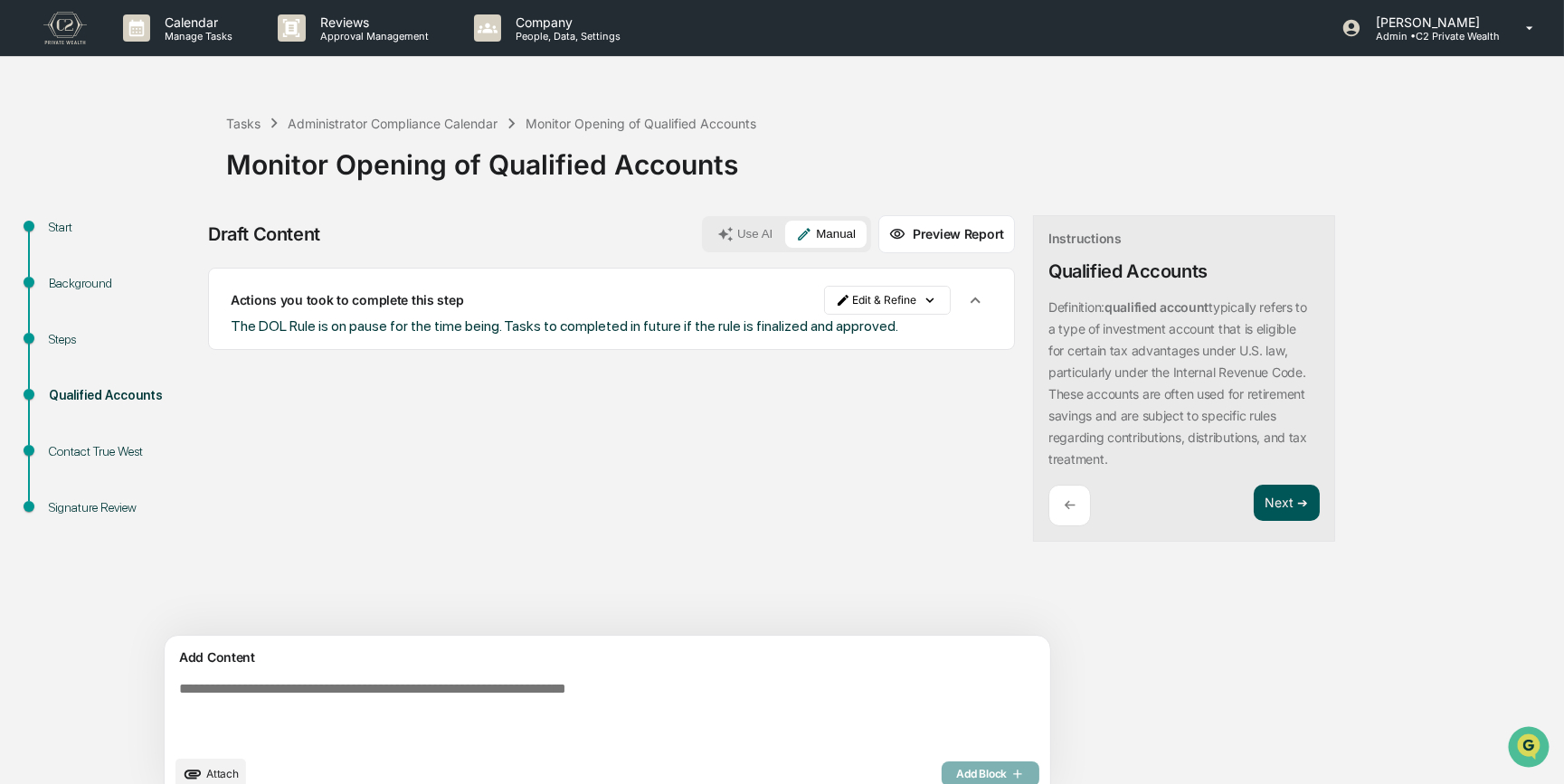
click at [1254, 507] on button "Next ➔" at bounding box center [1287, 502] width 66 height 37
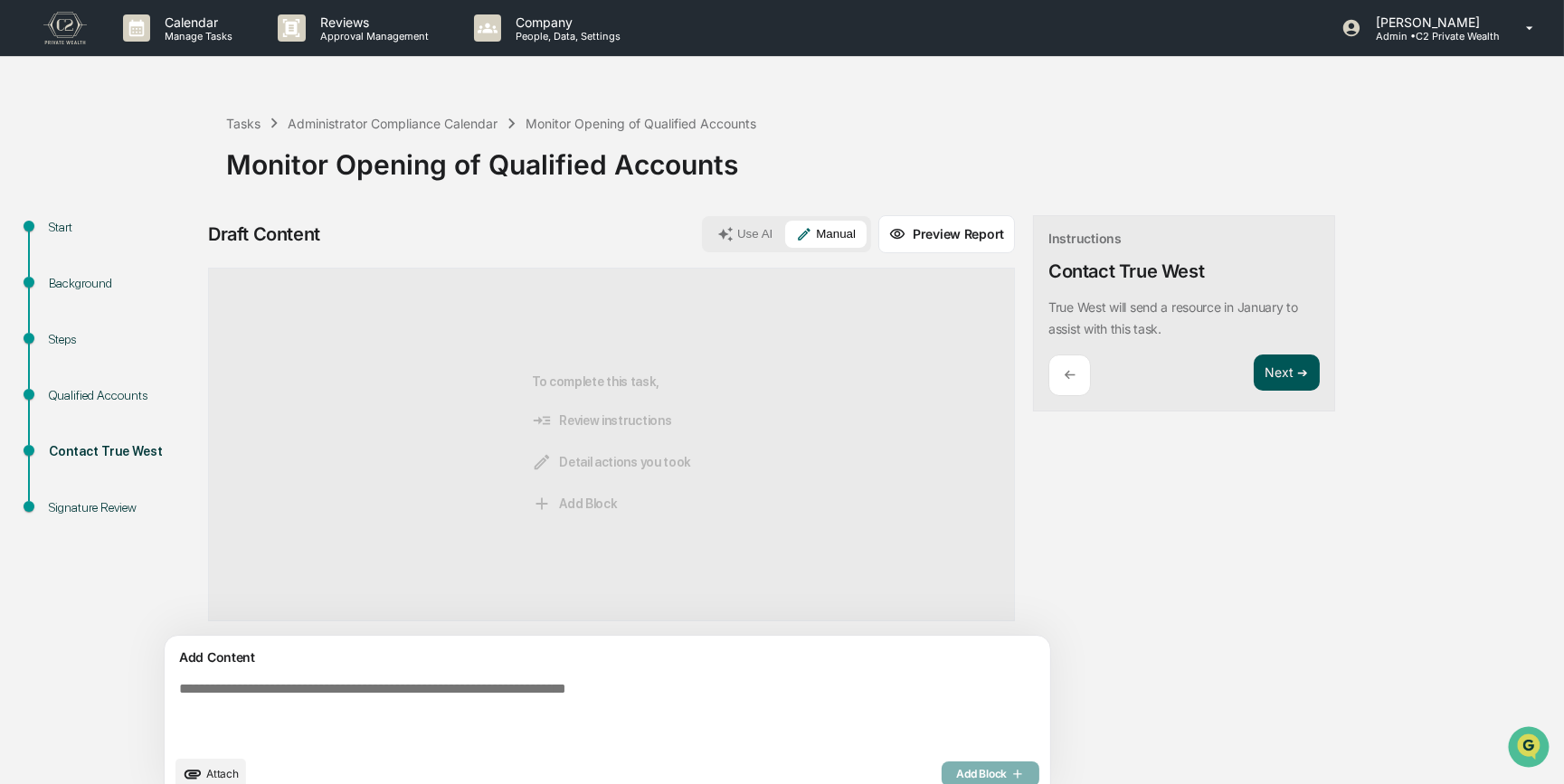
click at [1254, 372] on button "Next ➔" at bounding box center [1287, 372] width 66 height 37
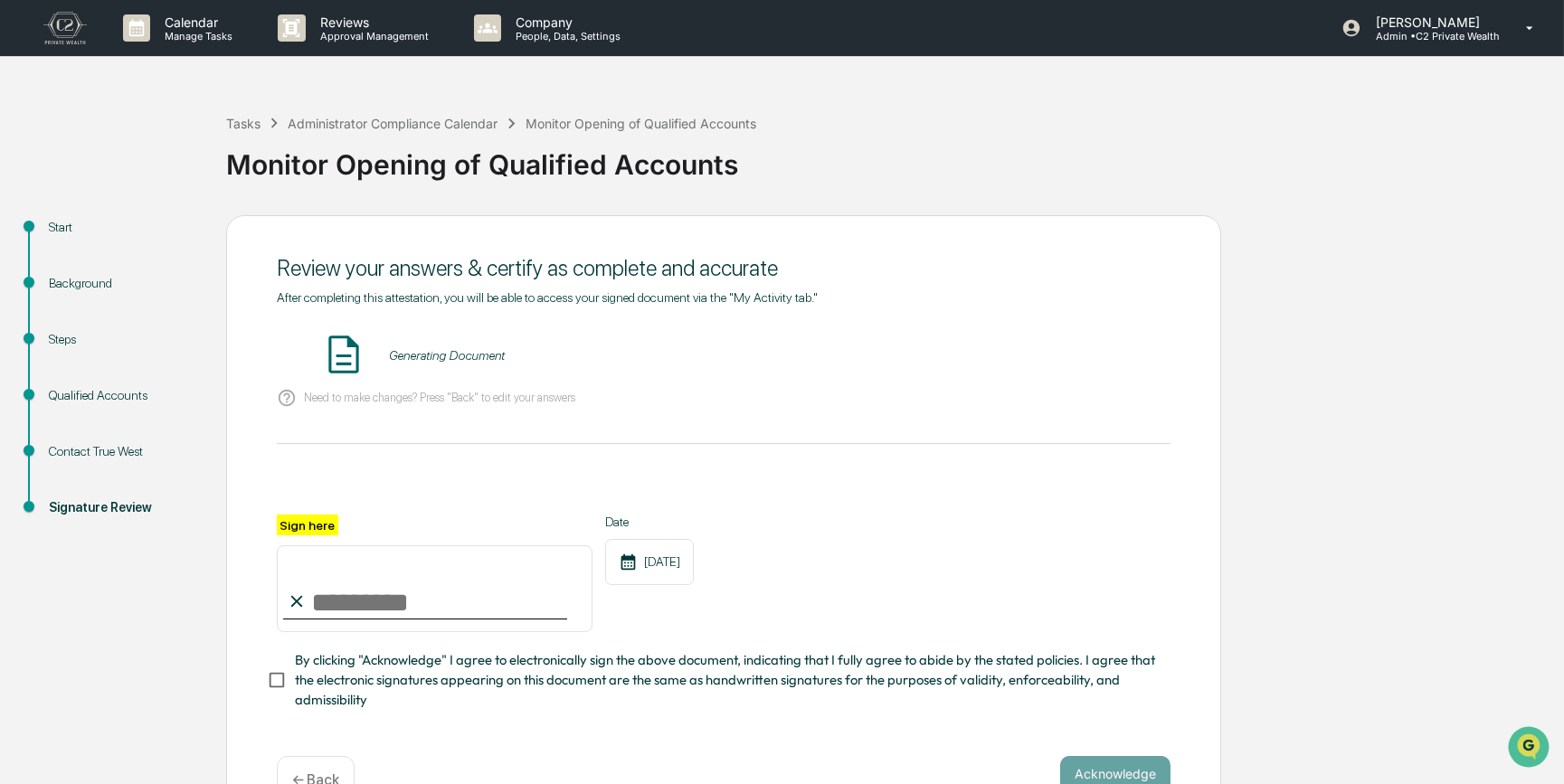
click at [387, 603] on input "Sign here" at bounding box center [434, 588] width 316 height 87
type input "*********"
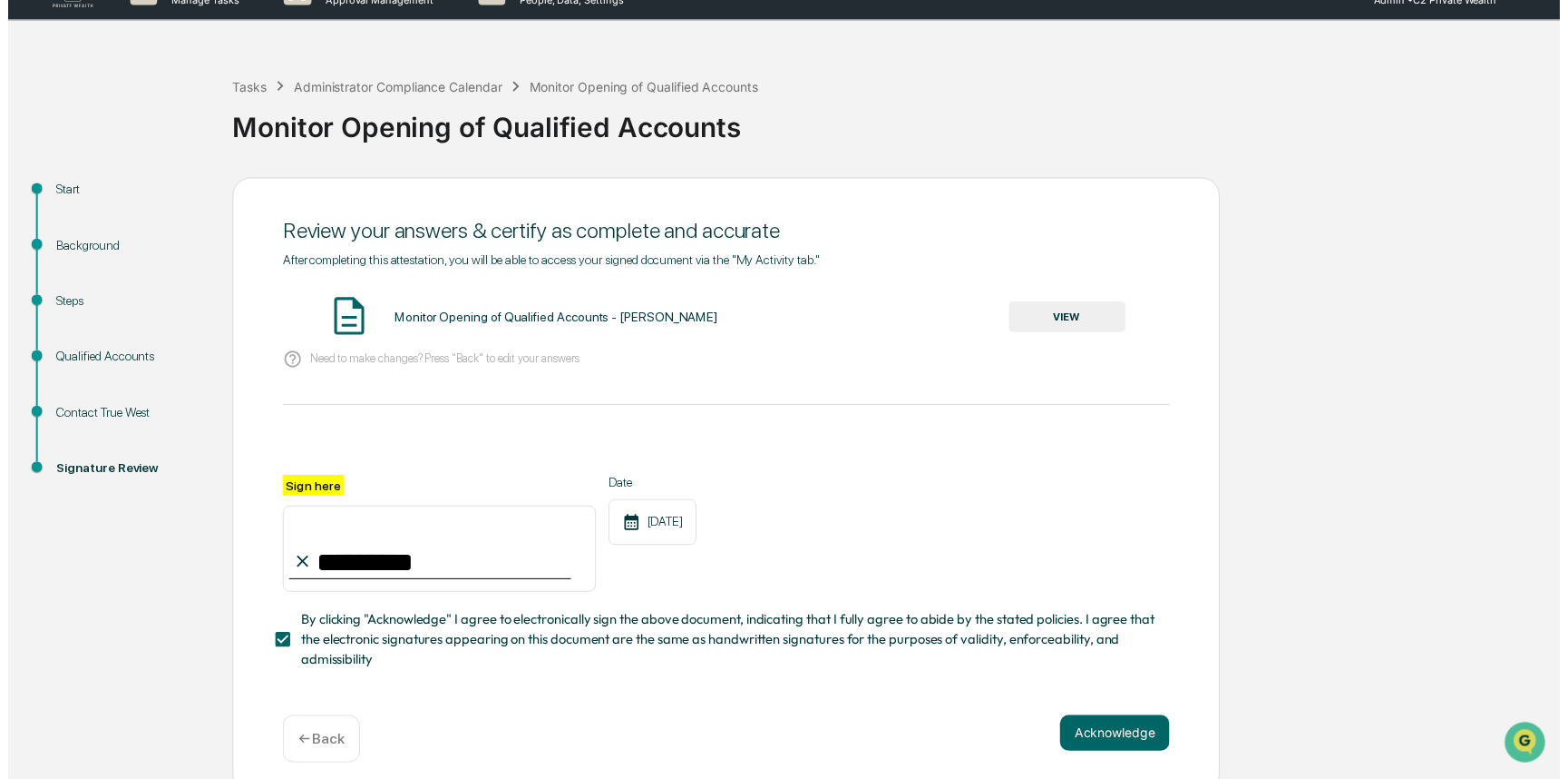
scroll to position [56, 0]
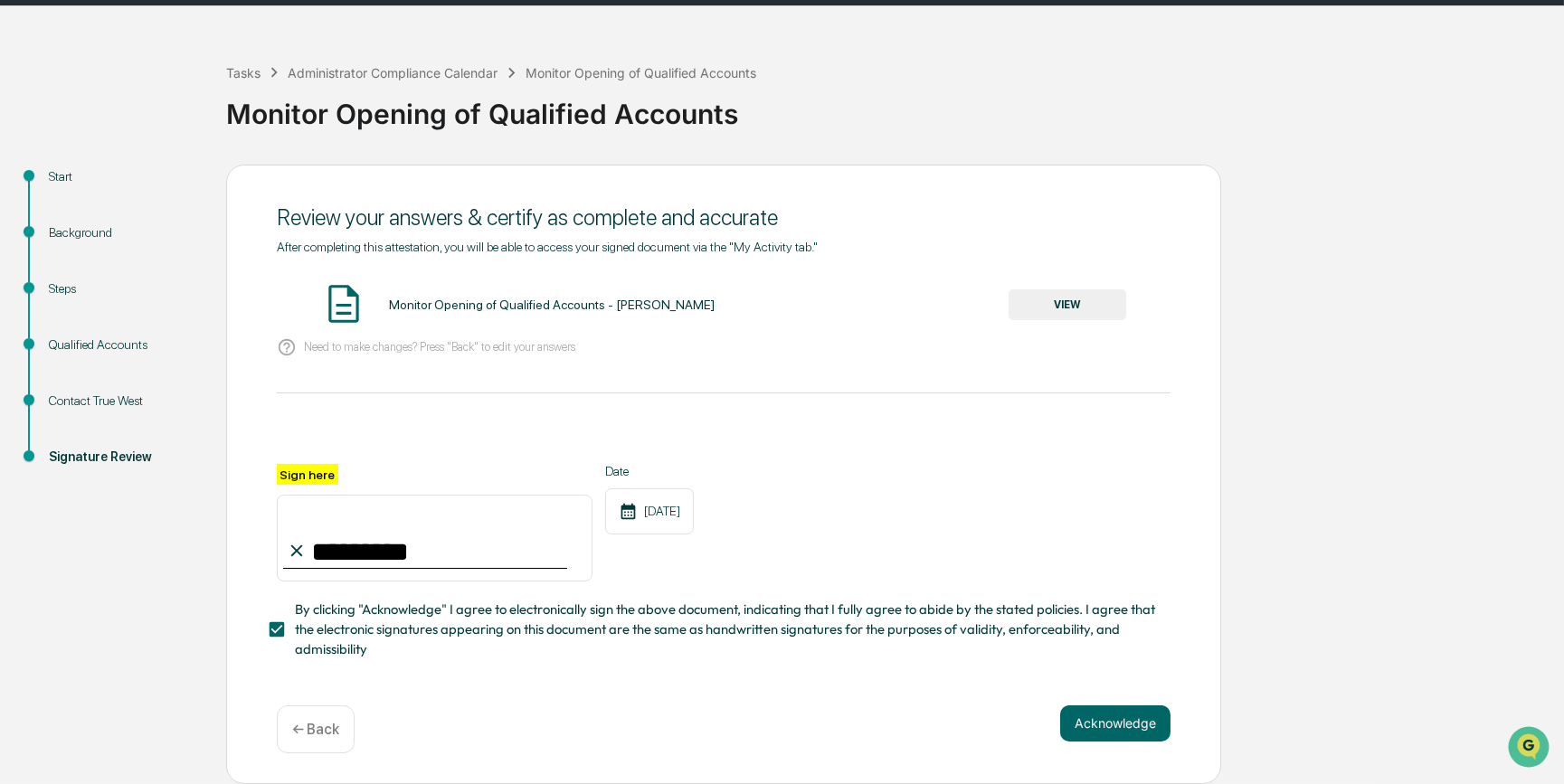
click at [1075, 305] on button "VIEW" at bounding box center [1067, 304] width 117 height 31
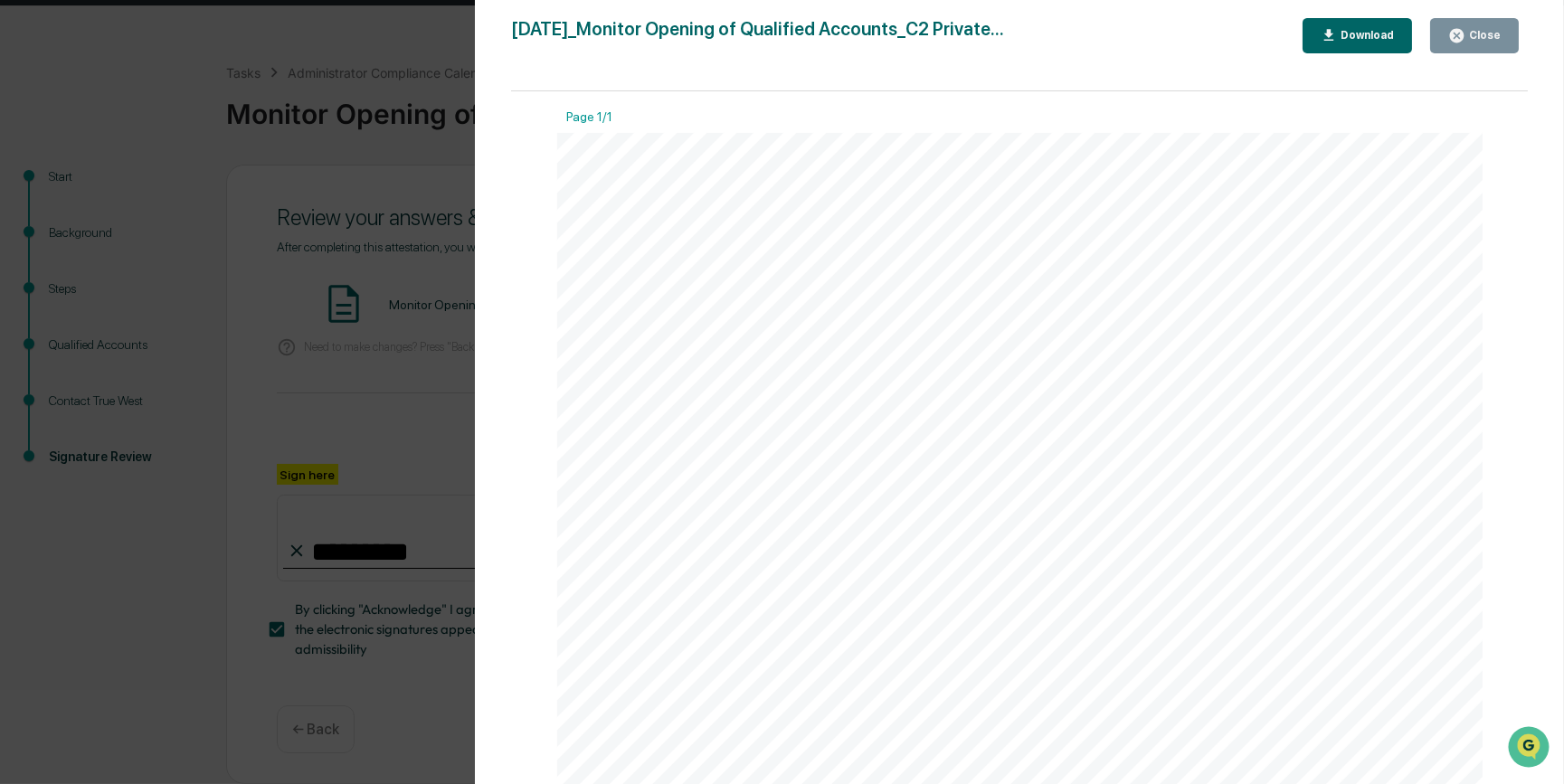
click at [394, 388] on div "Version History 09/17/2025, 06:09 PM Carliss Marshall 2025-09-17_Monitor Openin…" at bounding box center [782, 392] width 1564 height 784
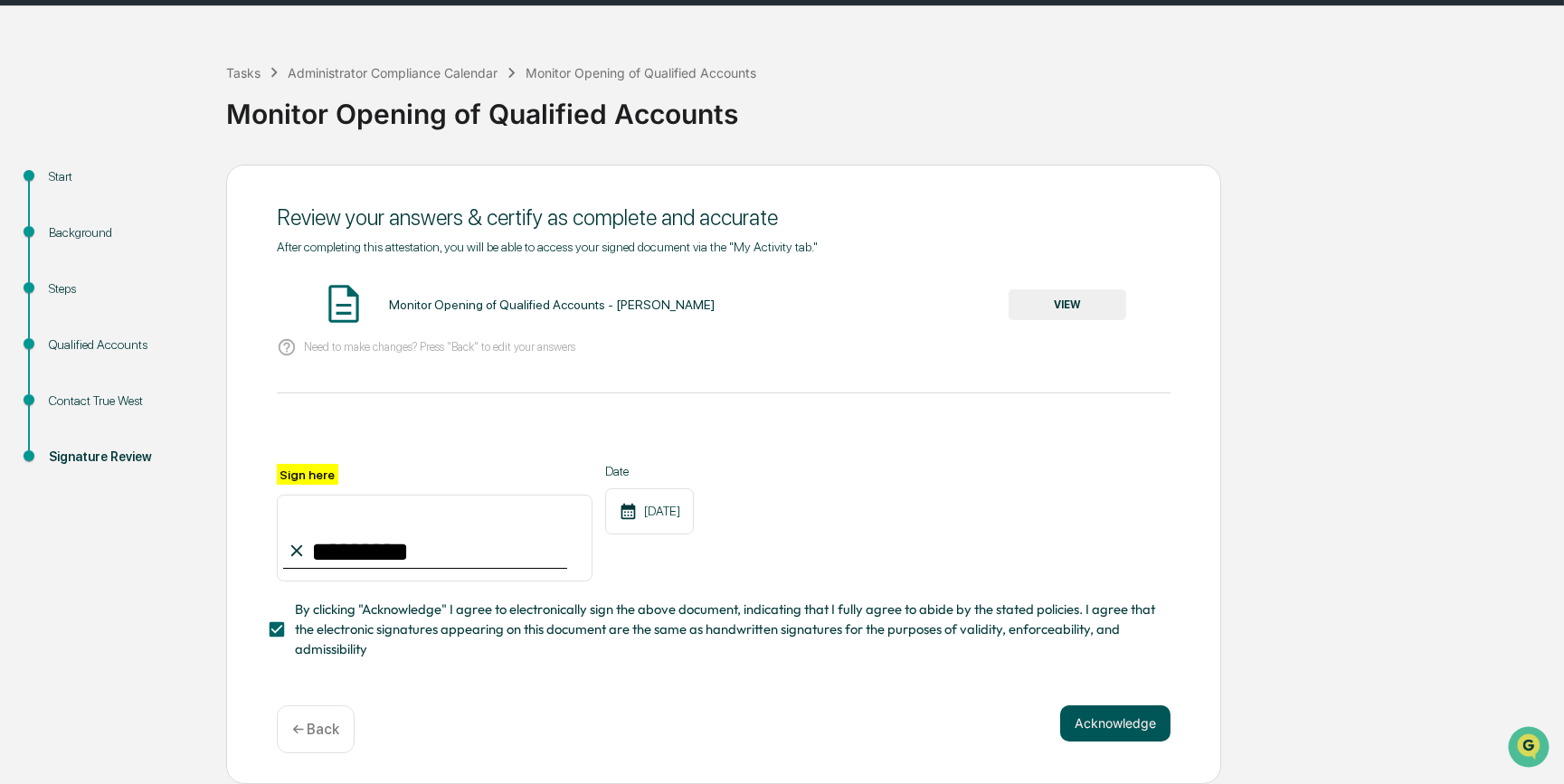
click at [1133, 726] on button "Acknowledge" at bounding box center [1115, 723] width 111 height 36
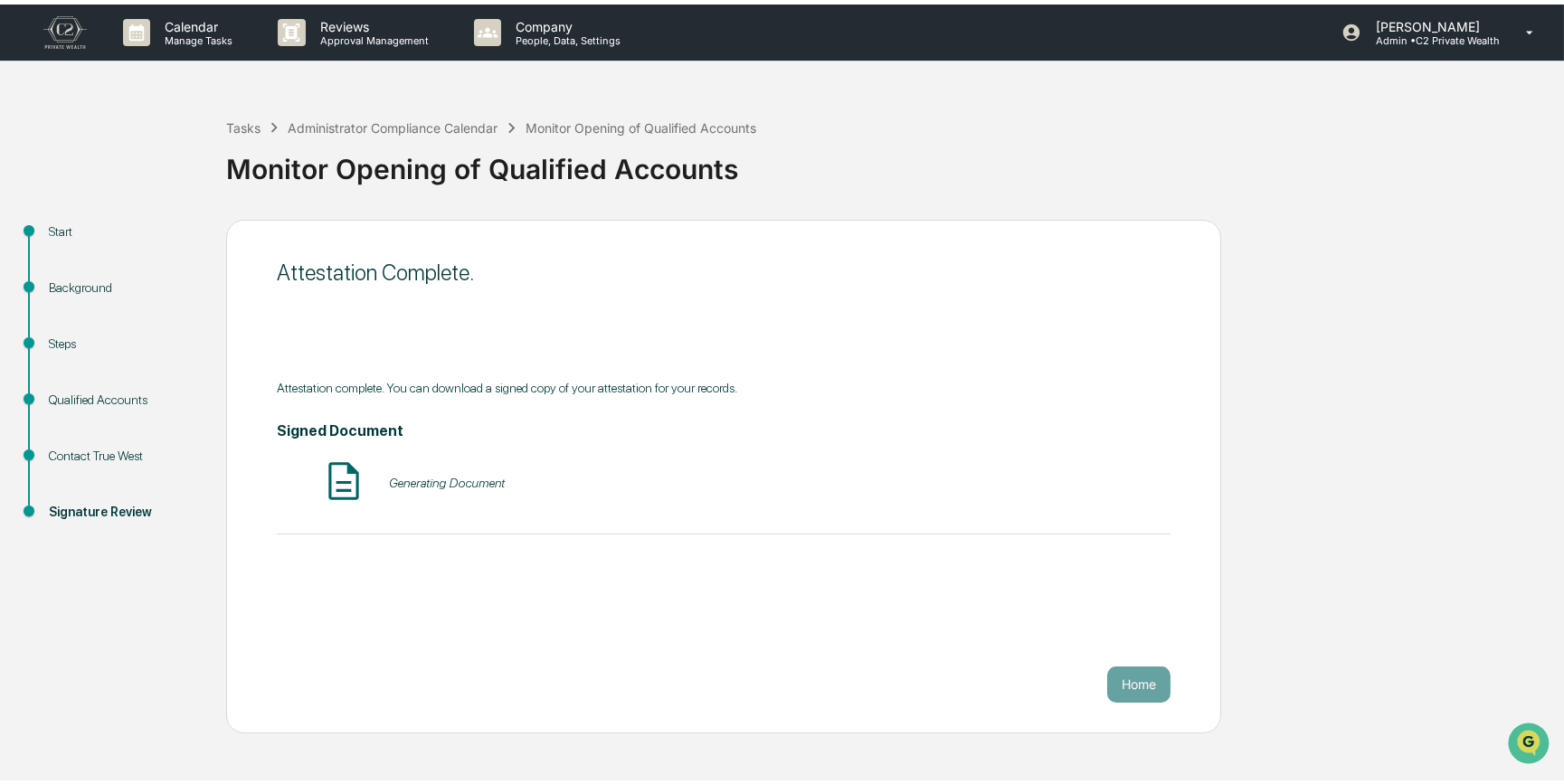
scroll to position [0, 0]
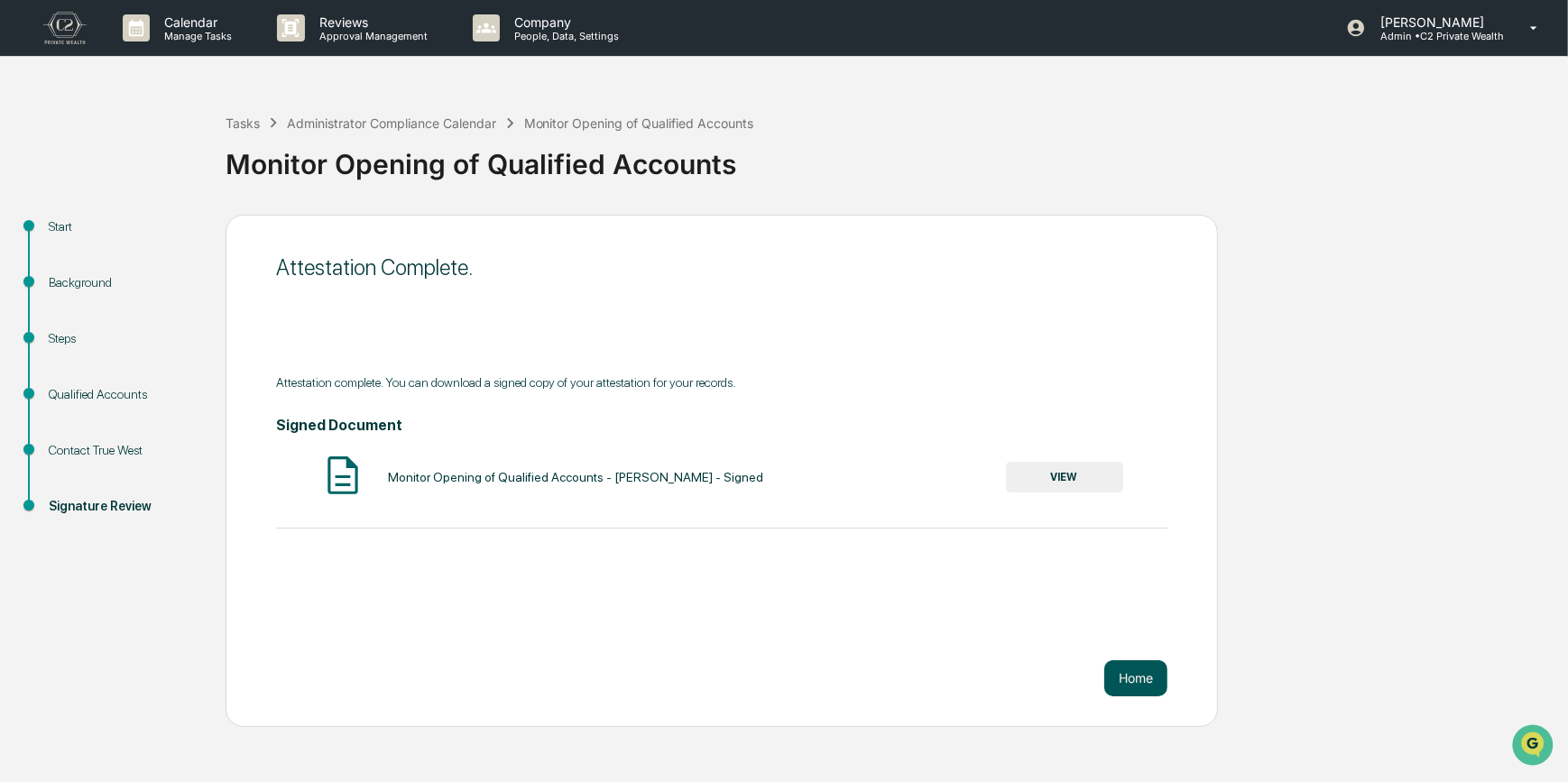
click at [1129, 677] on button "Home" at bounding box center [1135, 678] width 64 height 36
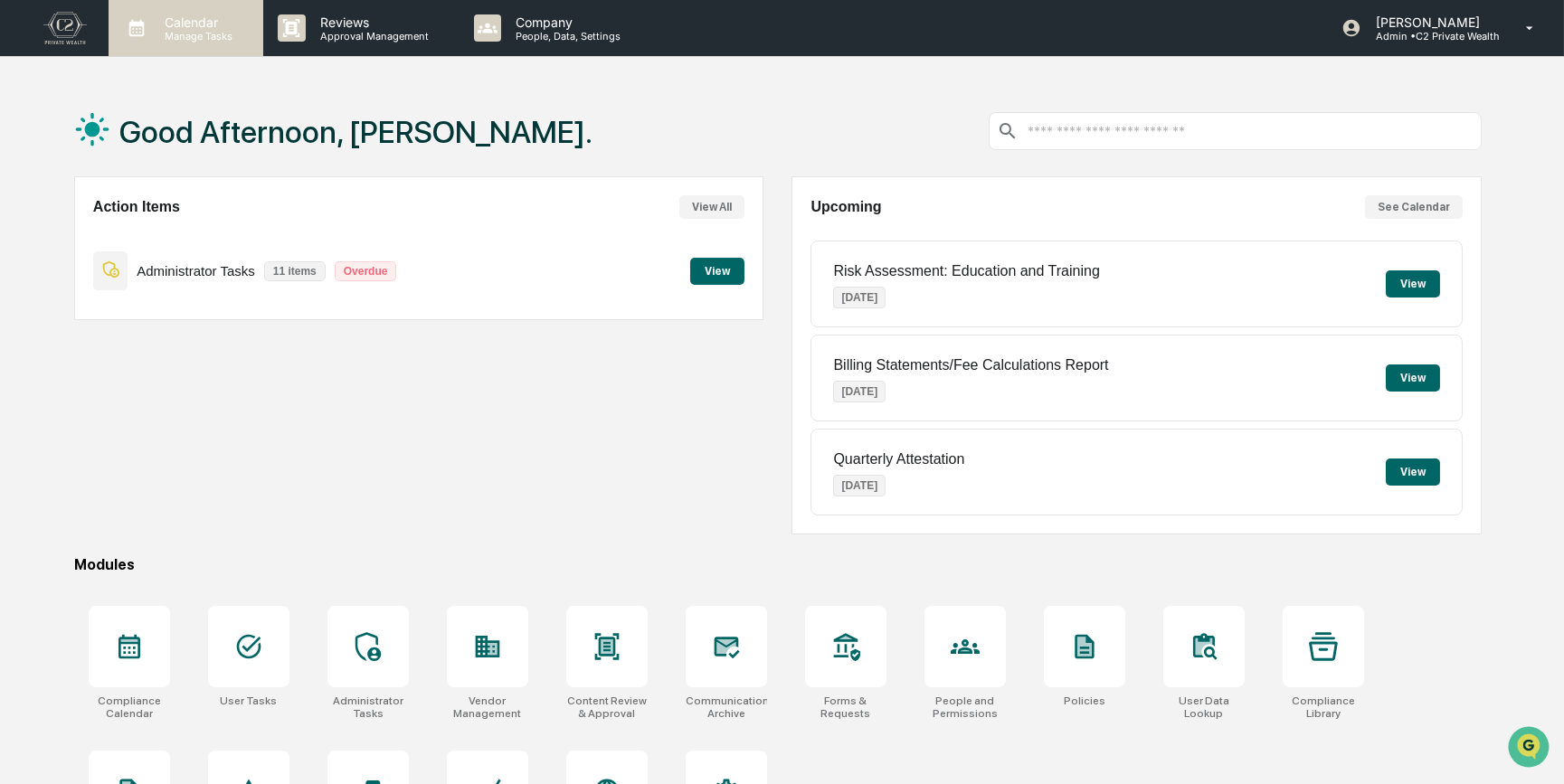
click at [152, 33] on p "Manage Tasks" at bounding box center [196, 36] width 92 height 13
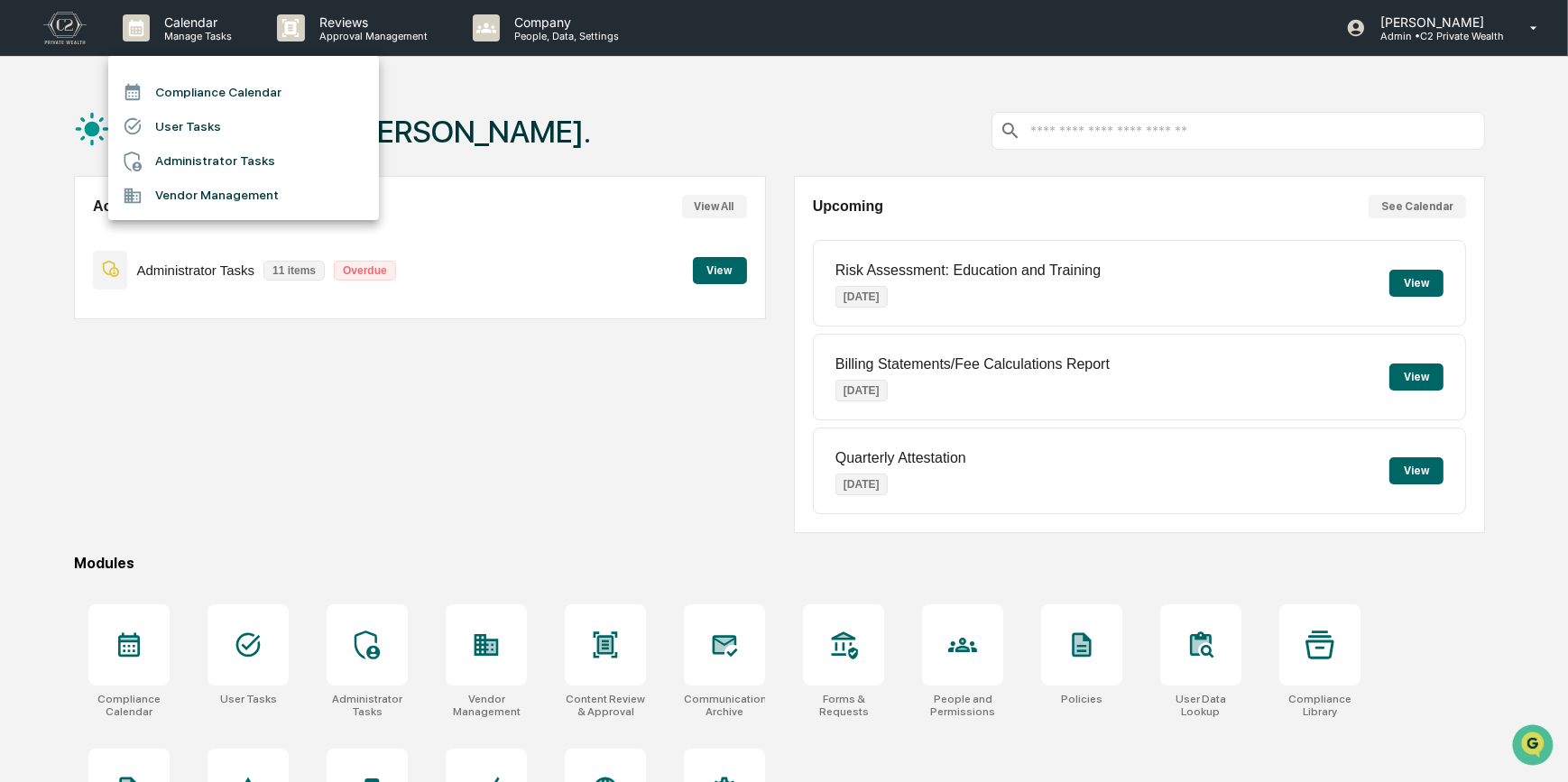
click at [159, 98] on li "Compliance Calendar" at bounding box center [243, 91] width 271 height 35
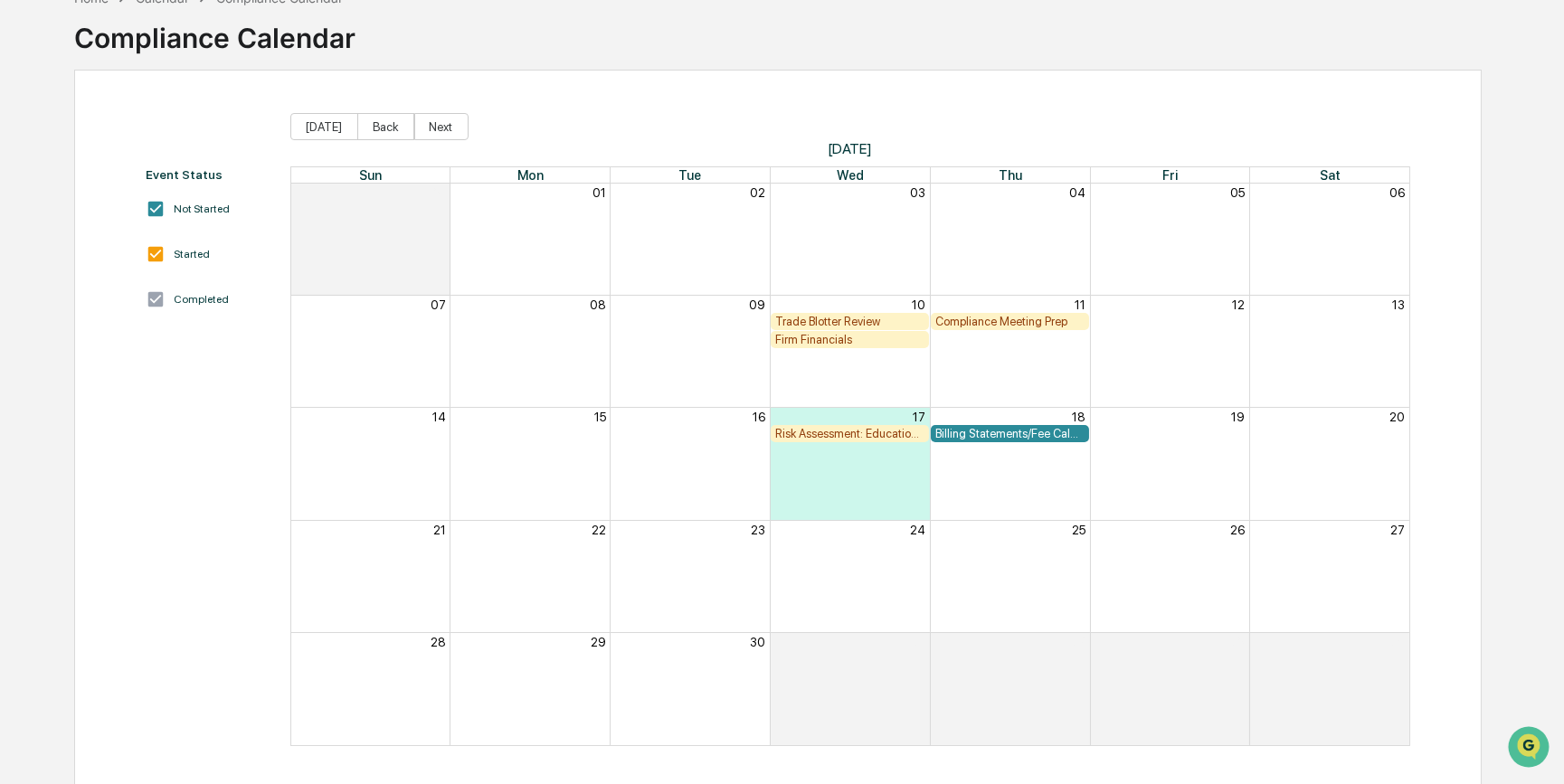
scroll to position [110, 0]
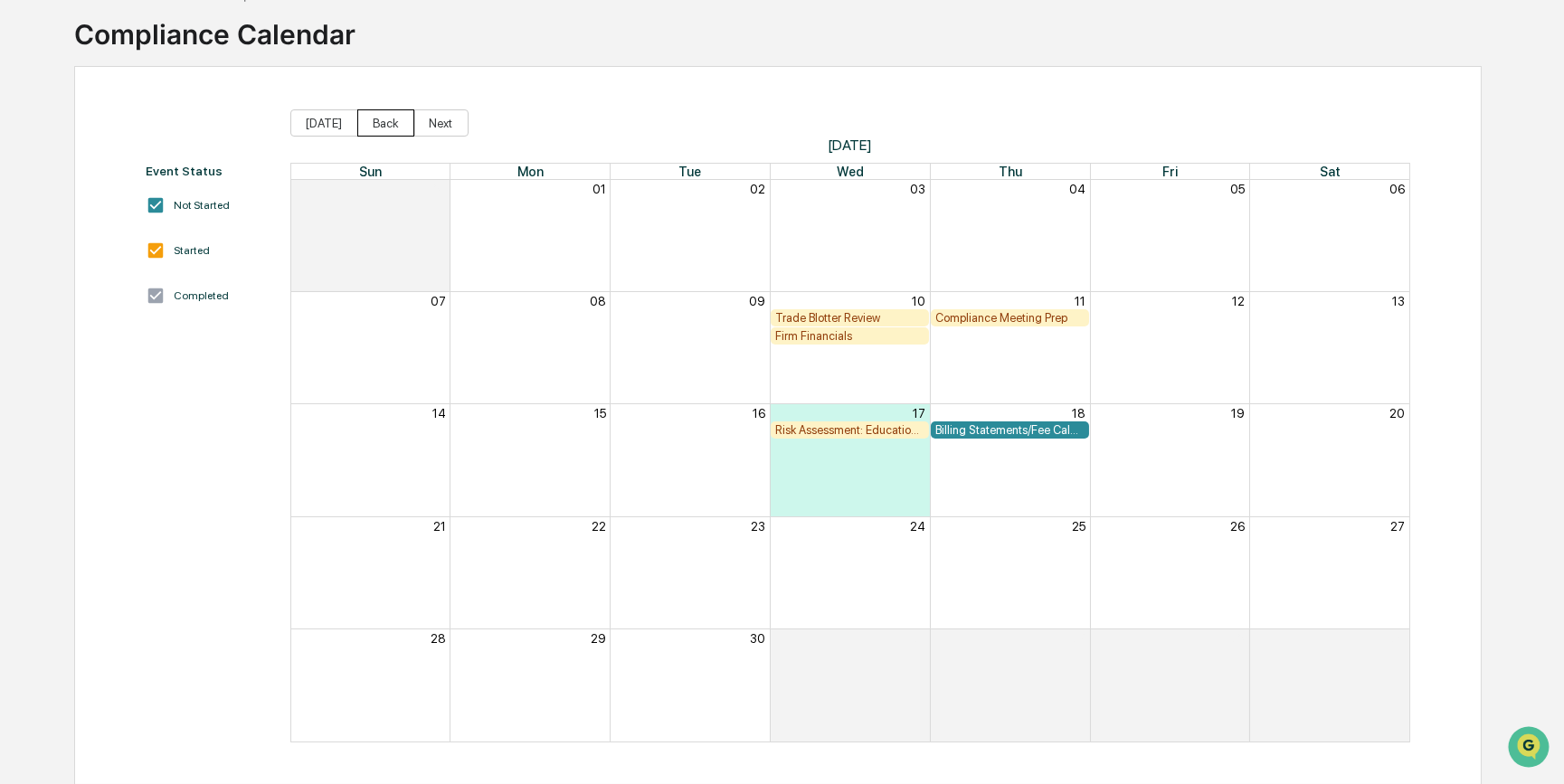
click at [379, 119] on button "Back" at bounding box center [385, 122] width 57 height 27
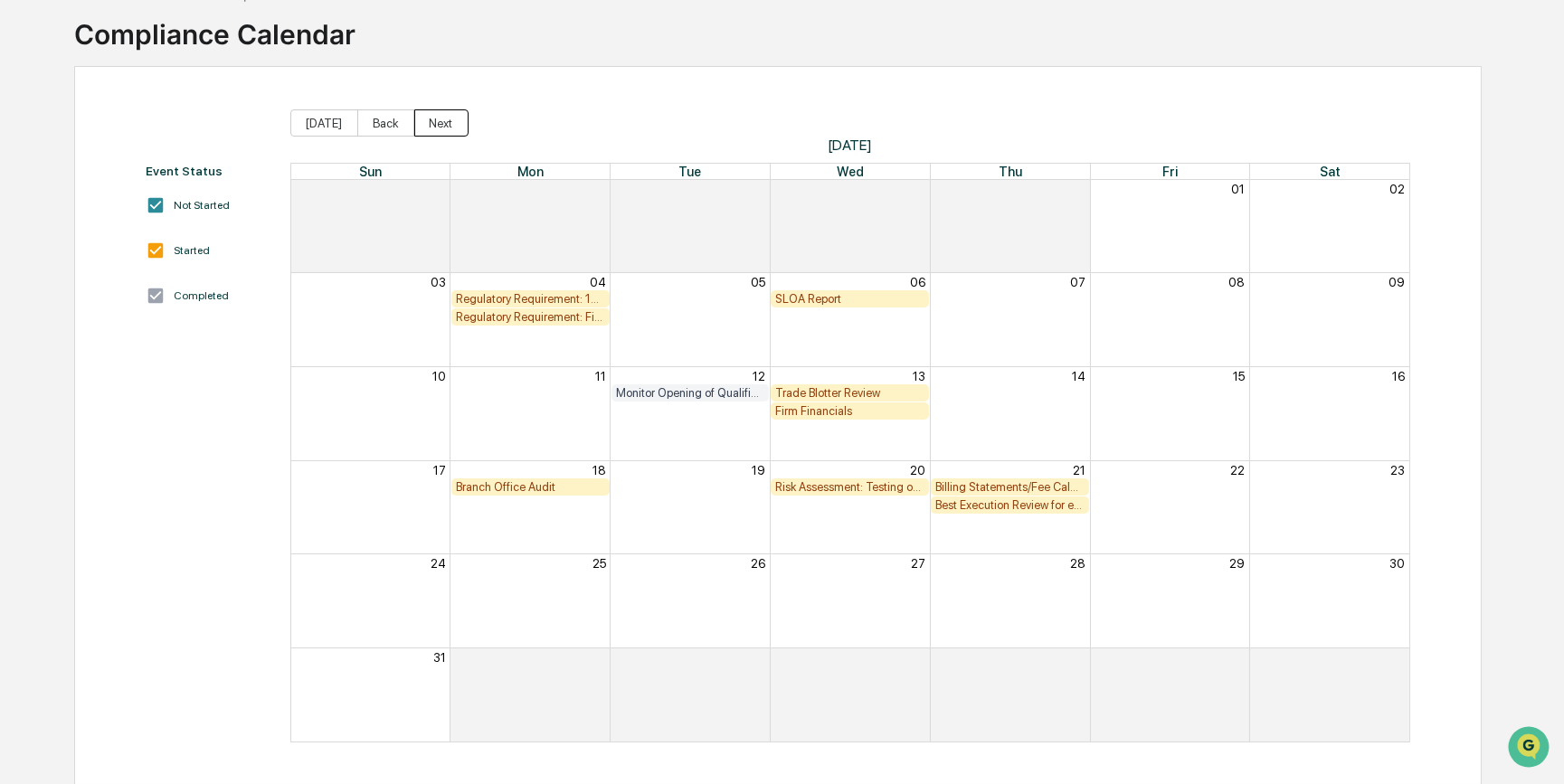
click at [435, 124] on button "Next" at bounding box center [441, 122] width 55 height 27
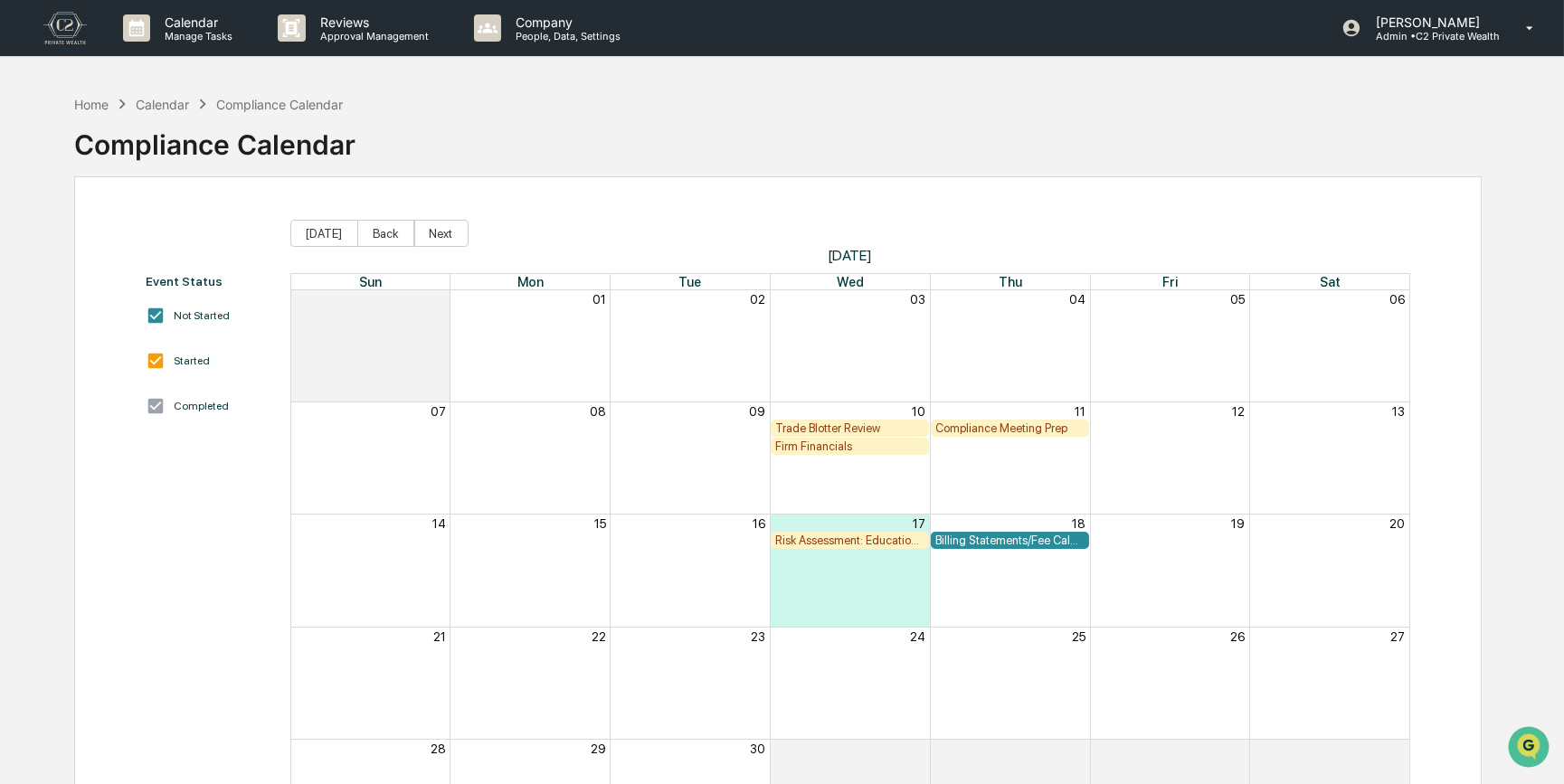
click at [841, 427] on div "Trade Blotter Review" at bounding box center [850, 429] width 149 height 14
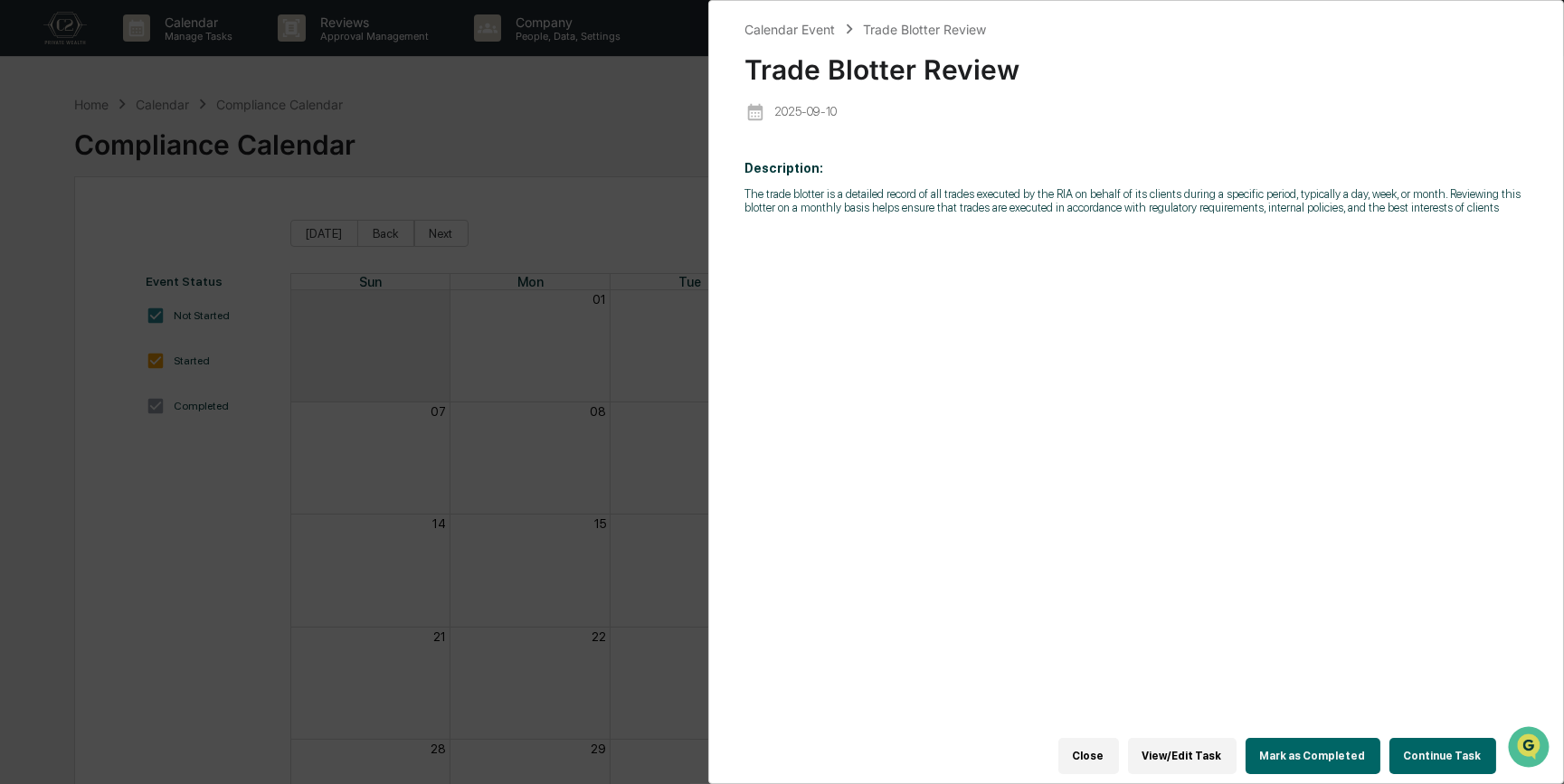
click at [1203, 750] on button "View/Edit Task" at bounding box center [1182, 756] width 109 height 36
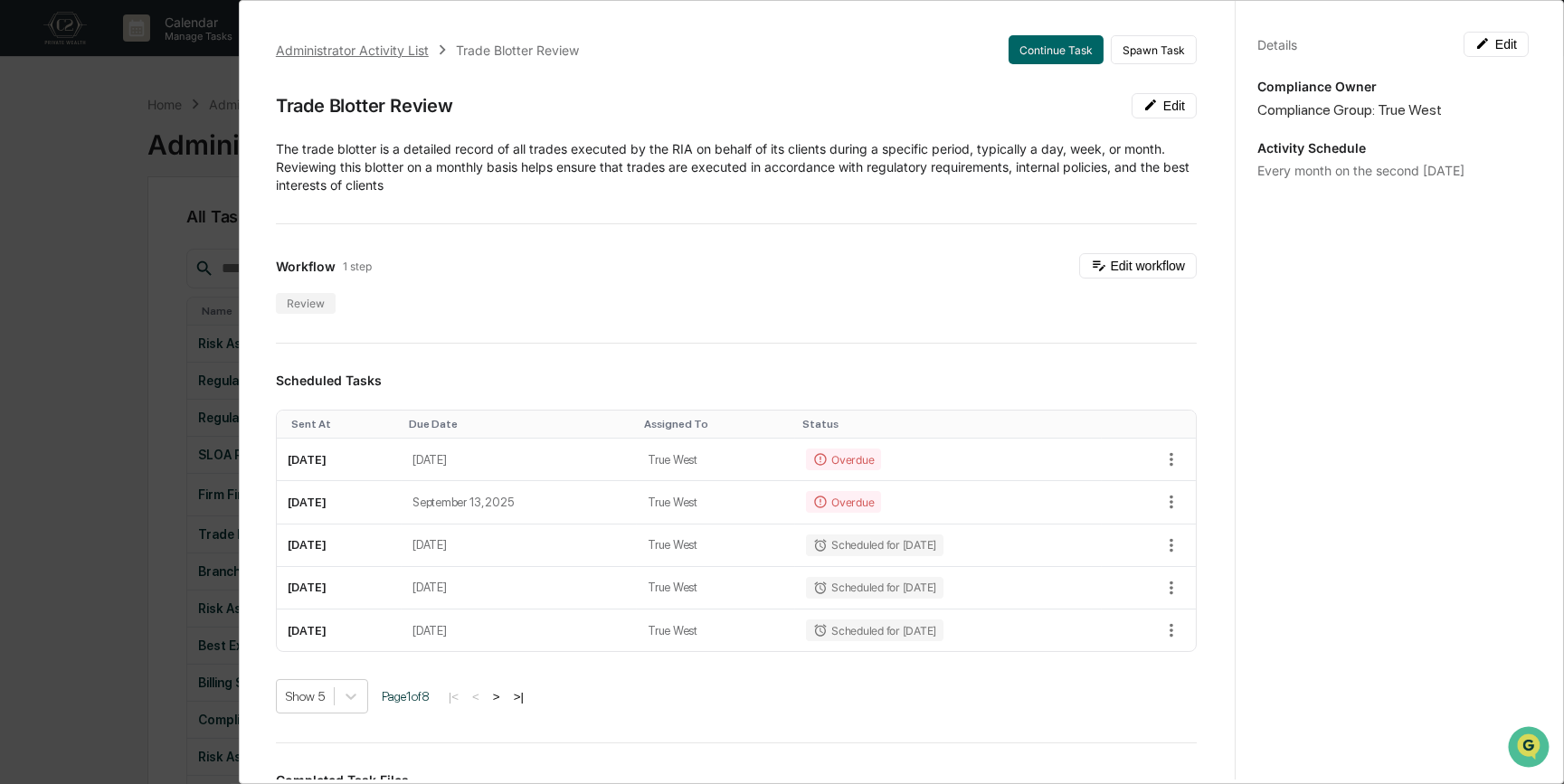
click at [380, 53] on div "Administrator Activity List" at bounding box center [352, 50] width 153 height 15
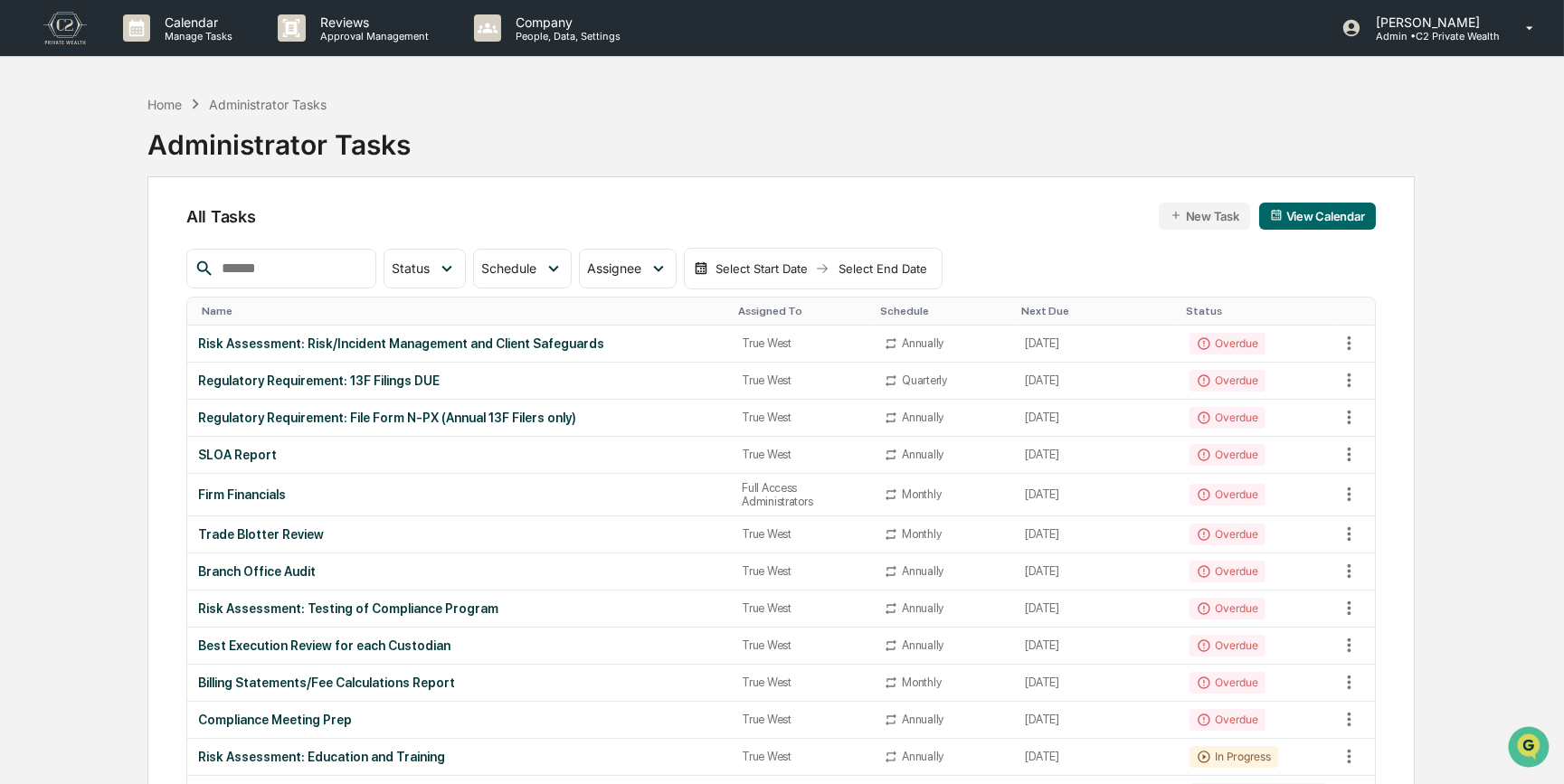
click at [333, 263] on input "text" at bounding box center [291, 269] width 154 height 24
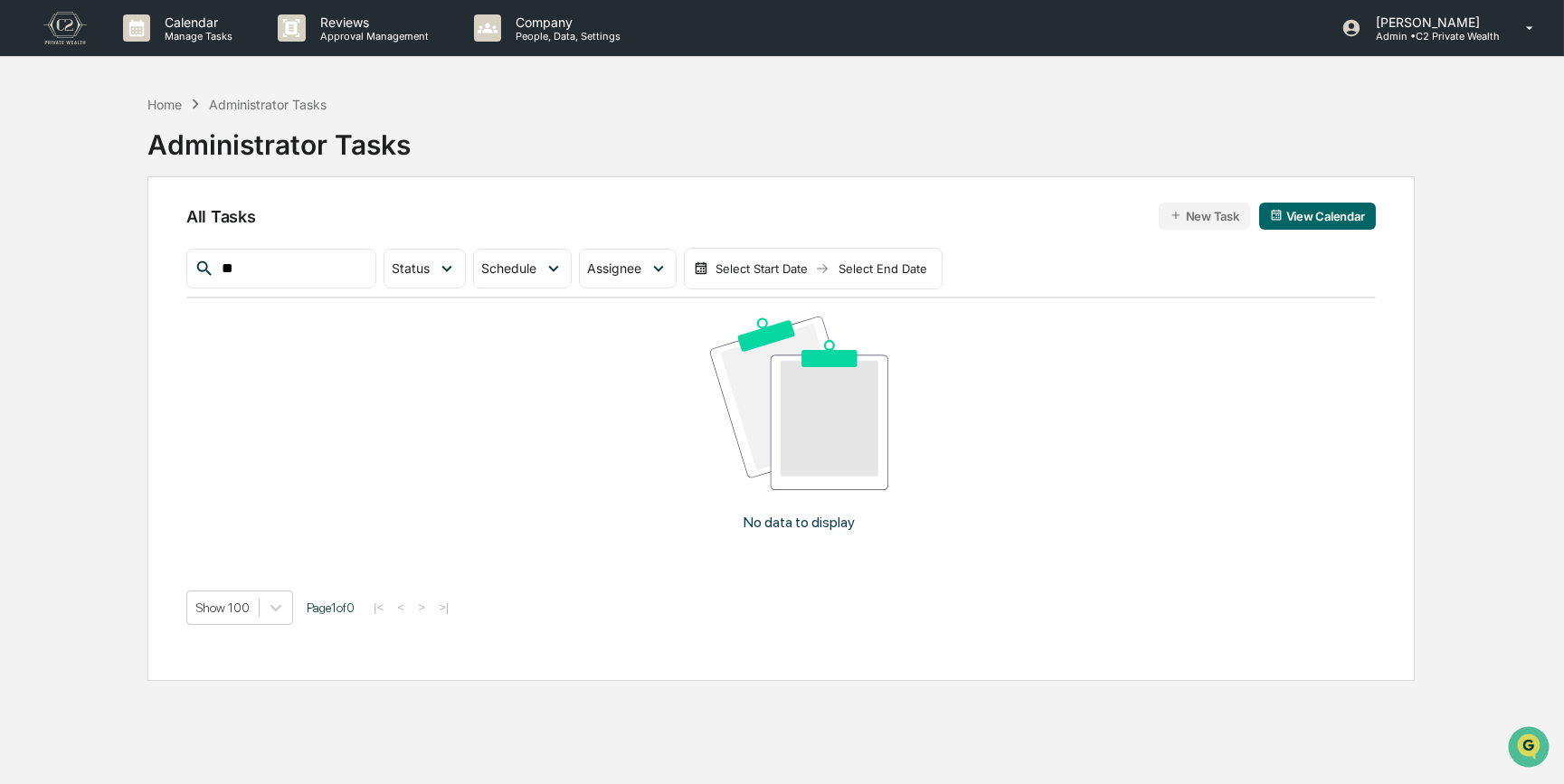
type input "*"
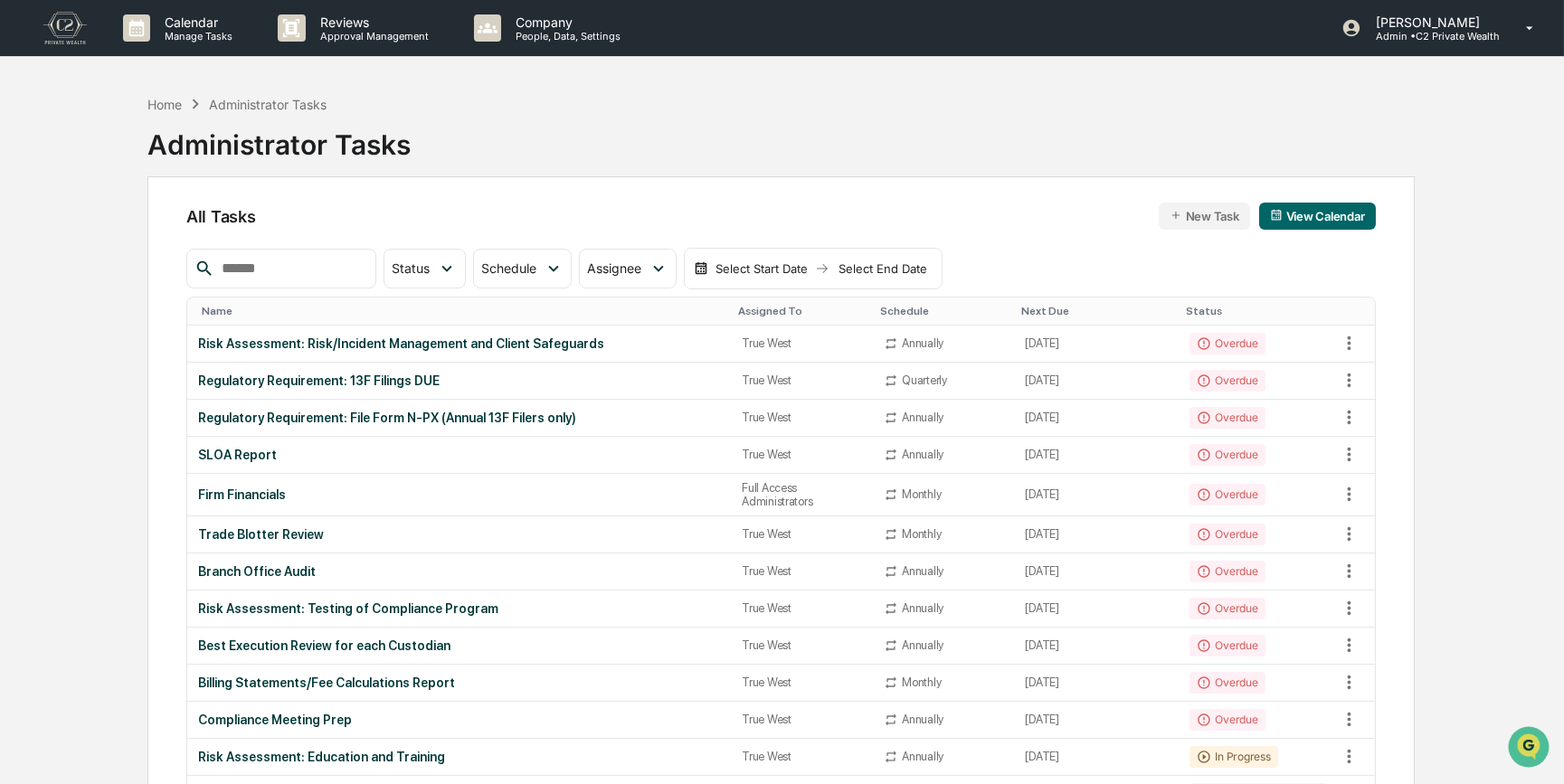
click at [1207, 223] on button "New Task" at bounding box center [1205, 216] width 92 height 27
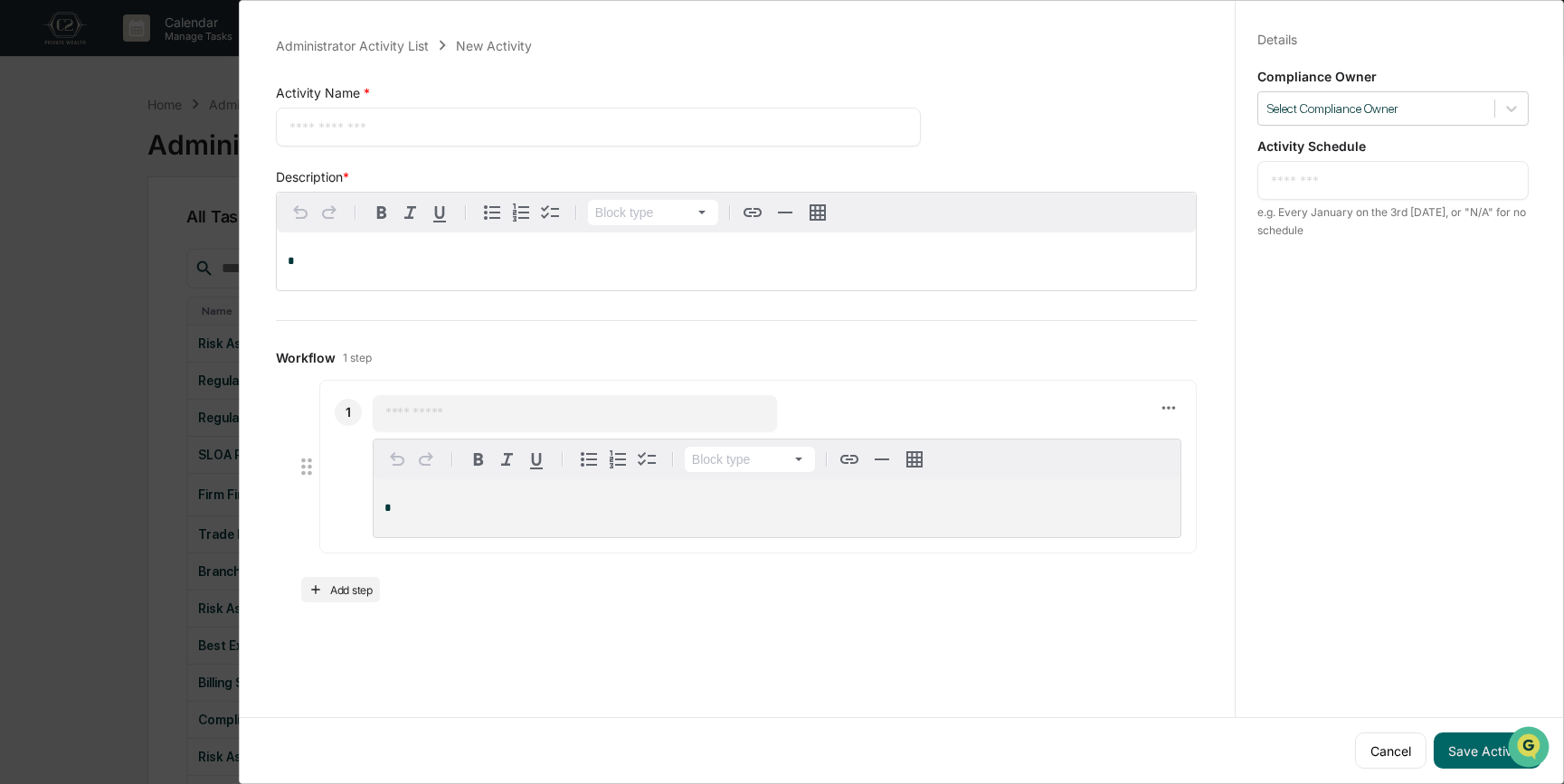
click at [84, 342] on div "Administrator Activity List New Activity Activity Name * * ​ Save Cancel Descri…" at bounding box center [782, 392] width 1564 height 784
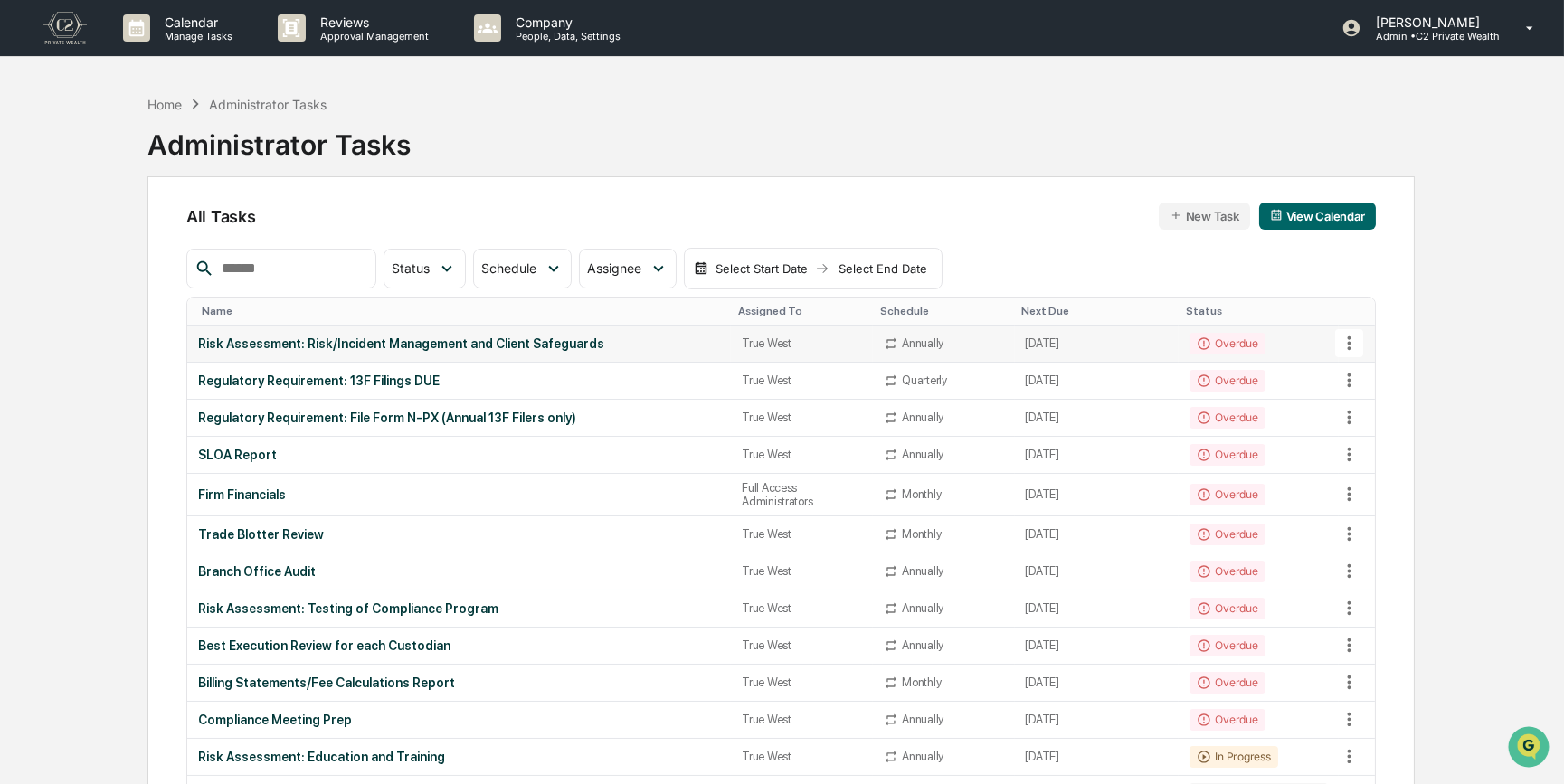
click at [508, 342] on div "Risk Assessment: Risk/Incident Management and Client Safeguards" at bounding box center [459, 343] width 522 height 15
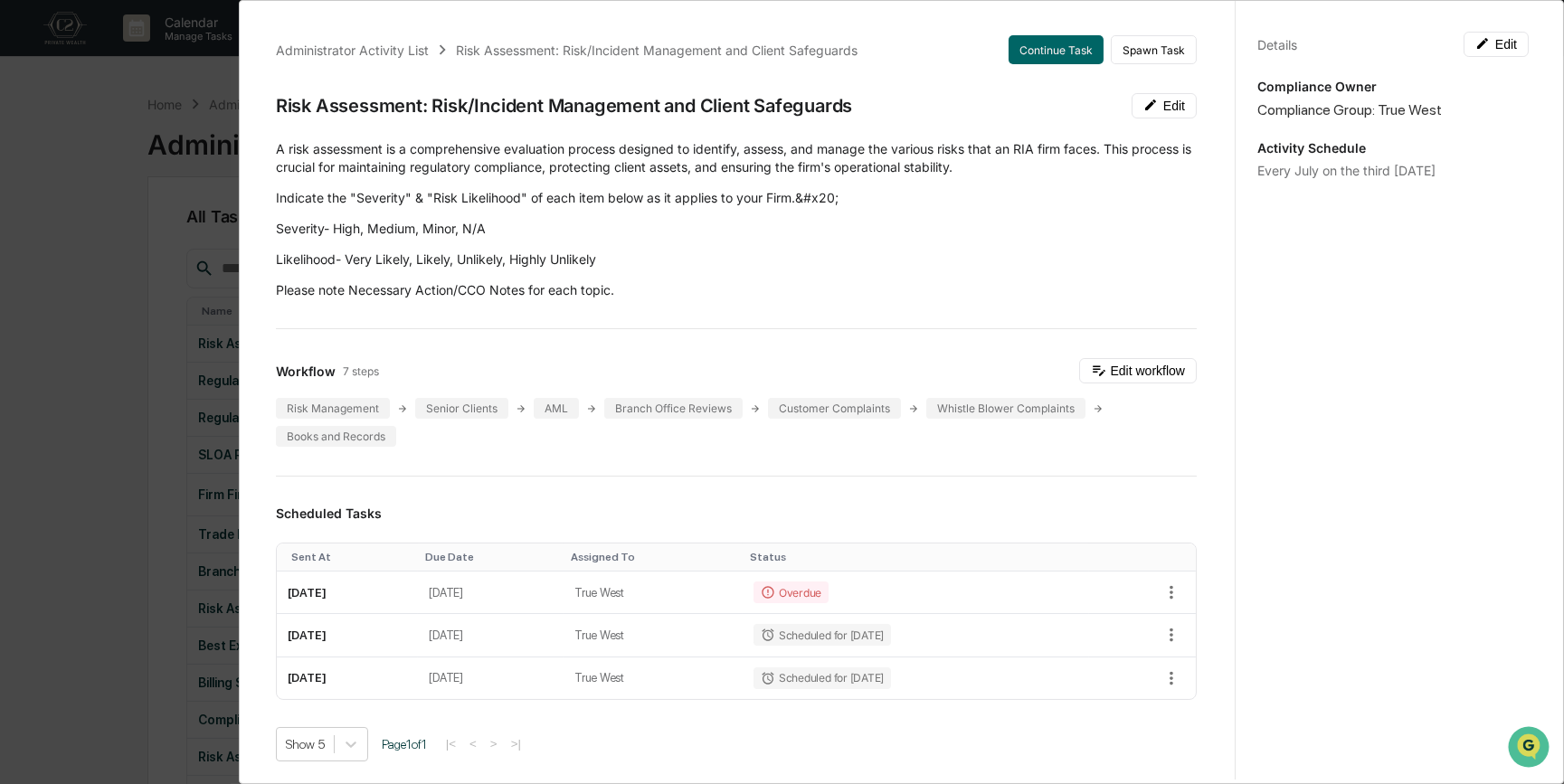
click at [122, 365] on div "Administrator Activity List Risk Assessment: Risk/Incident Management and Clien…" at bounding box center [782, 392] width 1564 height 784
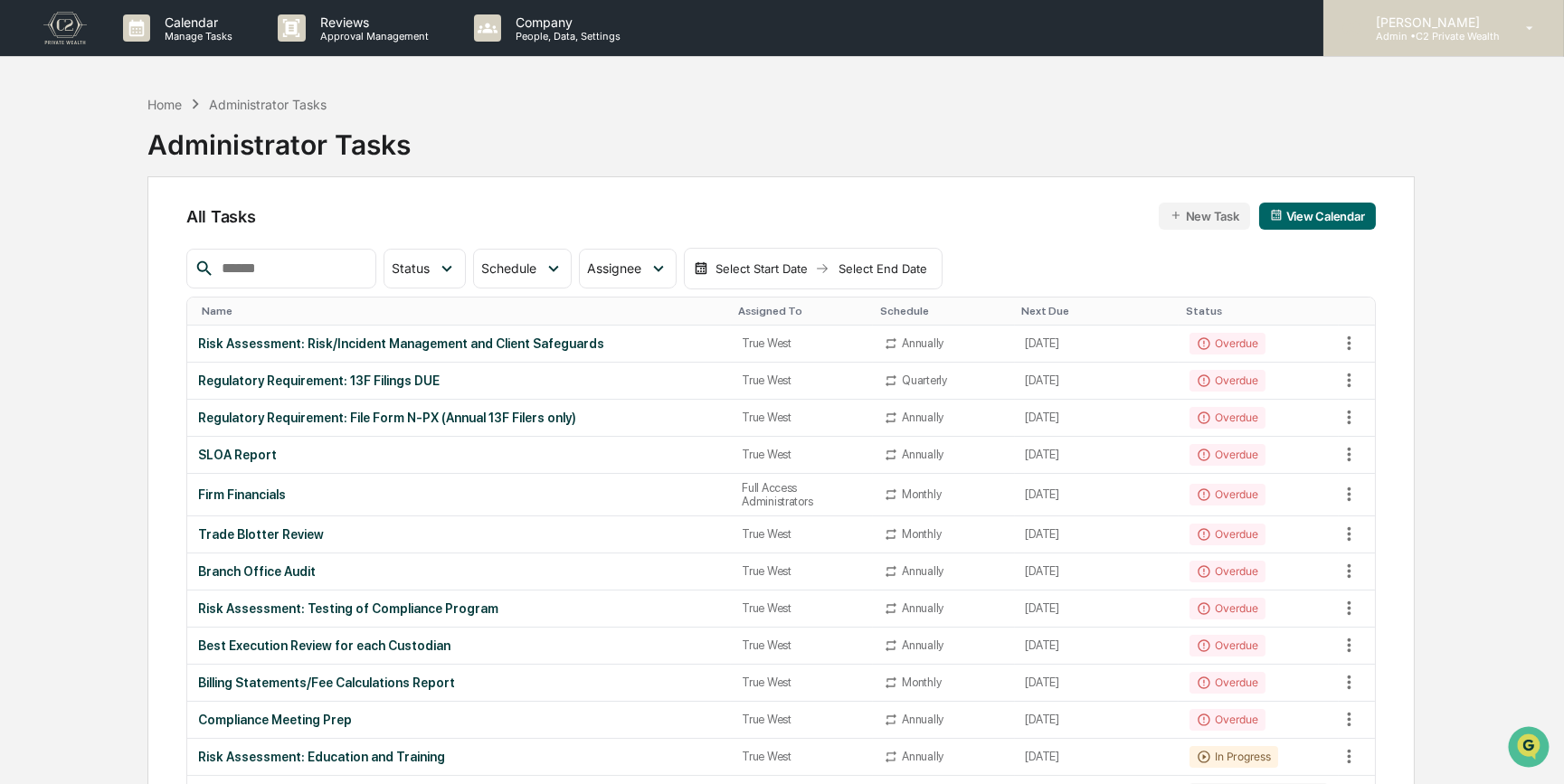
click at [1403, 26] on p "[PERSON_NAME]" at bounding box center [1431, 22] width 138 height 15
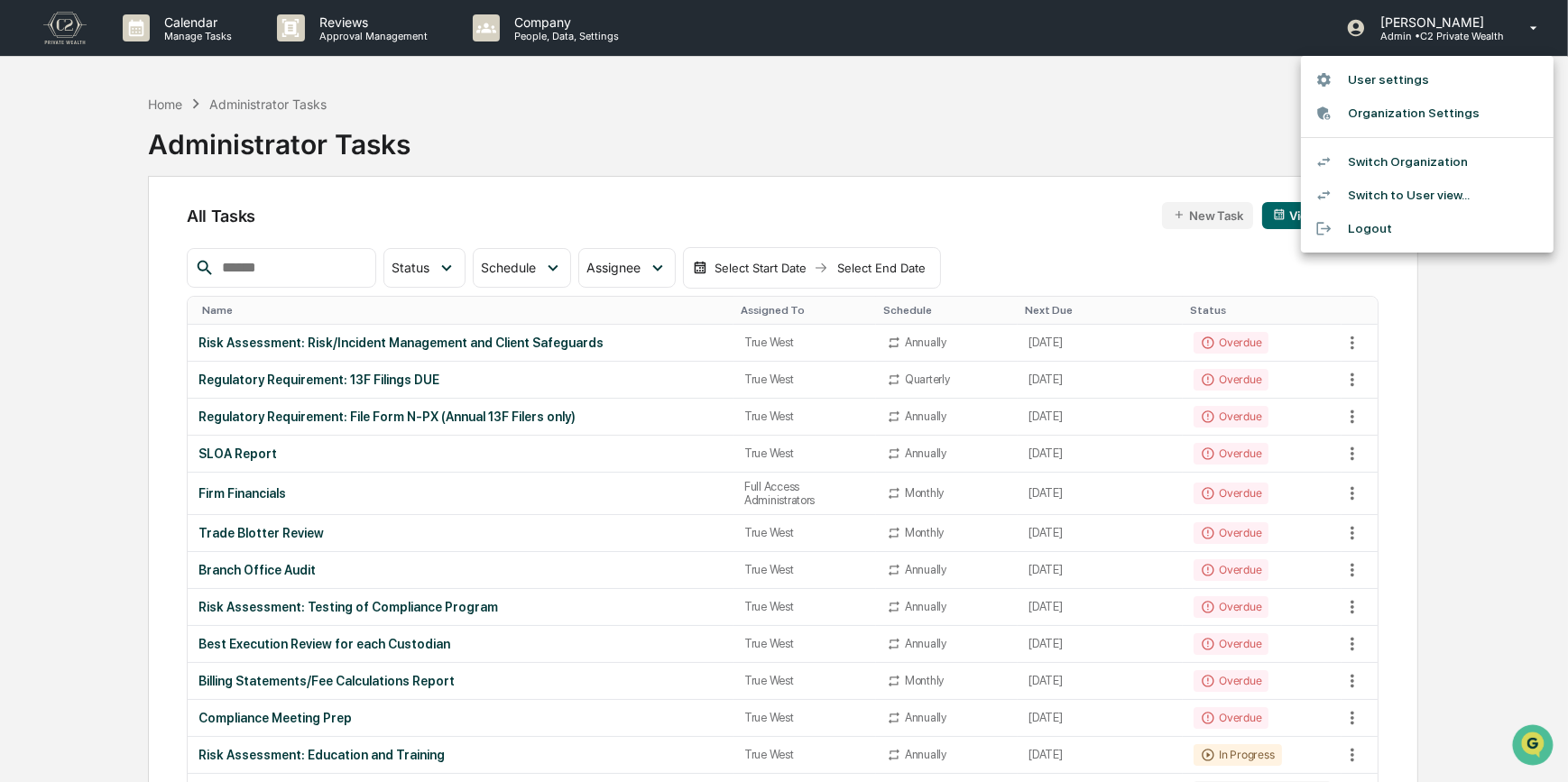
click at [1407, 163] on li "Switch Organization" at bounding box center [1427, 162] width 252 height 34
